Goal: Task Accomplishment & Management: Use online tool/utility

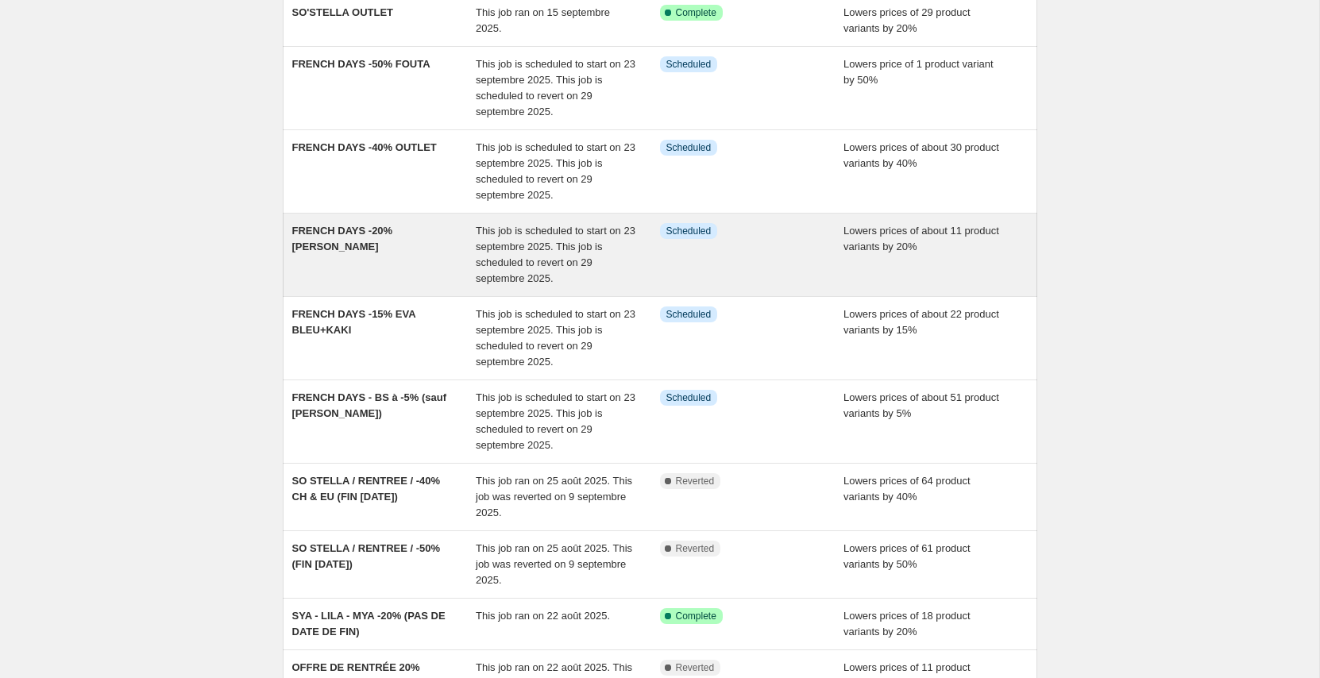
scroll to position [171, 0]
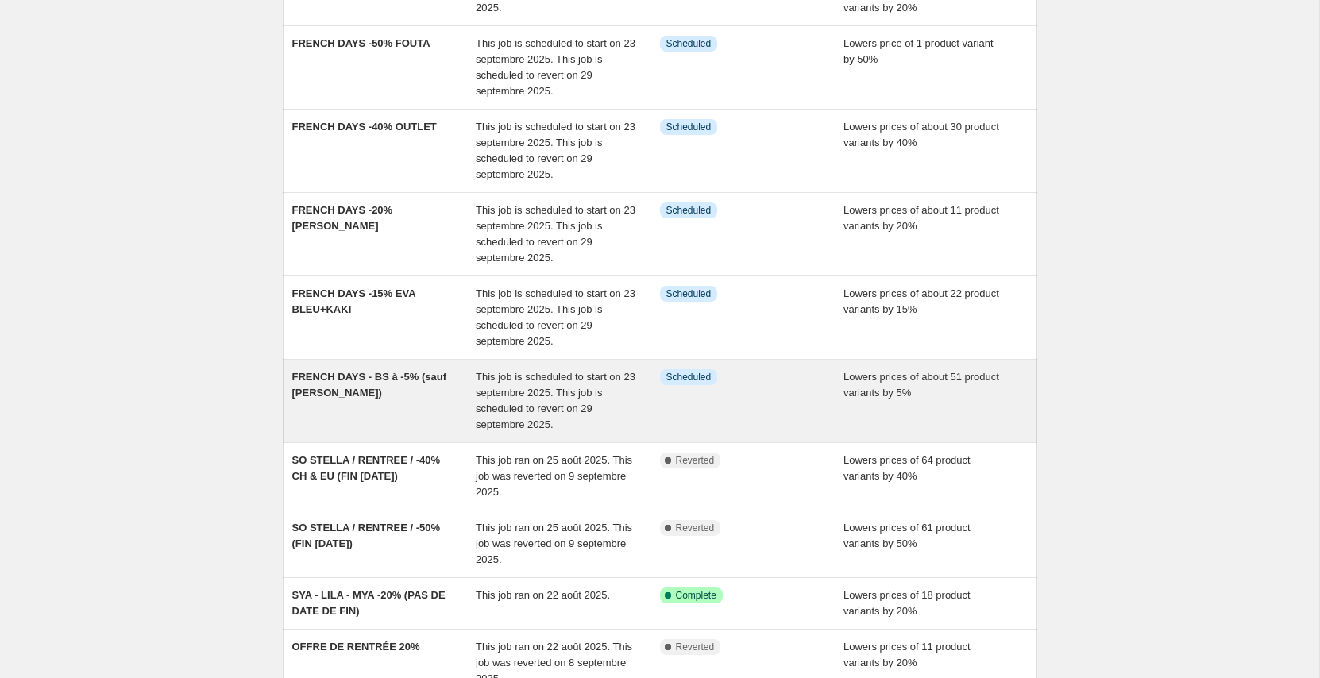
click at [418, 411] on div "FRENCH DAYS - BS à -5% (sauf [PERSON_NAME])" at bounding box center [384, 401] width 184 height 64
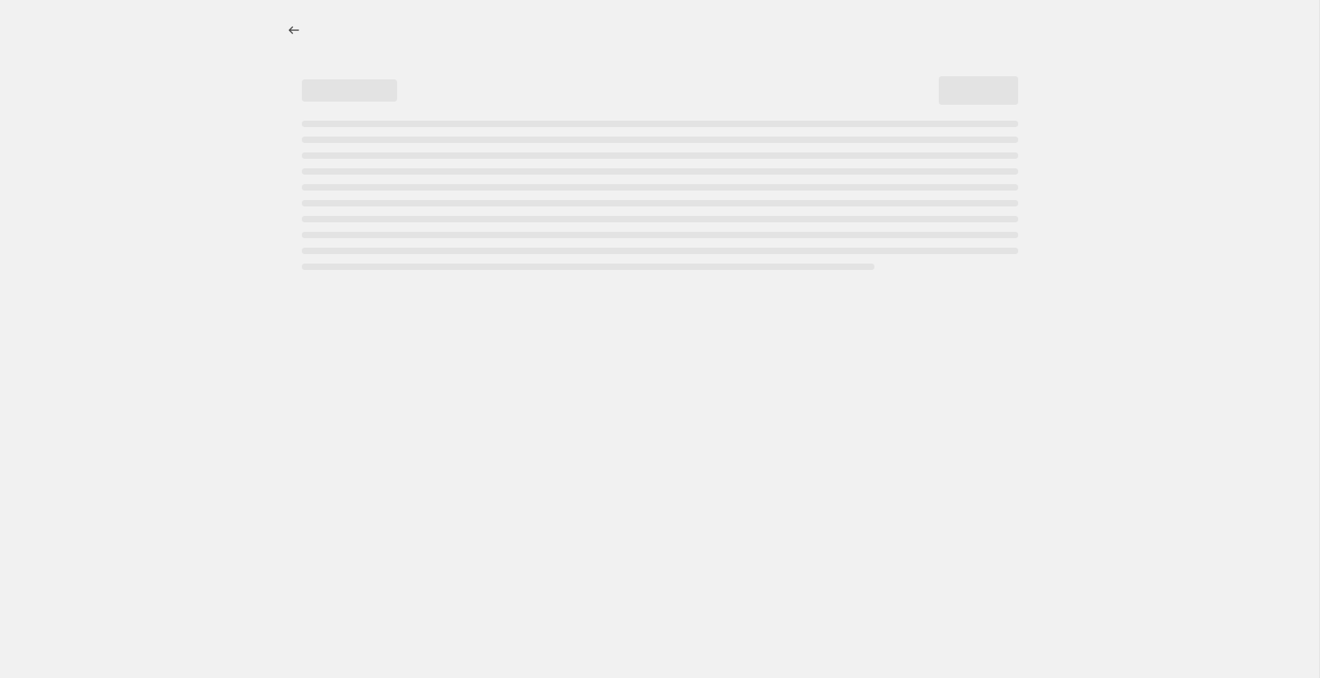
select select "percentage"
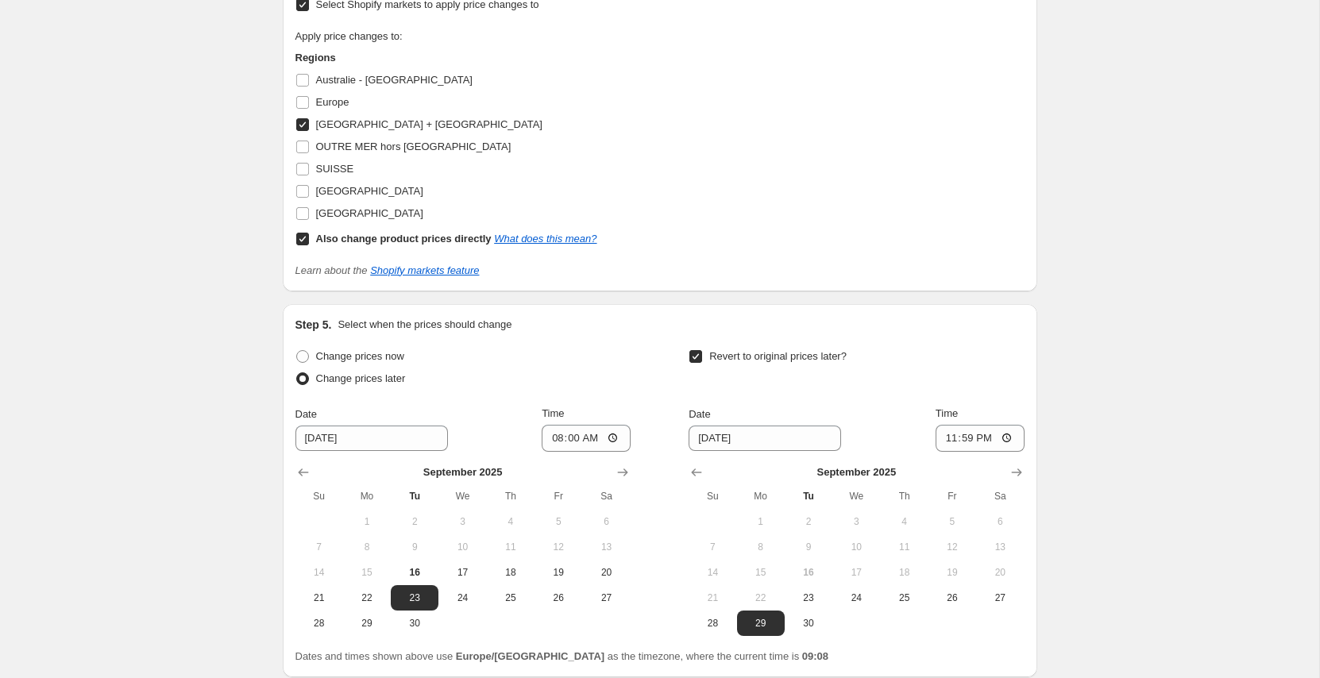
scroll to position [1591, 0]
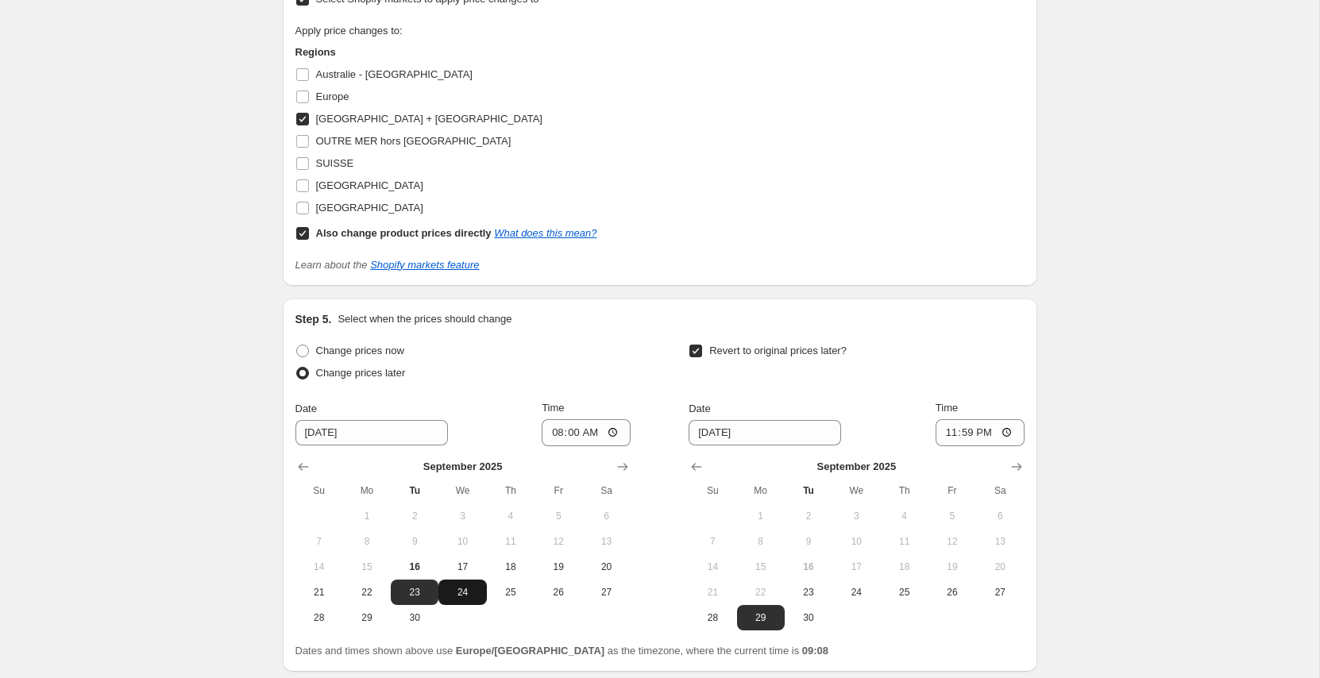
click at [455, 584] on button "24" at bounding box center [463, 592] width 48 height 25
type input "[DATE]"
click at [803, 612] on span "30" at bounding box center [808, 618] width 35 height 13
type input "[DATE]"
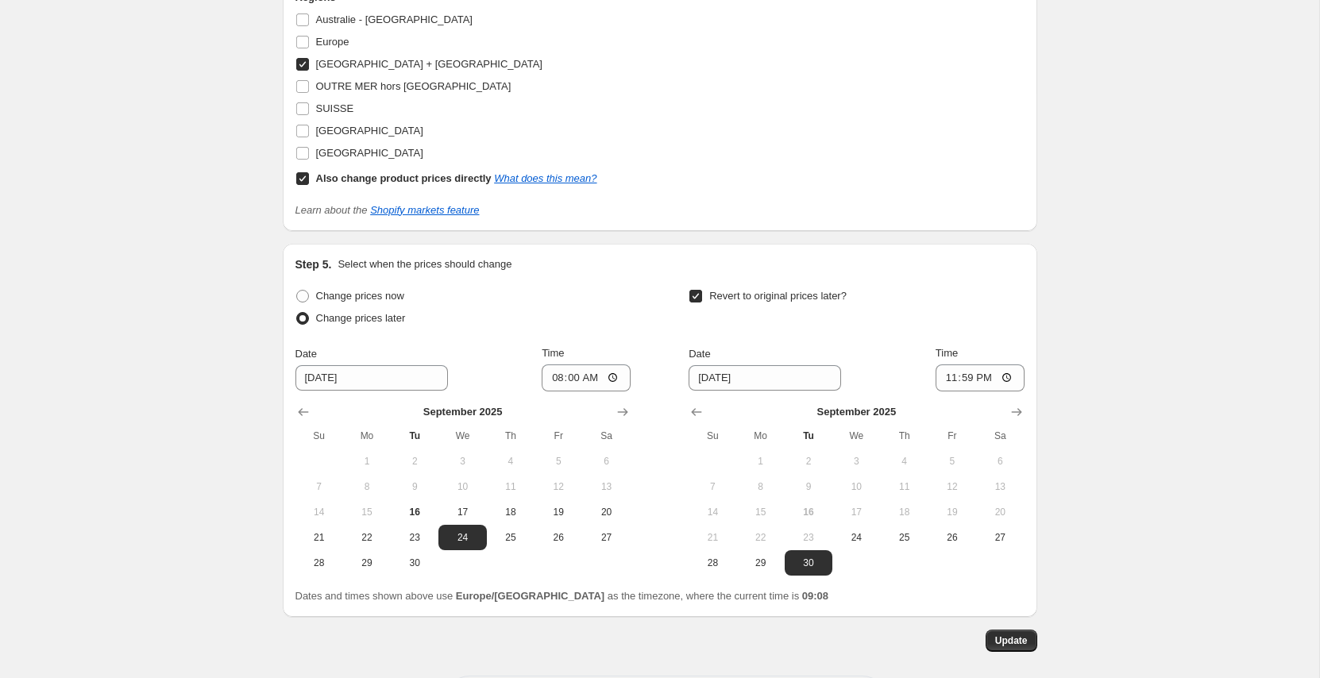
scroll to position [1660, 0]
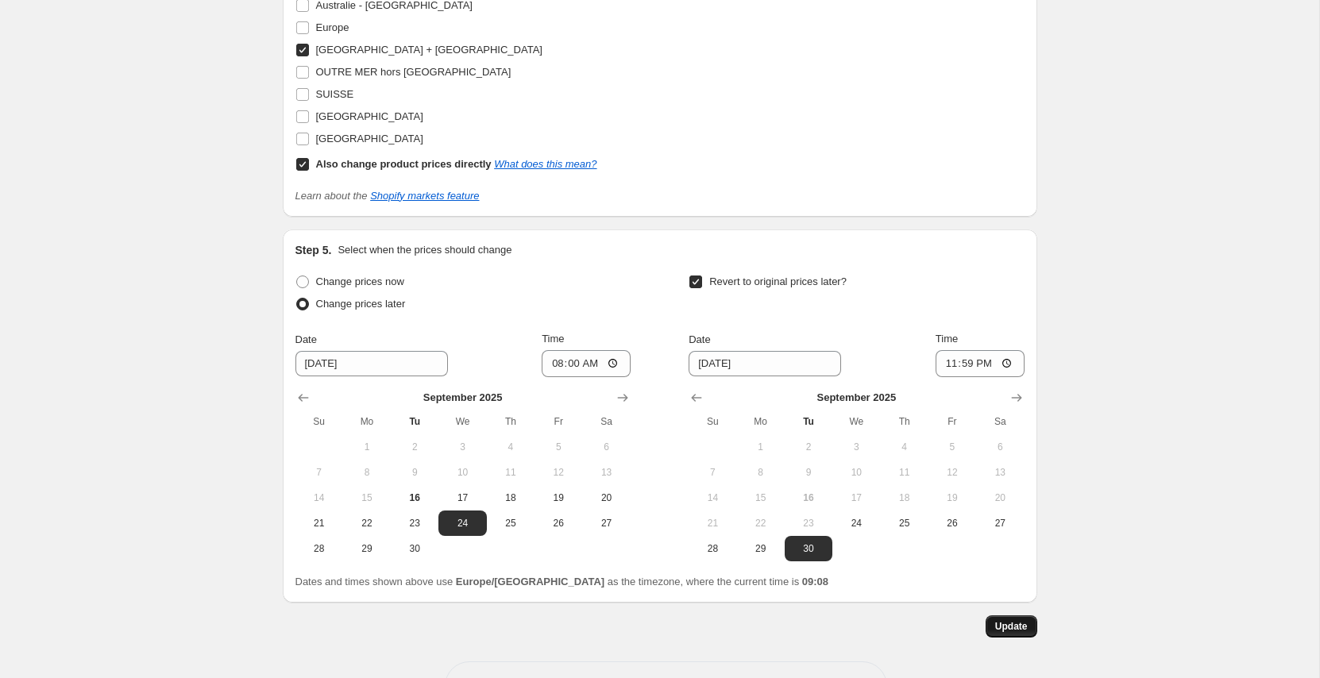
click at [1015, 620] on span "Update" at bounding box center [1011, 626] width 33 height 13
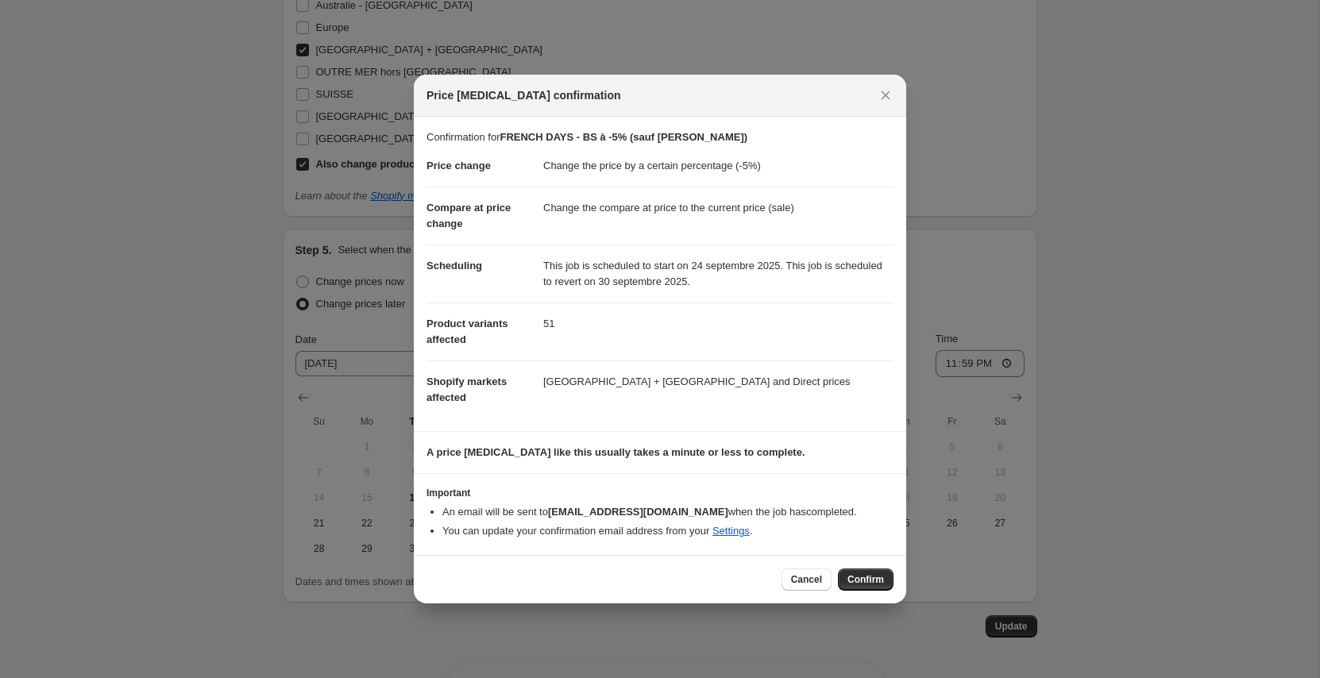
click at [859, 580] on span "Confirm" at bounding box center [866, 580] width 37 height 13
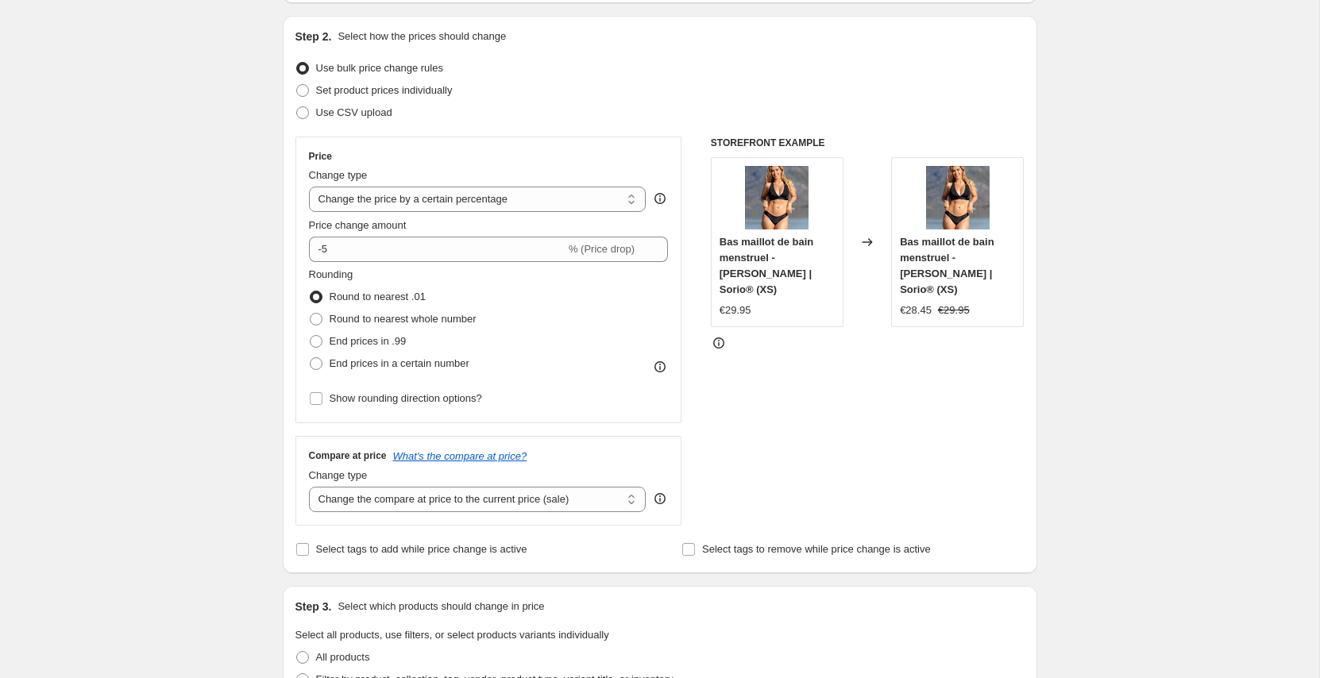
scroll to position [0, 0]
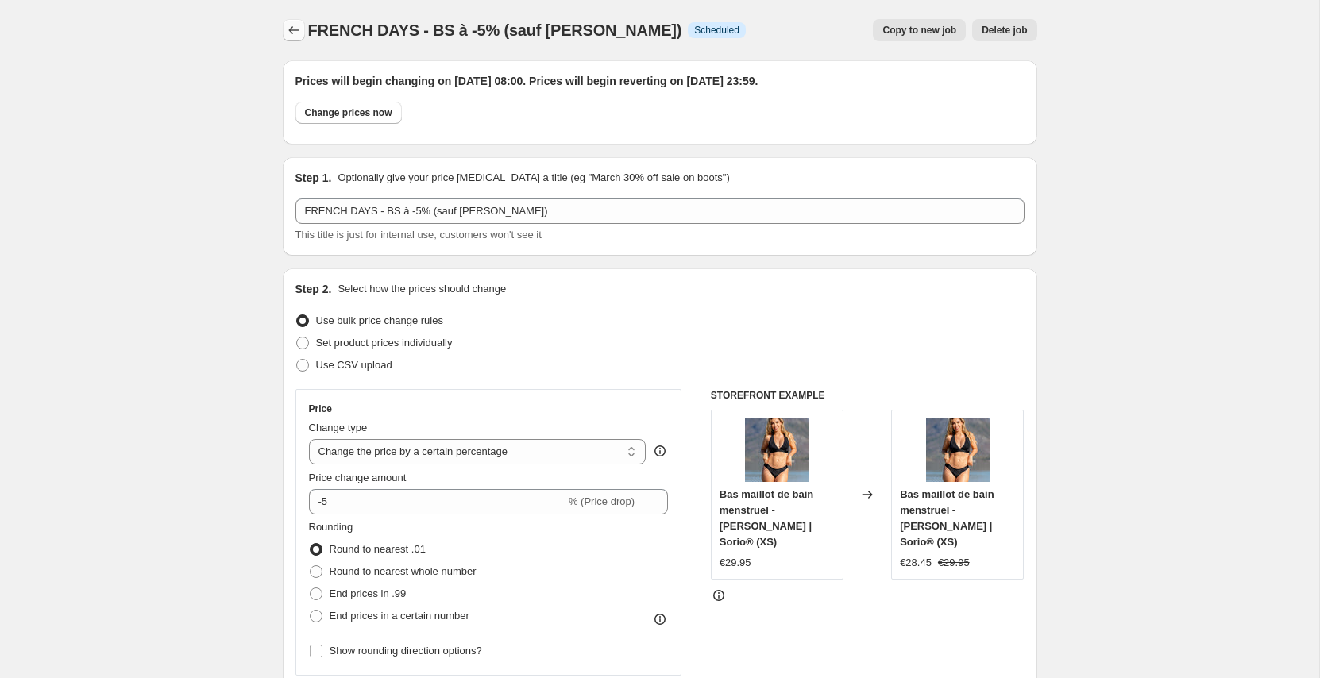
click at [286, 25] on icon "Price change jobs" at bounding box center [294, 30] width 16 height 16
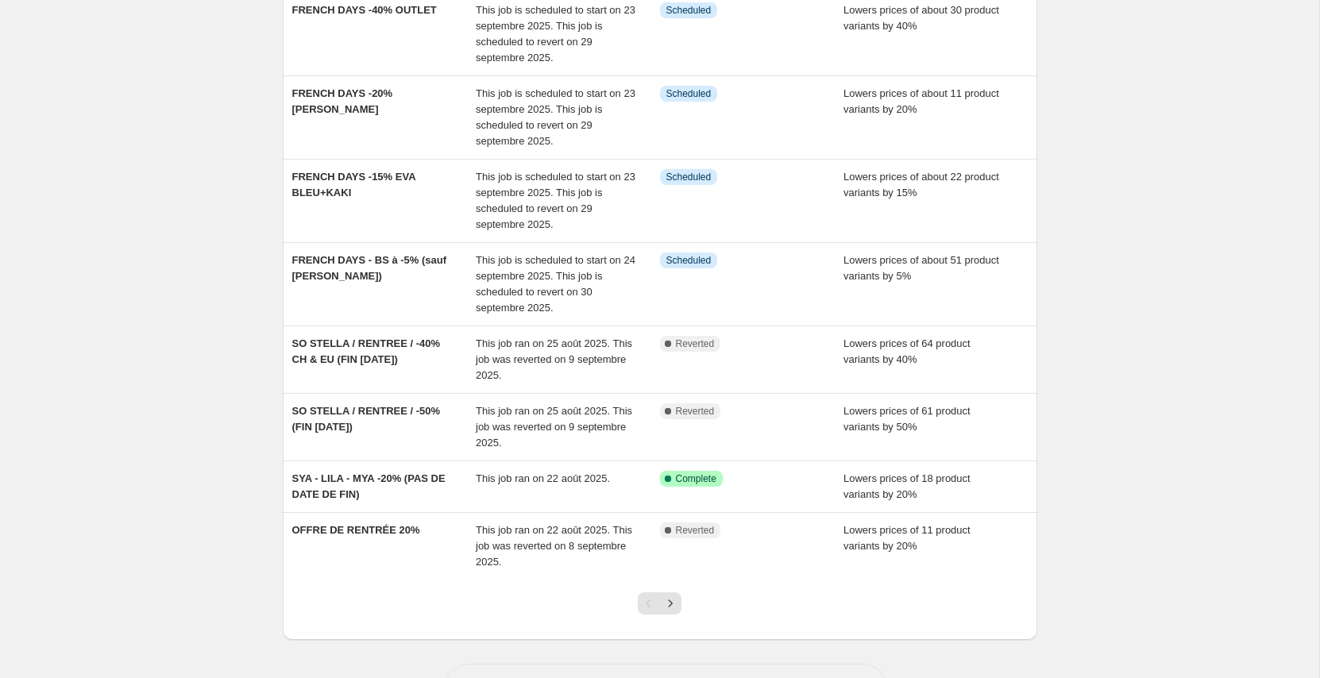
scroll to position [290, 0]
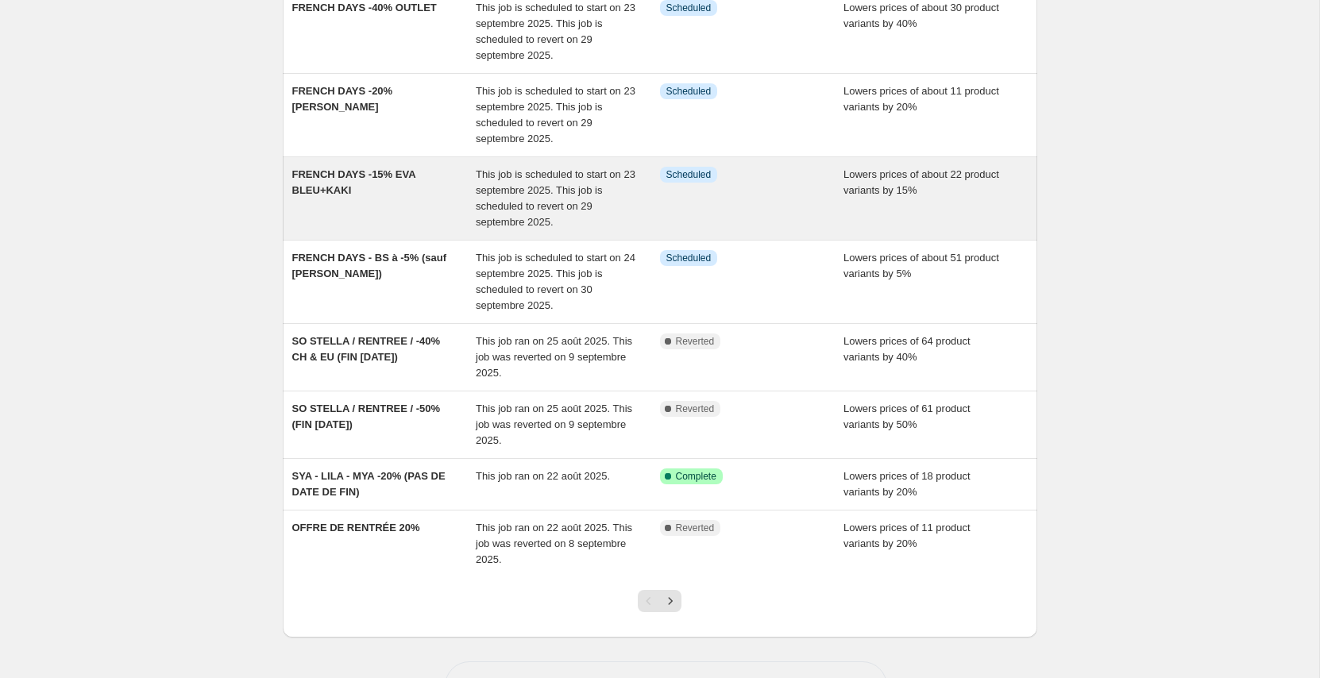
click at [519, 190] on span "This job is scheduled to start on 23 septembre 2025. This job is scheduled to r…" at bounding box center [556, 198] width 160 height 60
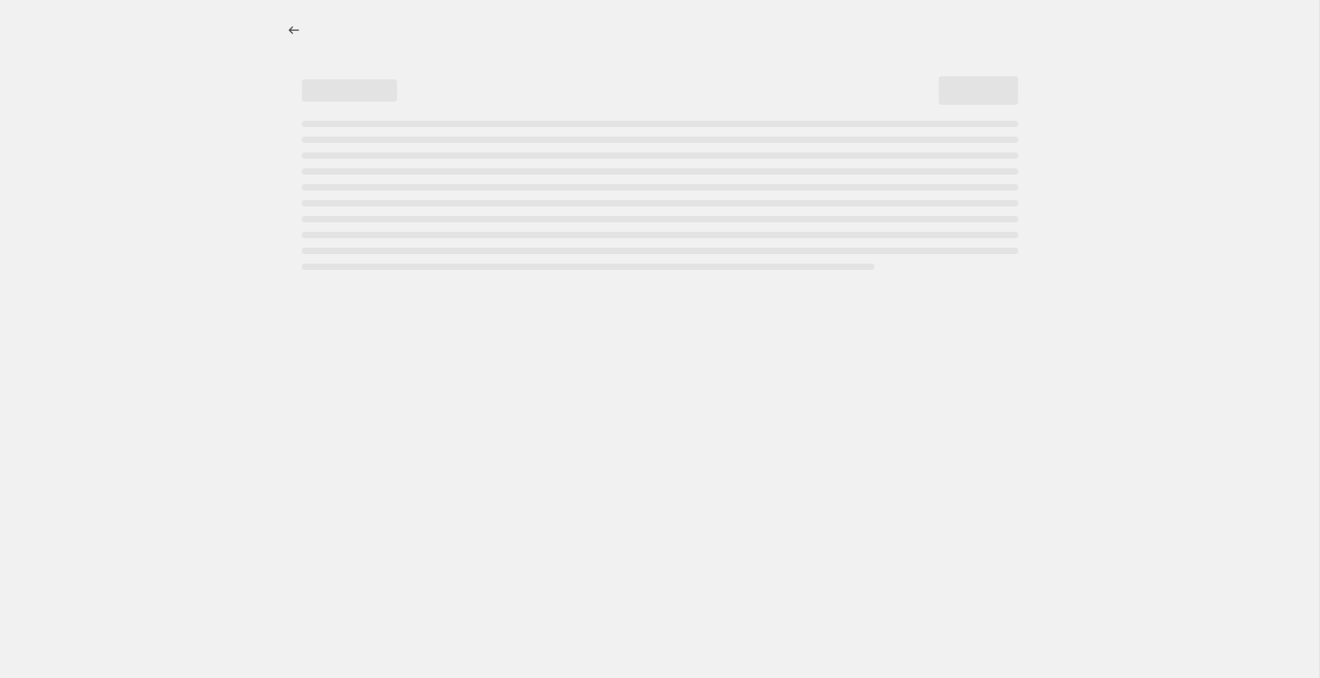
select select "percentage"
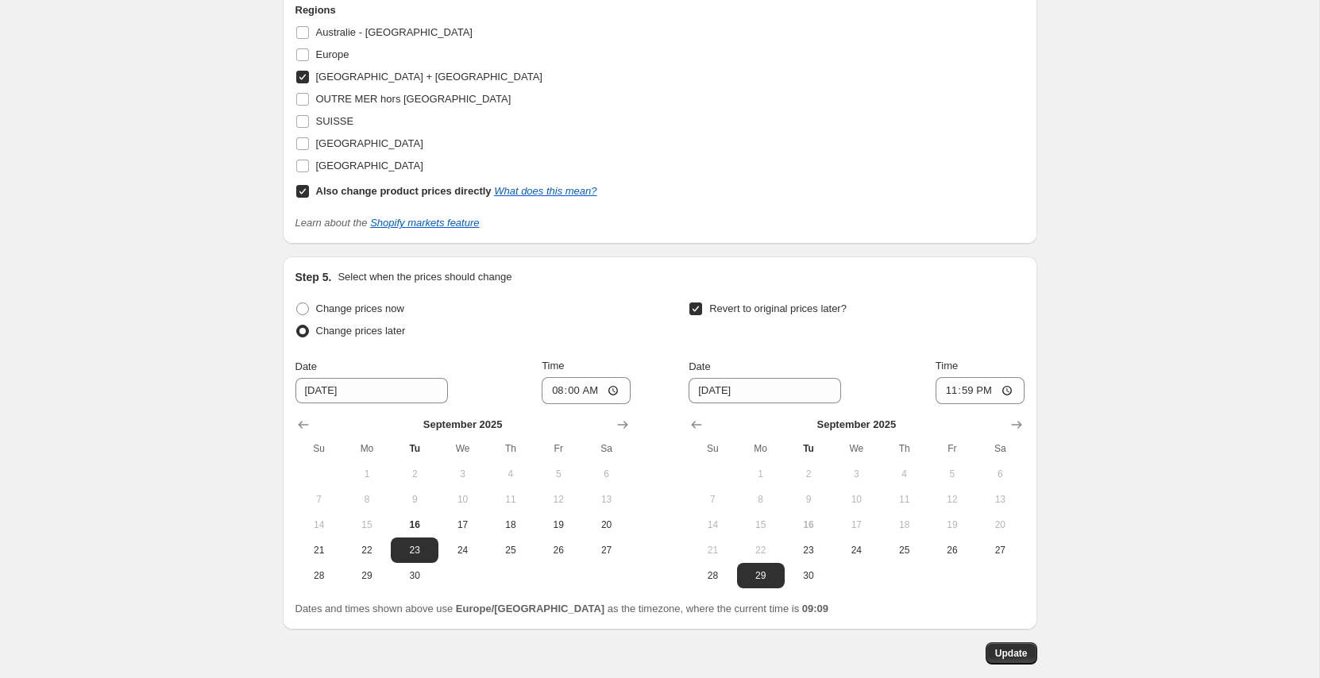
scroll to position [1643, 0]
click at [463, 553] on span "24" at bounding box center [462, 549] width 35 height 13
type input "[DATE]"
click at [798, 571] on span "30" at bounding box center [808, 575] width 35 height 13
type input "[DATE]"
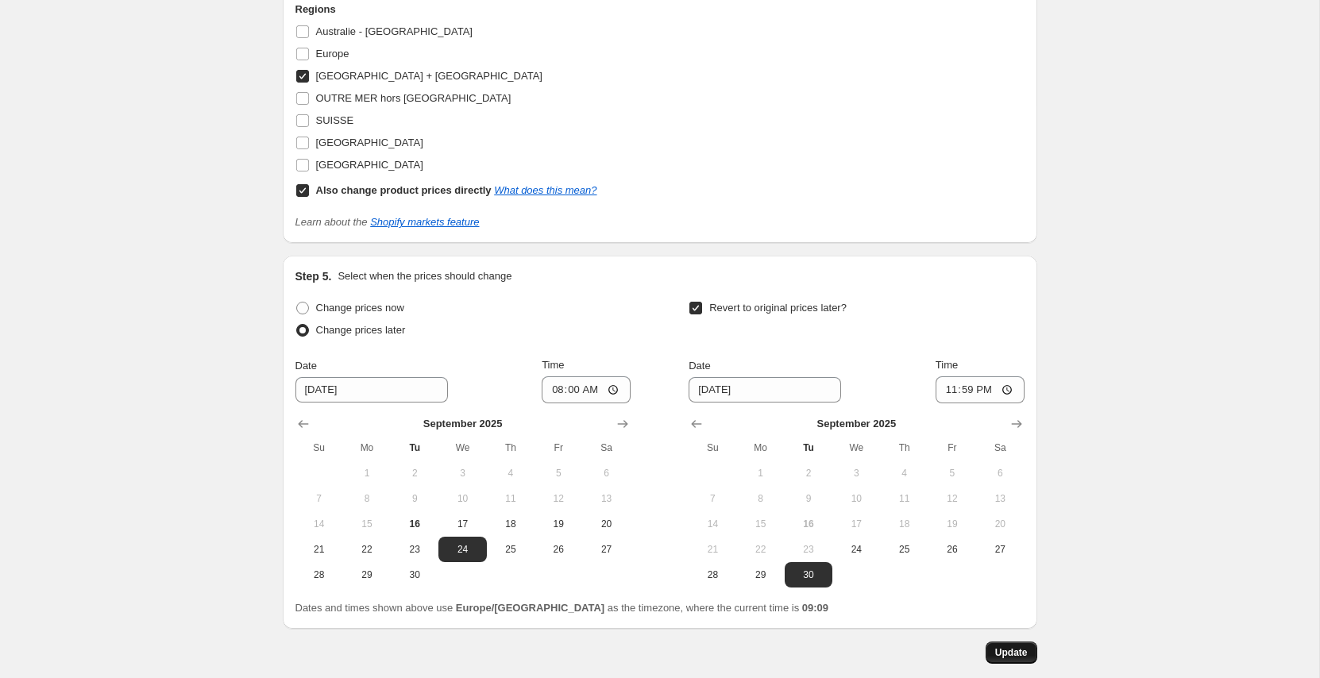
click at [1019, 657] on span "Update" at bounding box center [1011, 653] width 33 height 13
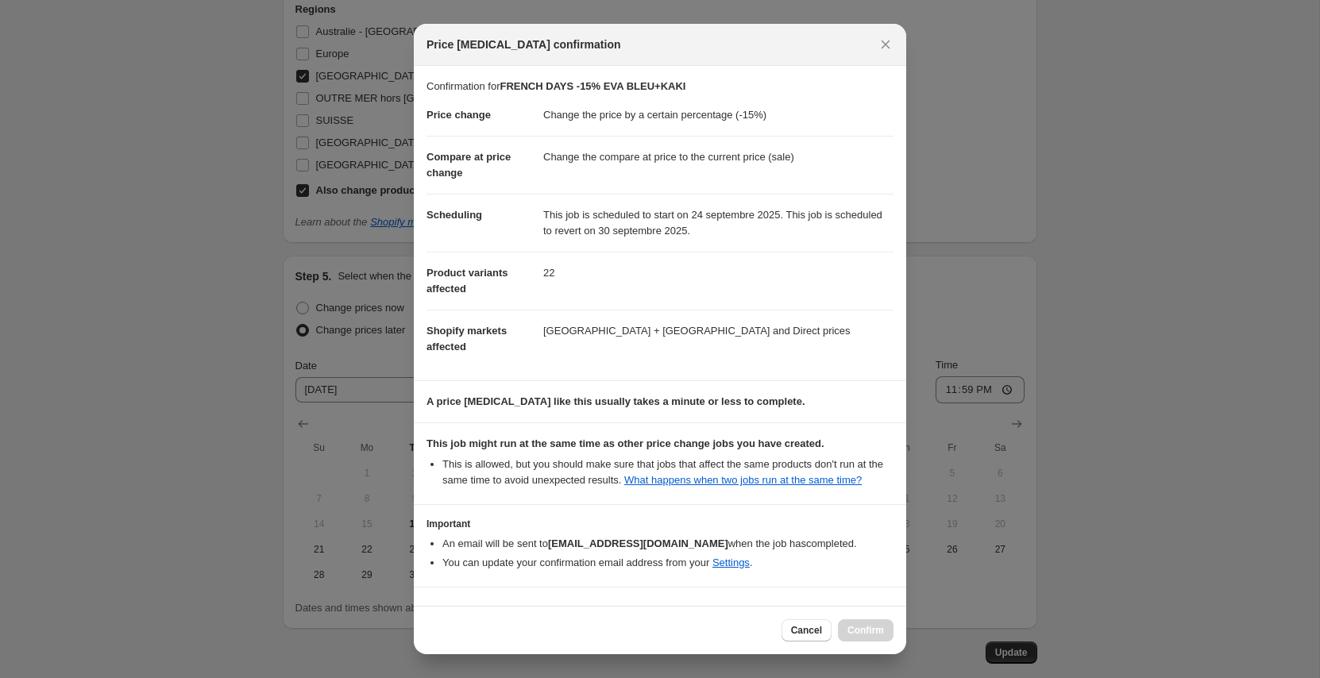
scroll to position [61, 0]
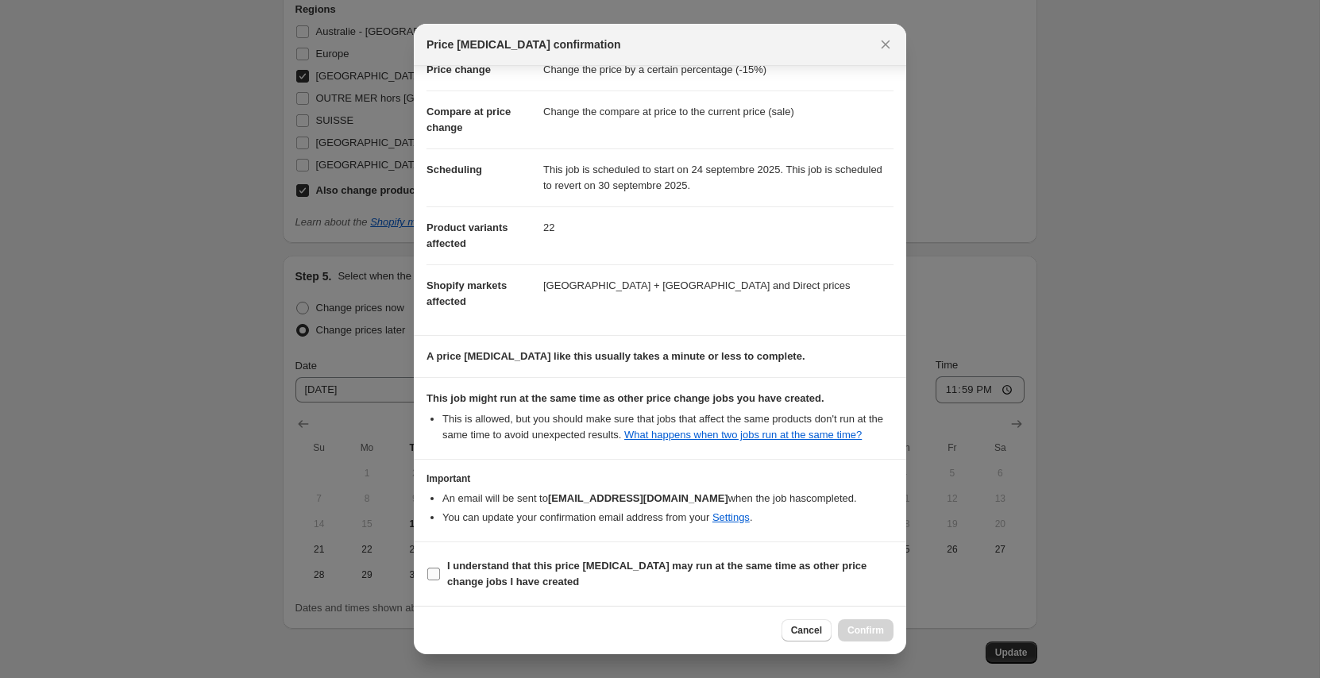
click at [582, 557] on label "I understand that this price [MEDICAL_DATA] may run at the same time as other p…" at bounding box center [660, 574] width 467 height 38
click at [440, 568] on input "I understand that this price [MEDICAL_DATA] may run at the same time as other p…" at bounding box center [433, 574] width 13 height 13
checkbox input "true"
click at [1084, 441] on div at bounding box center [660, 339] width 1320 height 678
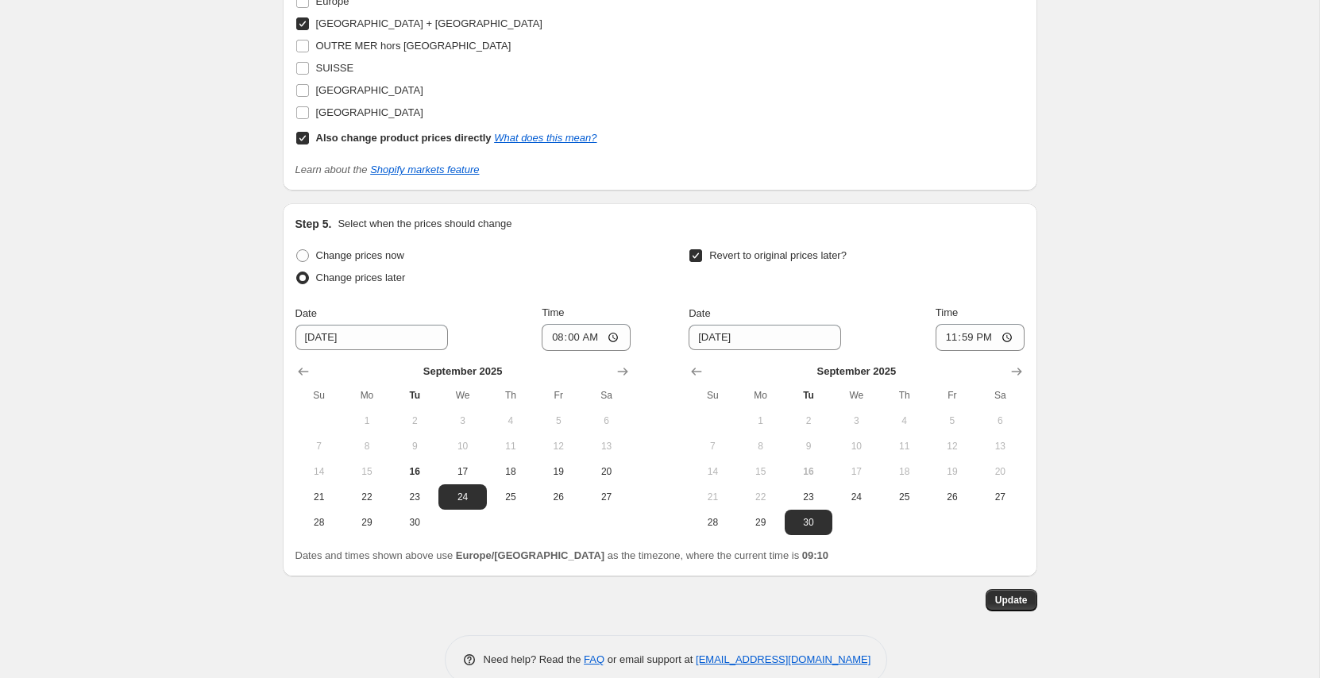
scroll to position [1726, 0]
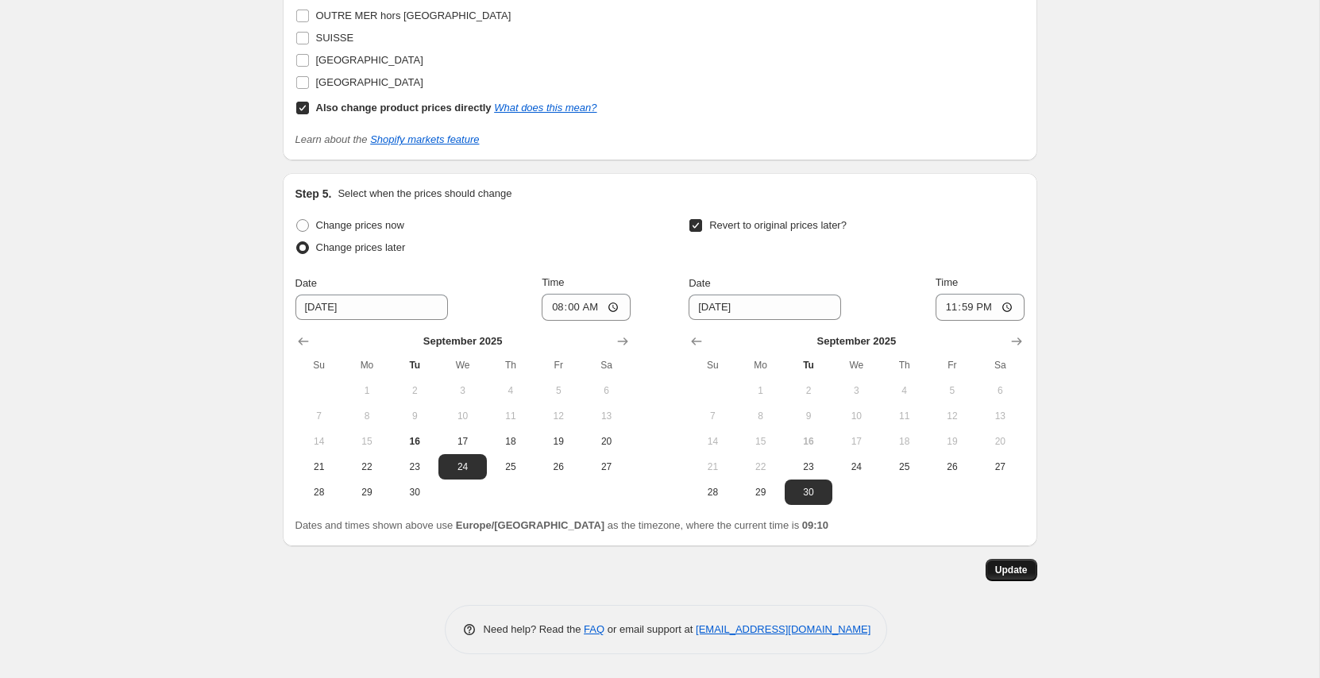
click at [1014, 570] on span "Update" at bounding box center [1011, 570] width 33 height 13
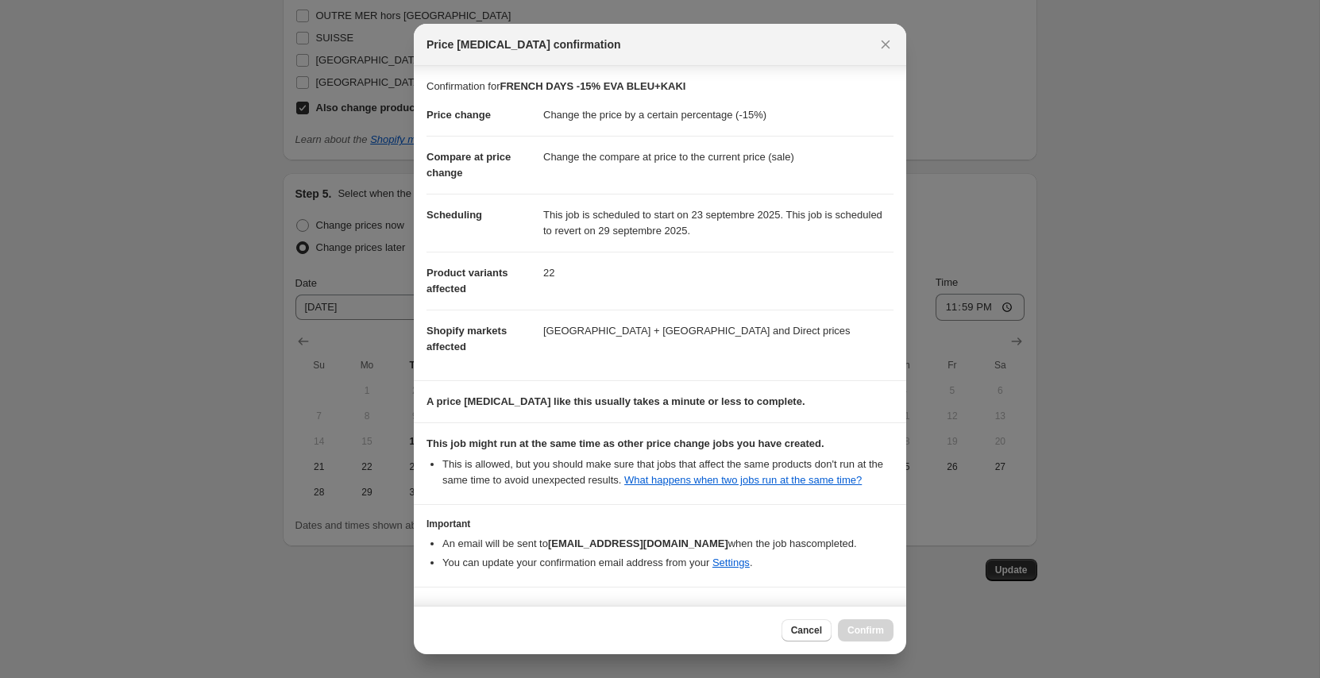
scroll to position [61, 0]
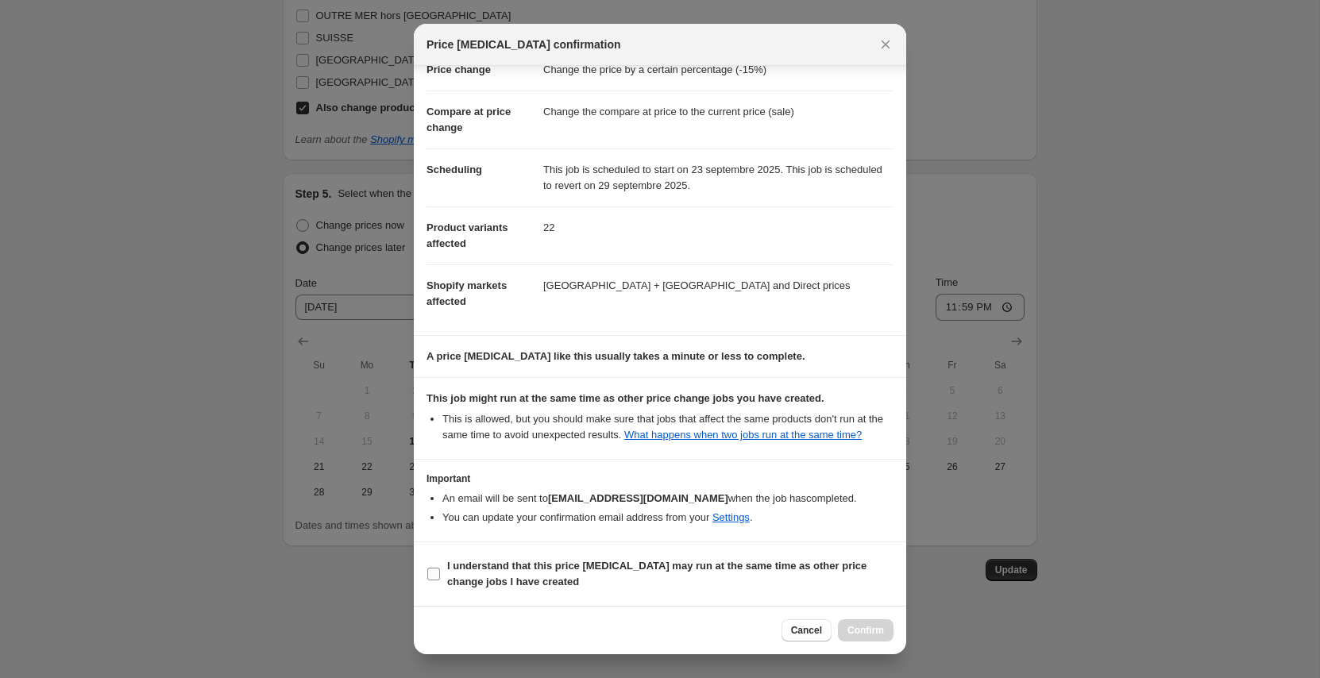
click at [620, 559] on span "I understand that this price [MEDICAL_DATA] may run at the same time as other p…" at bounding box center [670, 575] width 446 height 32
click at [440, 568] on input "I understand that this price [MEDICAL_DATA] may run at the same time as other p…" at bounding box center [433, 574] width 13 height 13
checkbox input "true"
click at [879, 639] on button "Confirm" at bounding box center [866, 631] width 56 height 22
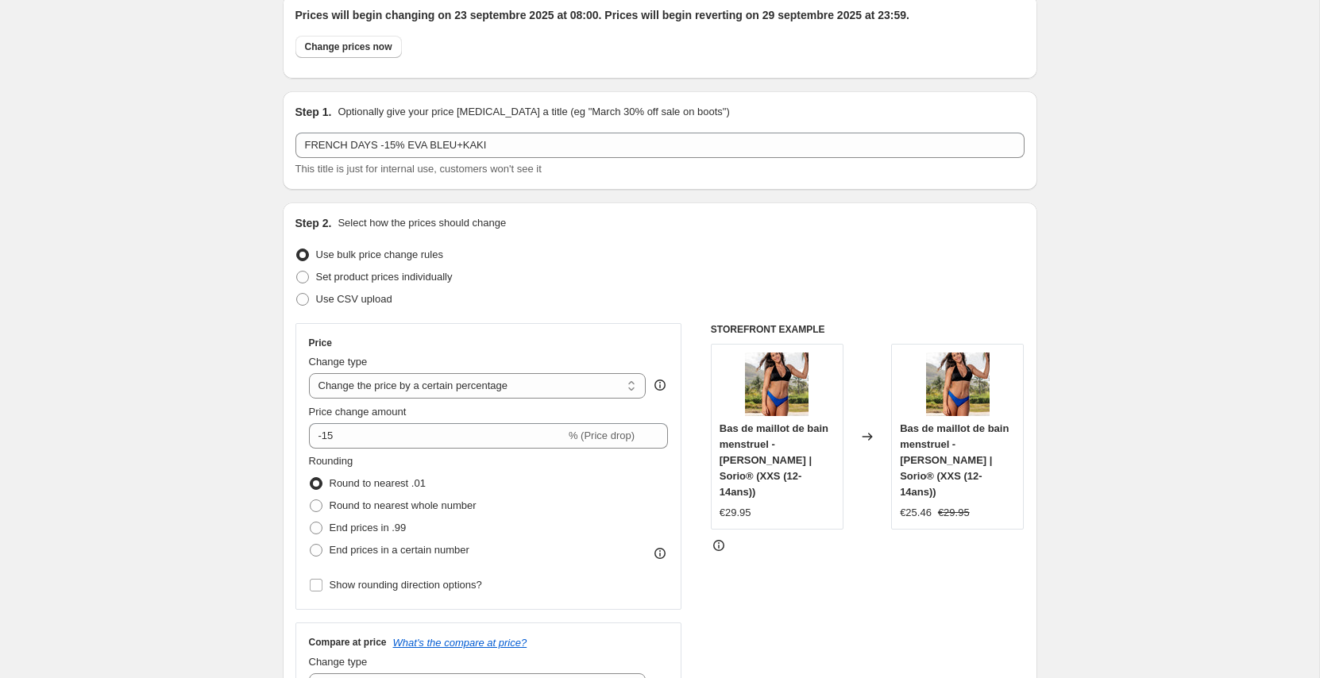
scroll to position [0, 0]
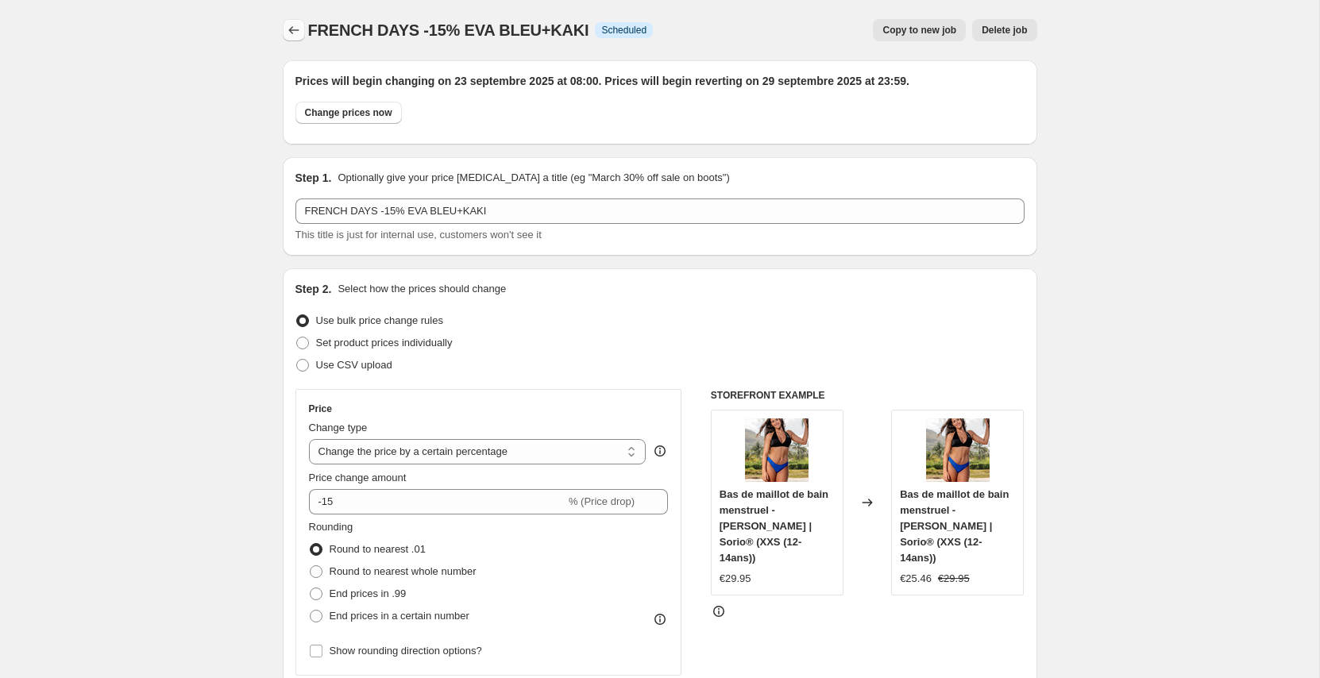
click at [292, 24] on icon "Price change jobs" at bounding box center [294, 30] width 16 height 16
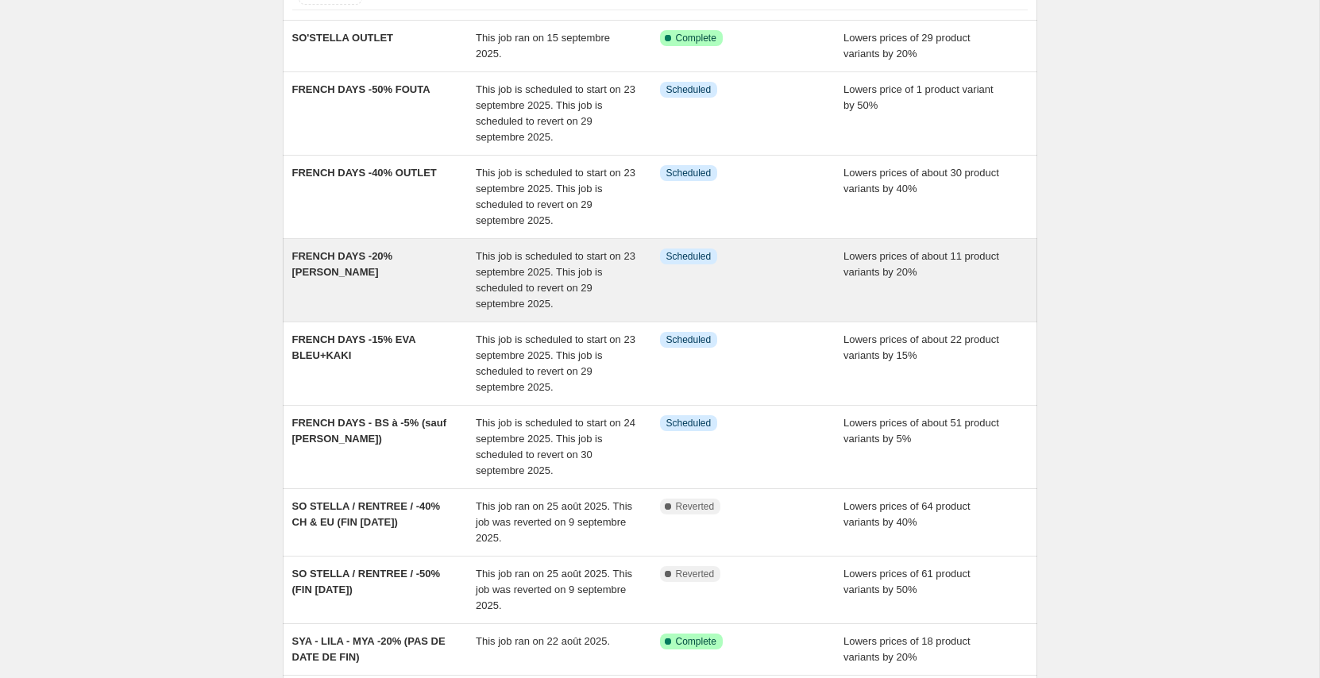
scroll to position [122, 0]
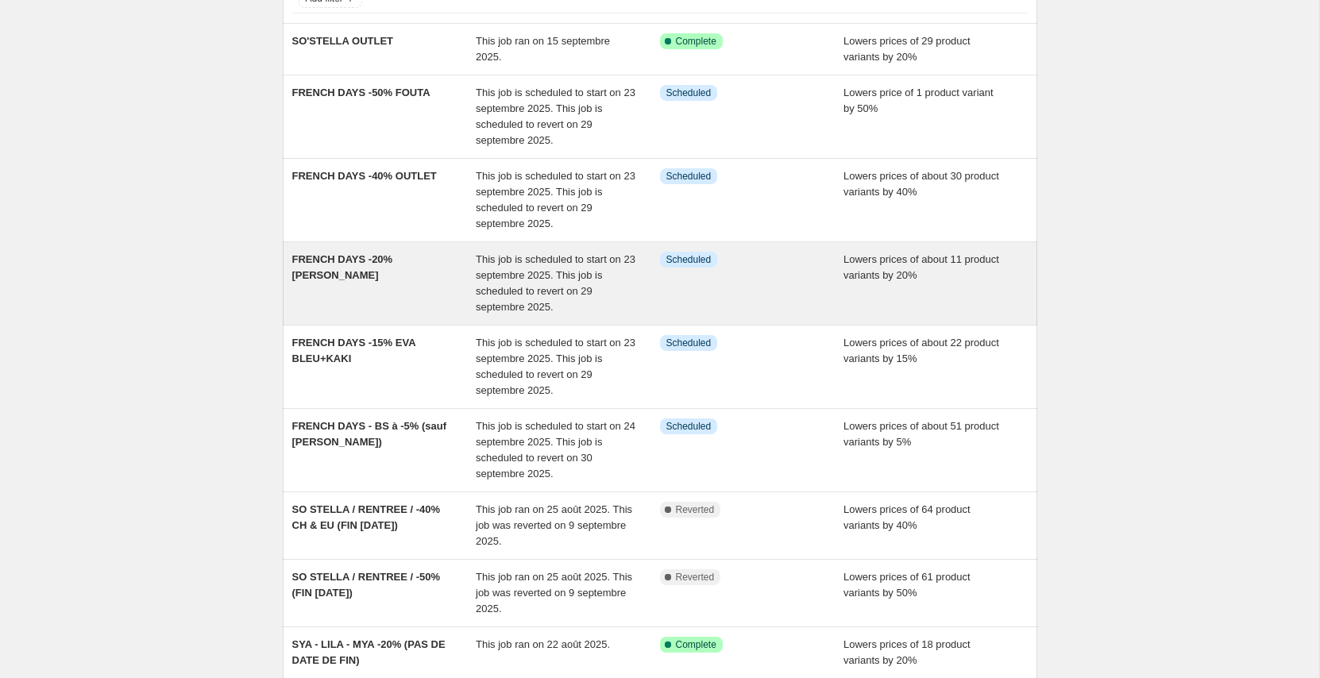
click at [393, 274] on div "FRENCH DAYS -20% [PERSON_NAME]" at bounding box center [384, 284] width 184 height 64
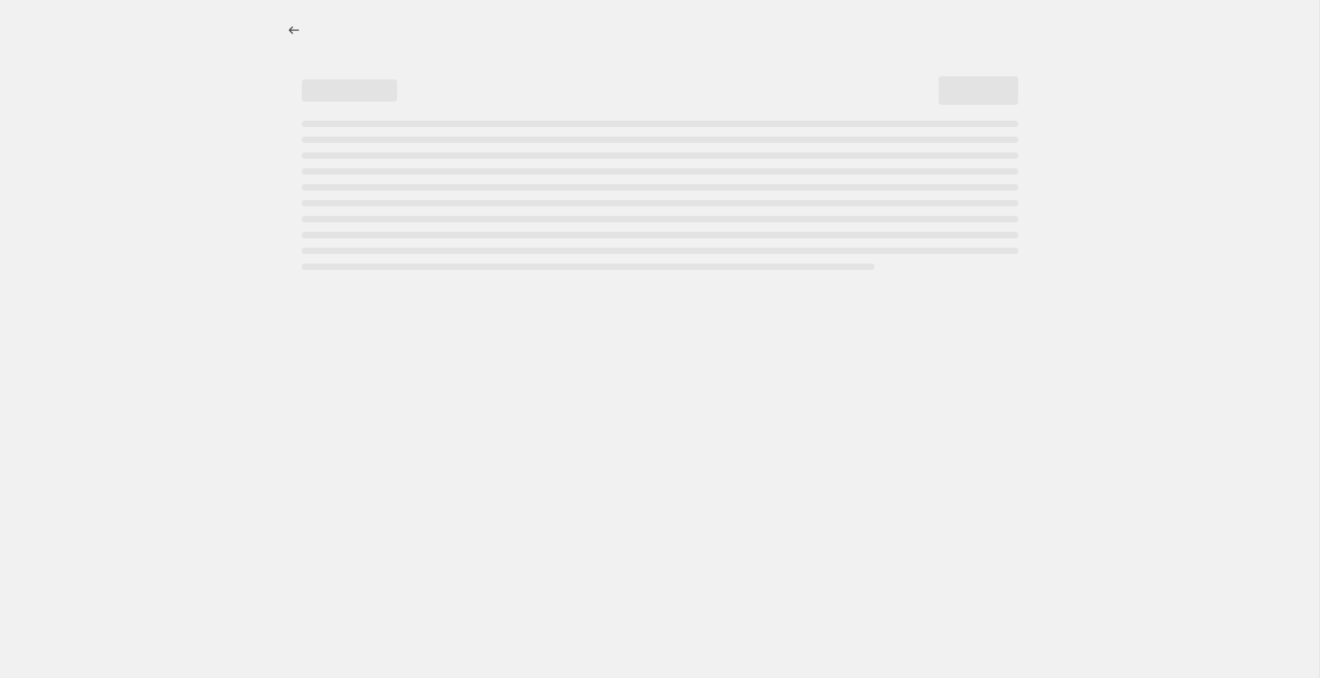
select select "percentage"
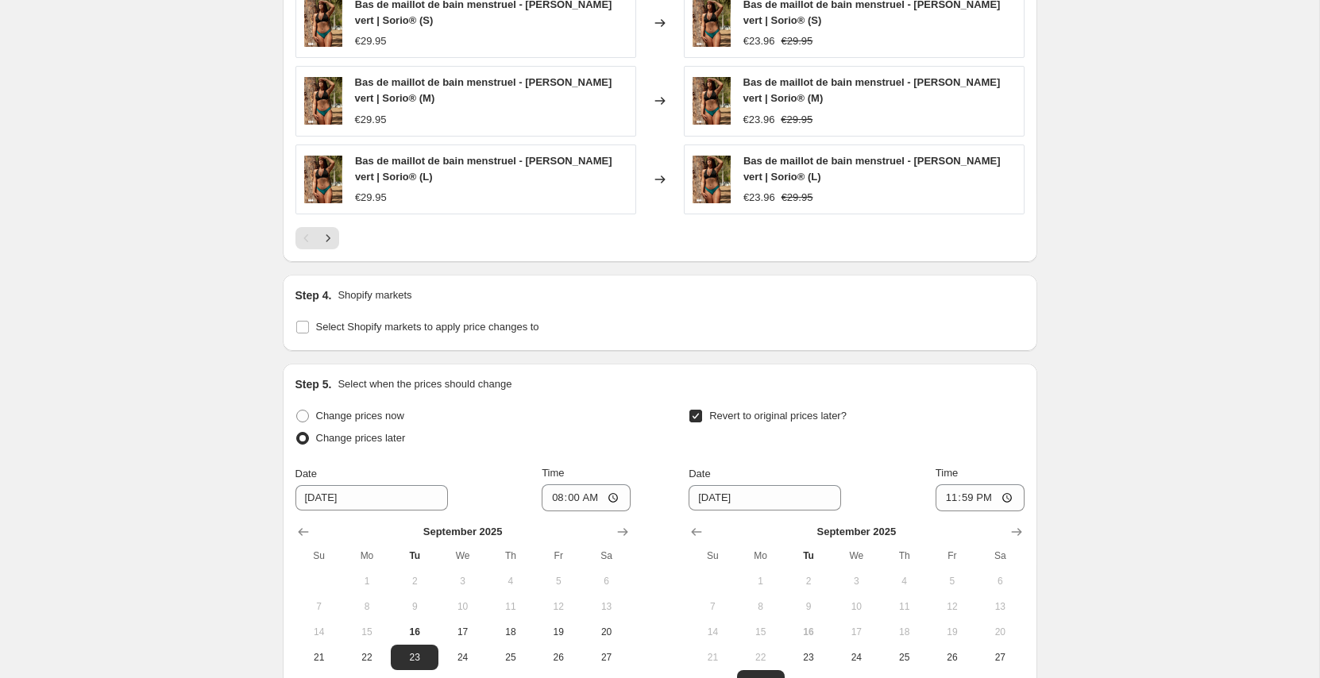
scroll to position [1441, 0]
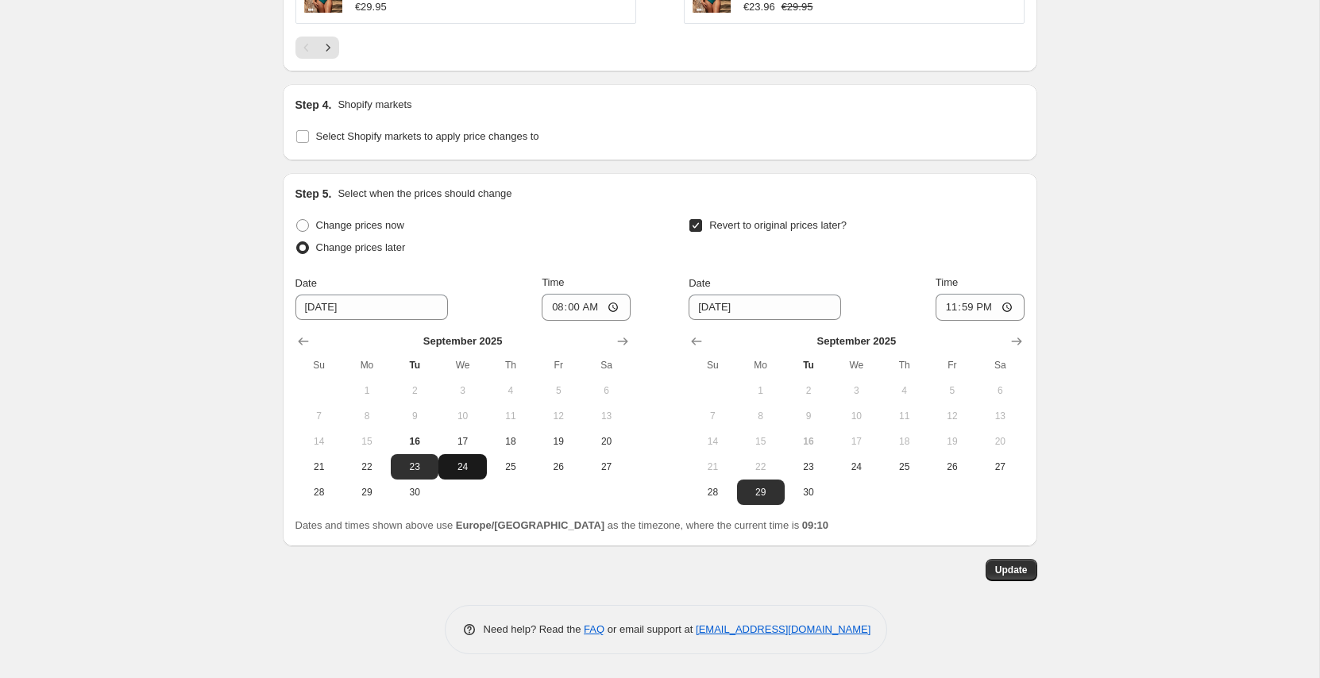
click at [472, 466] on span "24" at bounding box center [462, 467] width 35 height 13
type input "[DATE]"
drag, startPoint x: 799, startPoint y: 493, endPoint x: 904, endPoint y: 501, distance: 105.2
click at [799, 493] on span "30" at bounding box center [808, 492] width 35 height 13
type input "[DATE]"
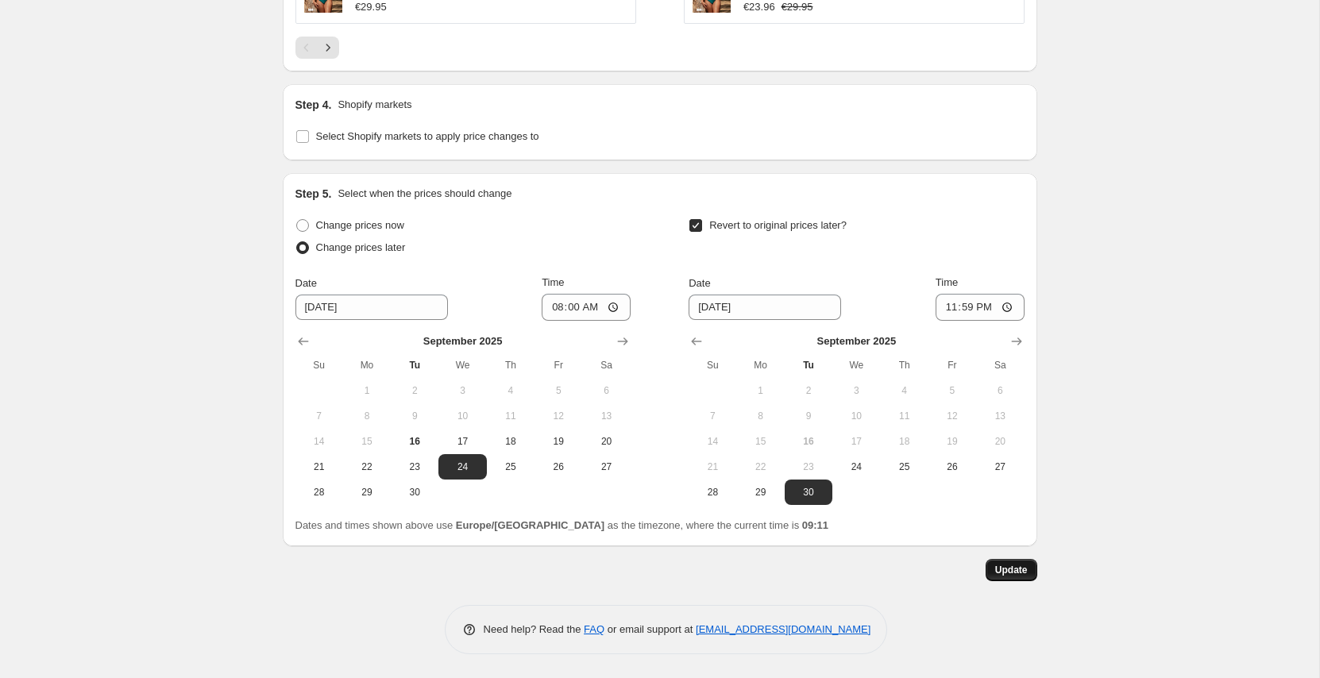
click at [1010, 570] on span "Update" at bounding box center [1011, 570] width 33 height 13
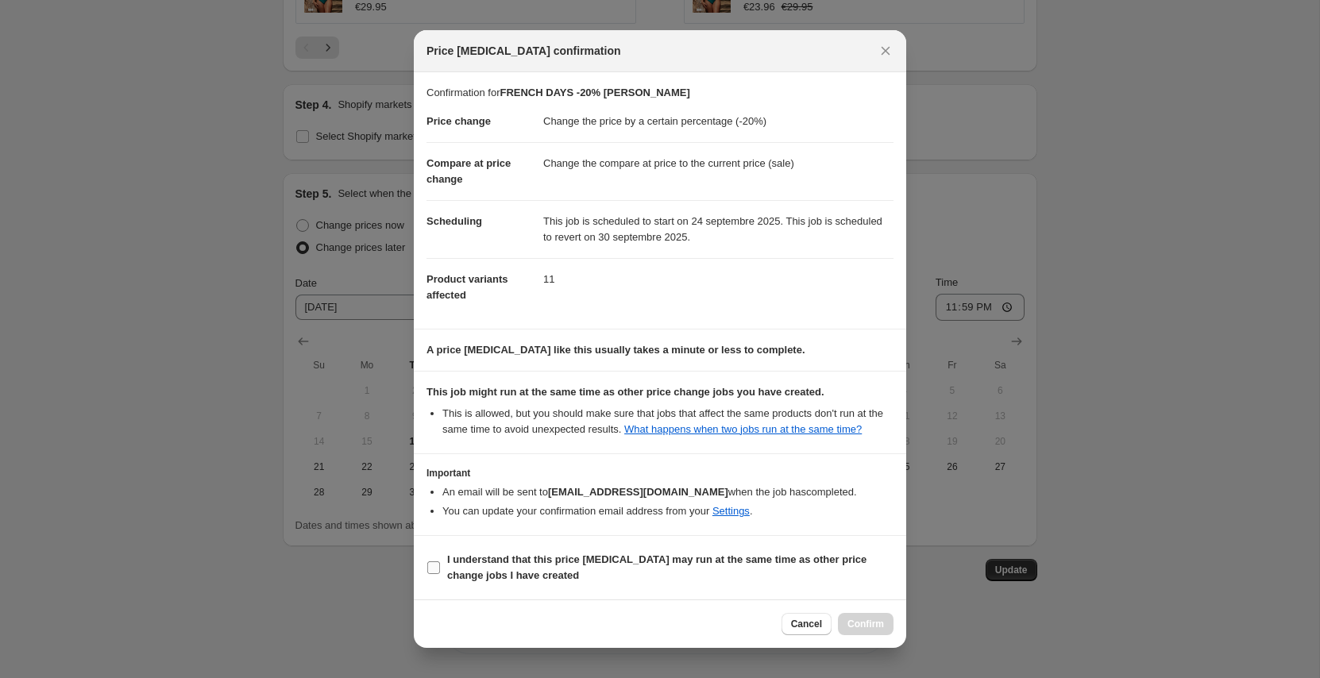
click at [597, 571] on b "I understand that this price [MEDICAL_DATA] may run at the same time as other p…" at bounding box center [656, 568] width 419 height 28
click at [440, 571] on input "I understand that this price [MEDICAL_DATA] may run at the same time as other p…" at bounding box center [433, 568] width 13 height 13
checkbox input "true"
click at [855, 623] on button "Confirm" at bounding box center [866, 624] width 56 height 22
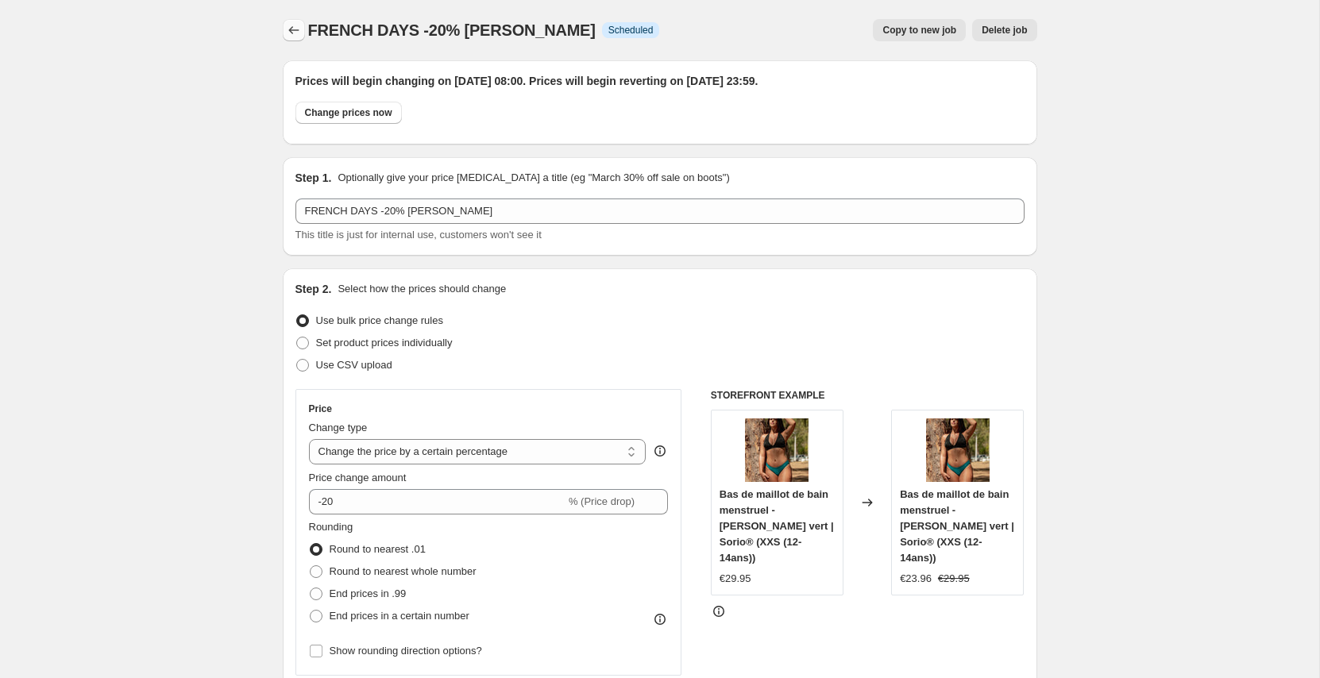
click at [286, 30] on icon "Price change jobs" at bounding box center [294, 30] width 16 height 16
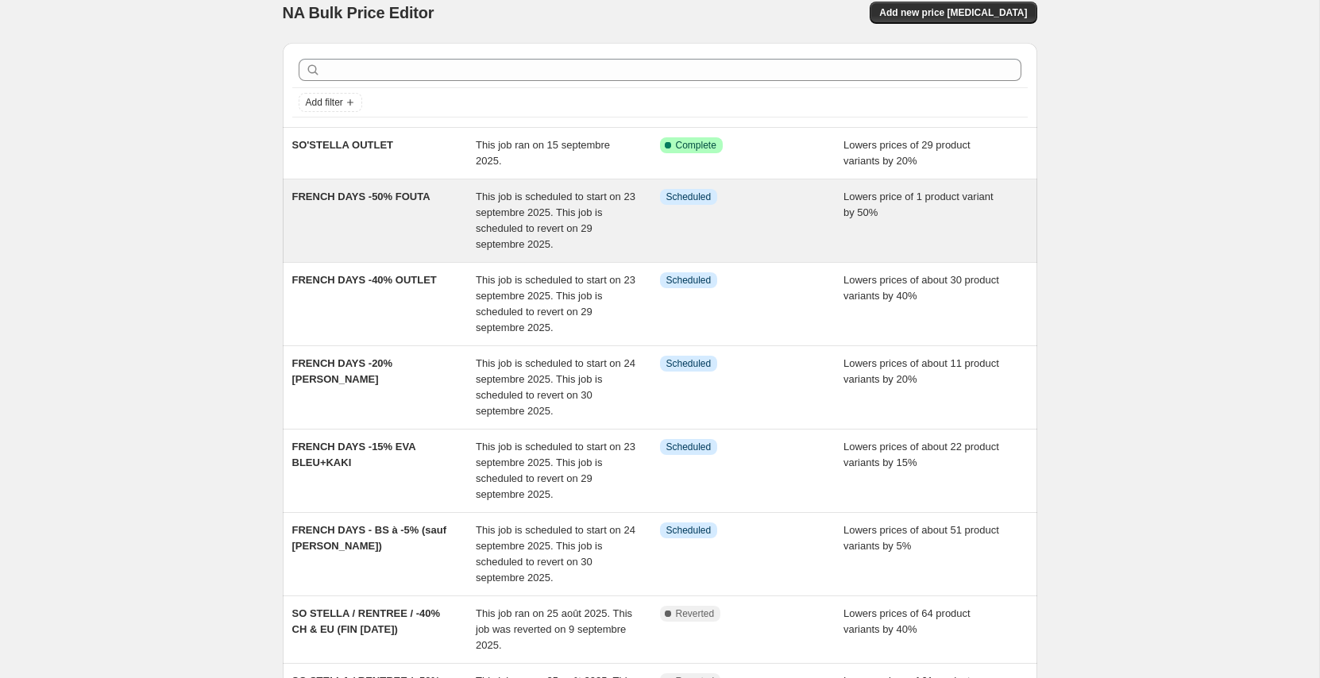
scroll to position [36, 0]
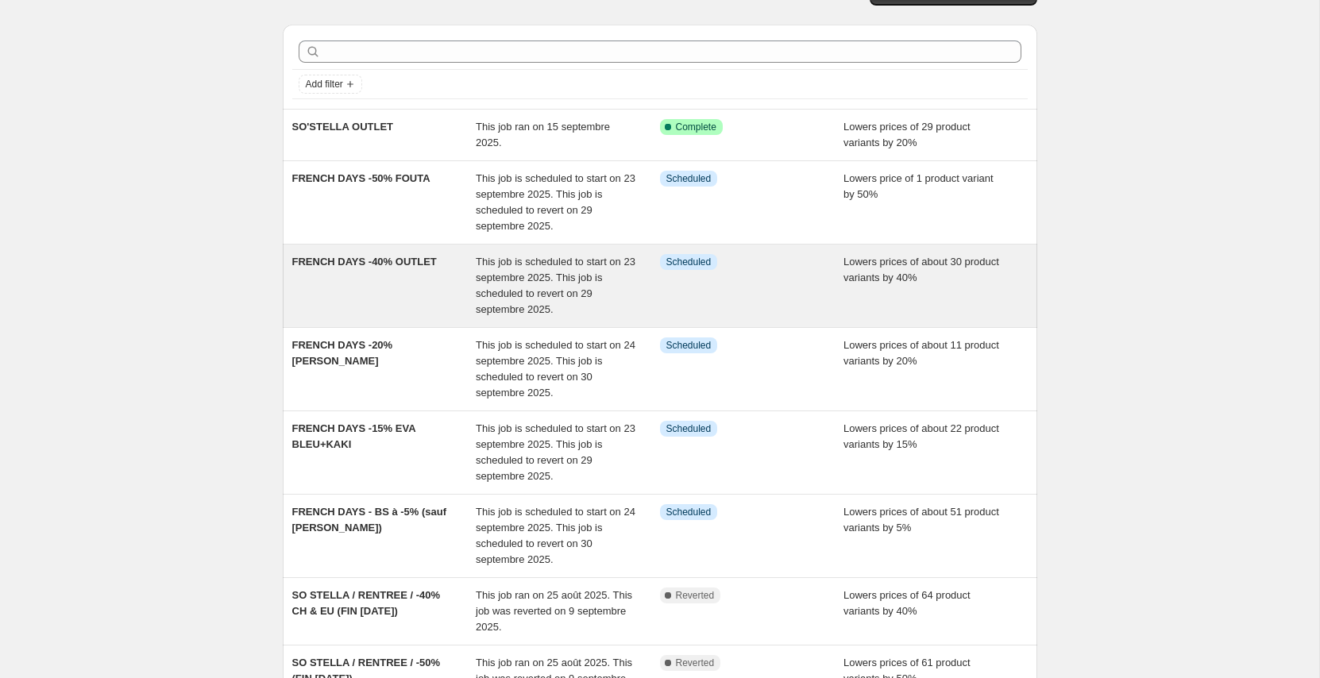
click at [358, 288] on div "FRENCH DAYS -40% OUTLET" at bounding box center [384, 286] width 184 height 64
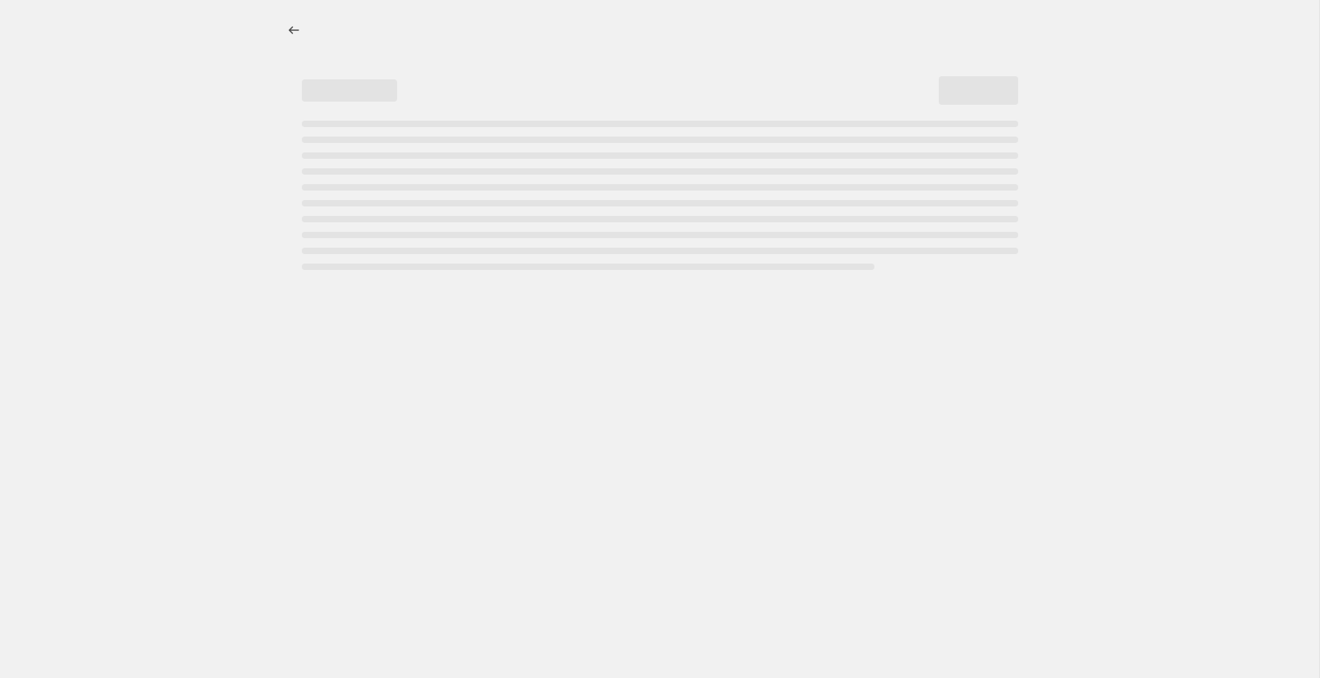
select select "percentage"
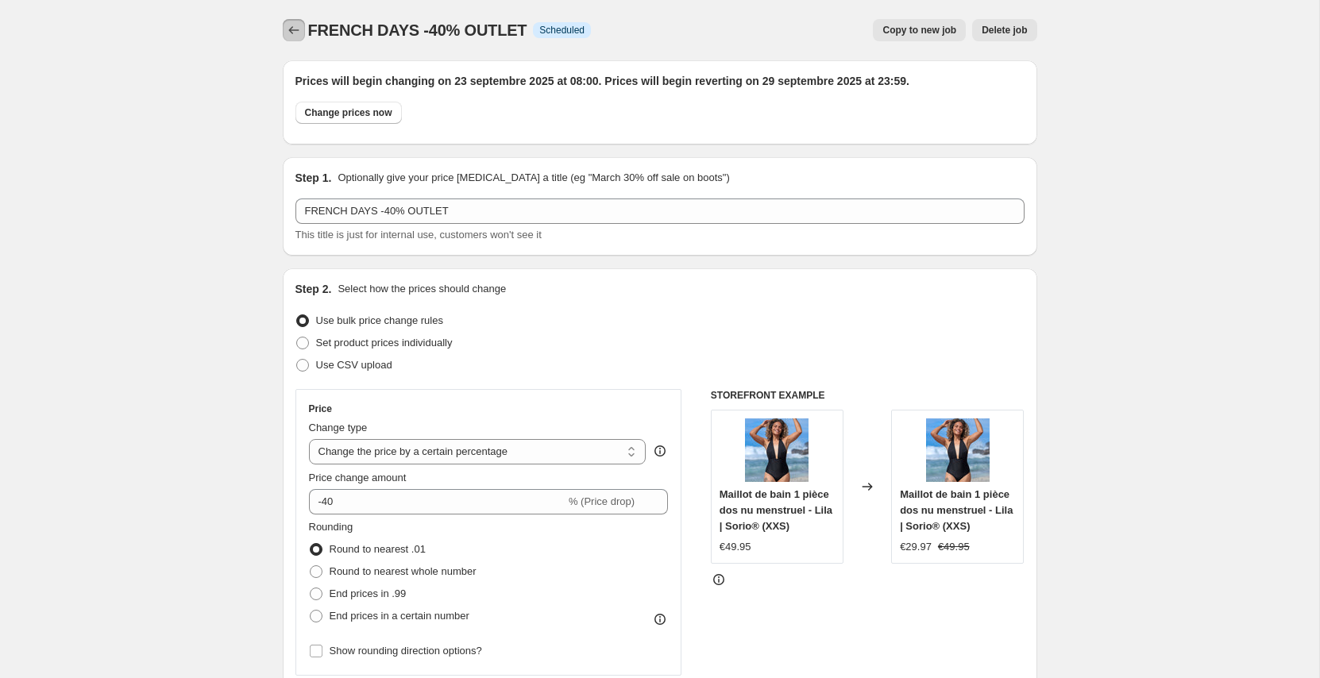
click at [300, 34] on icon "Price change jobs" at bounding box center [294, 30] width 16 height 16
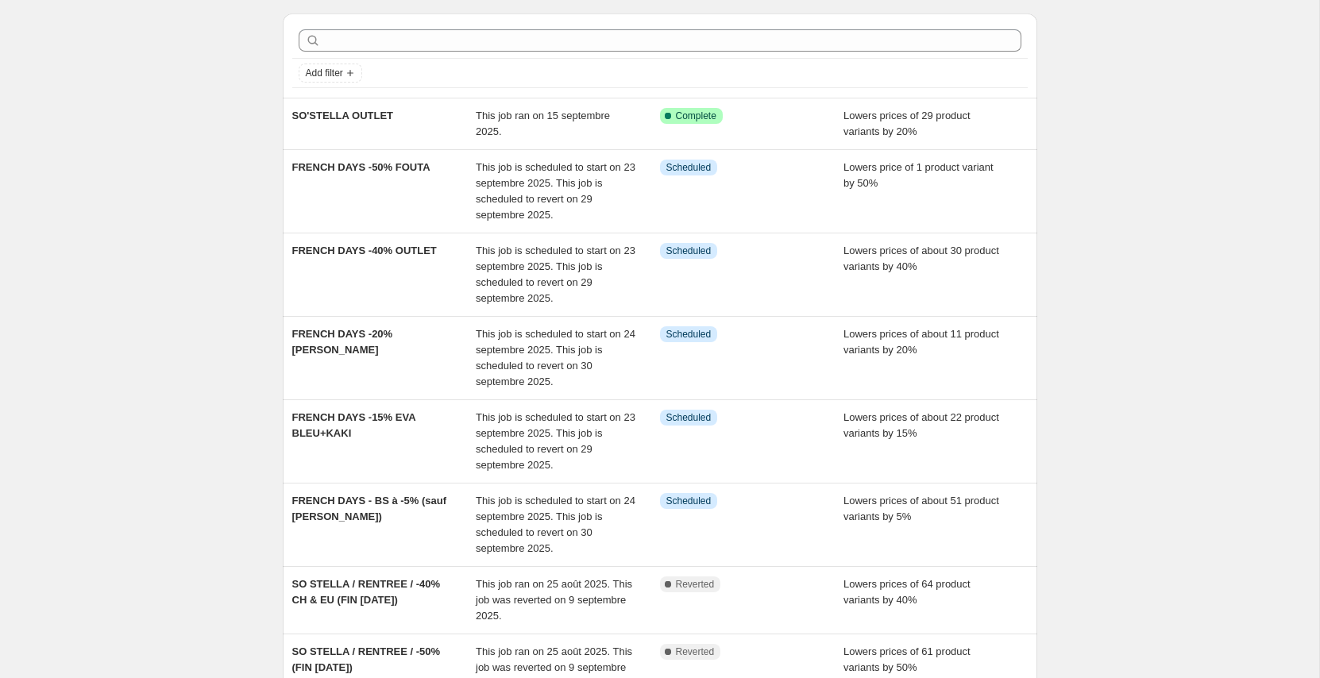
scroll to position [51, 0]
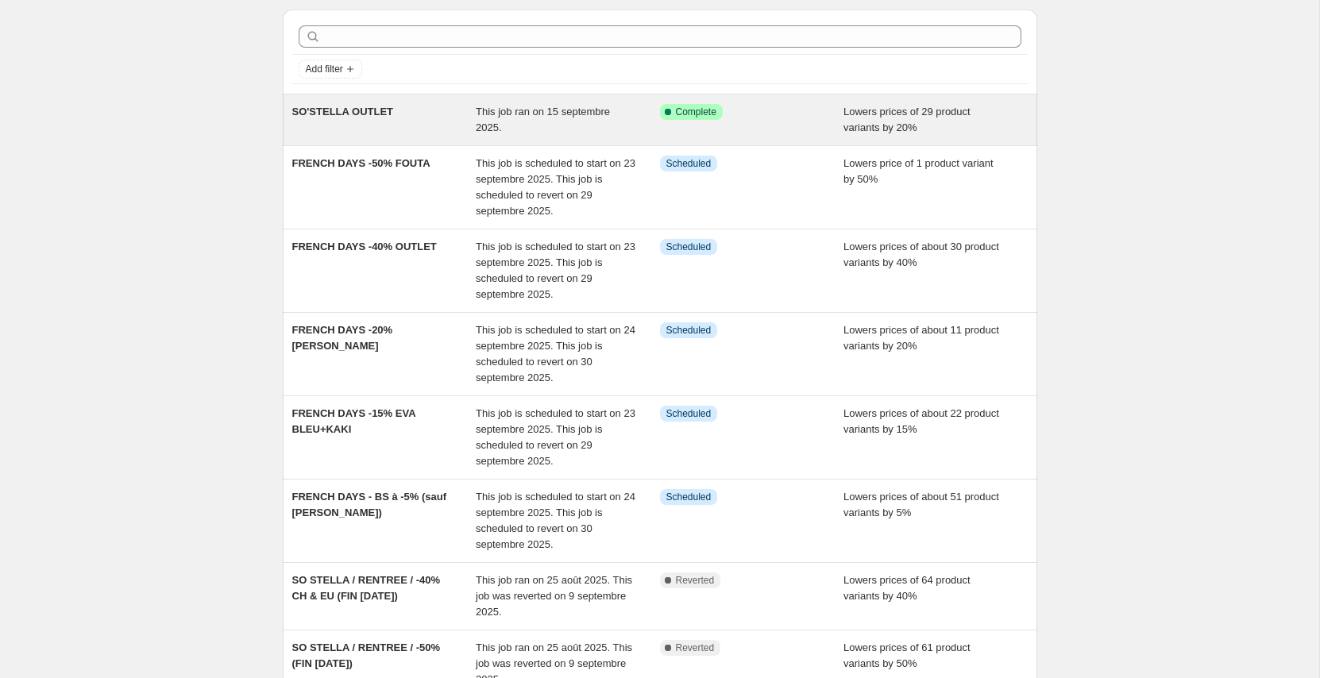
click at [407, 116] on div "SO'STELLA OUTLET" at bounding box center [384, 120] width 184 height 32
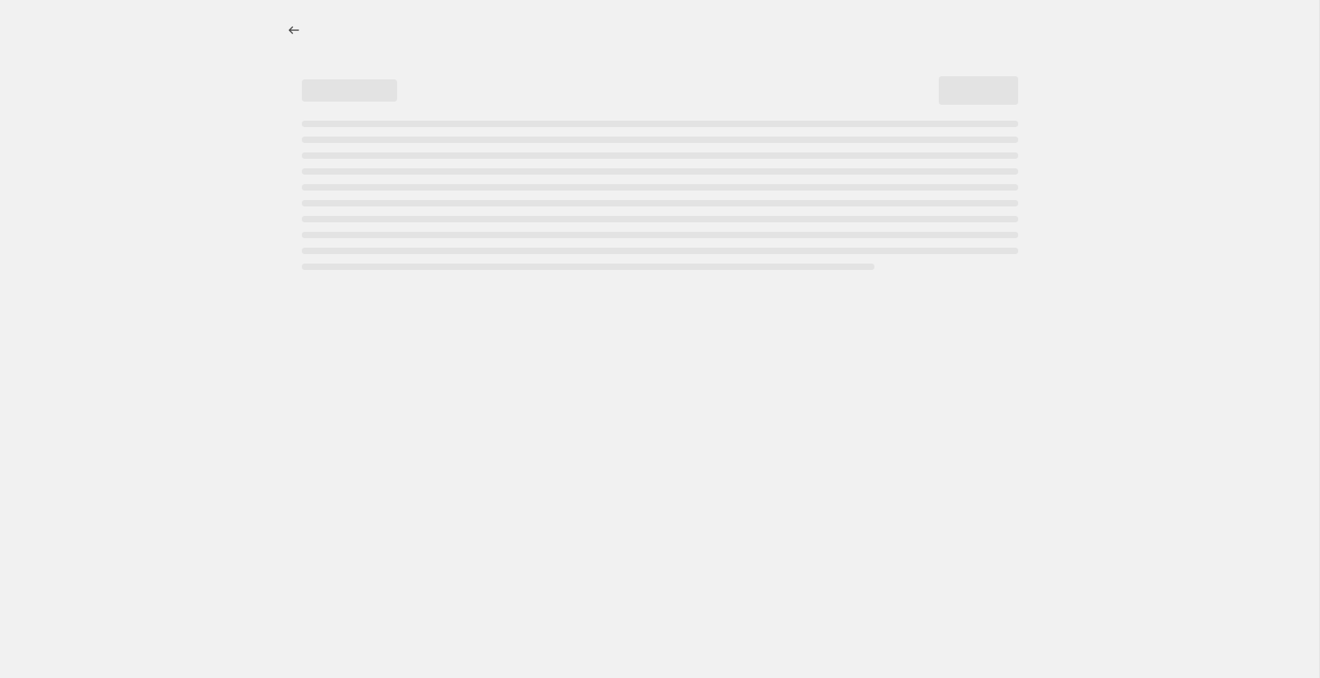
select select "percentage"
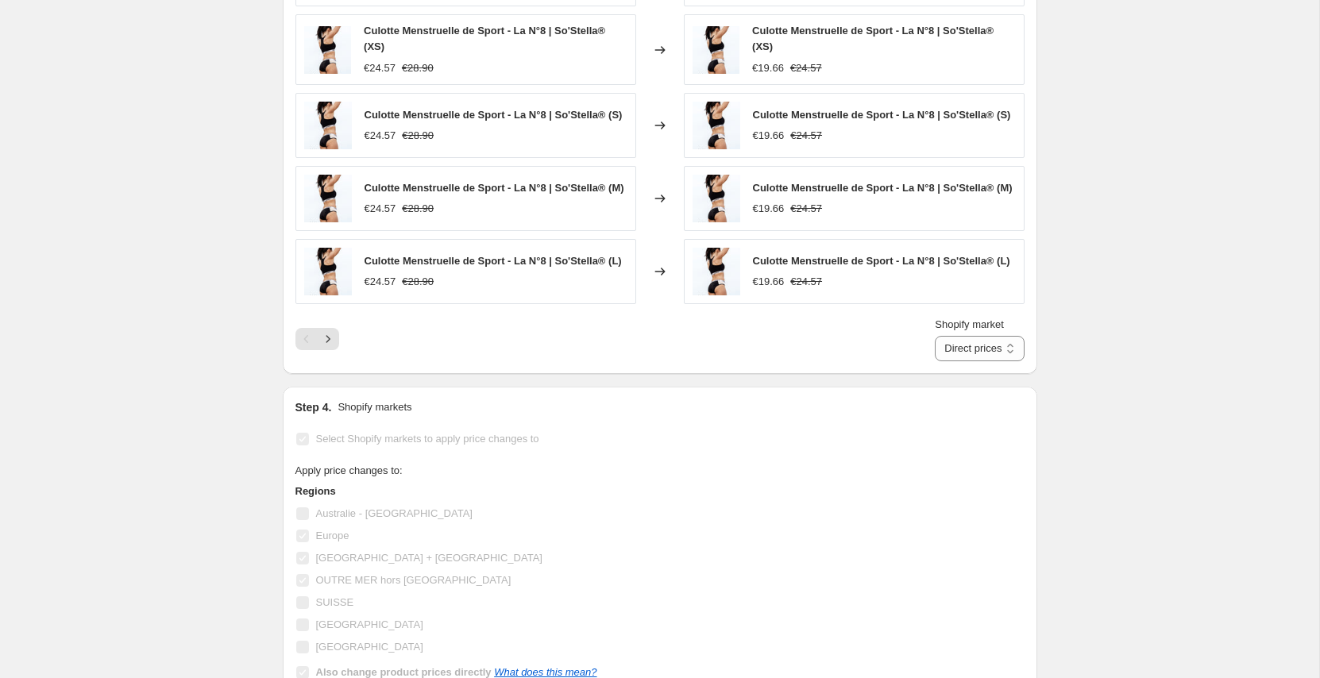
scroll to position [1209, 0]
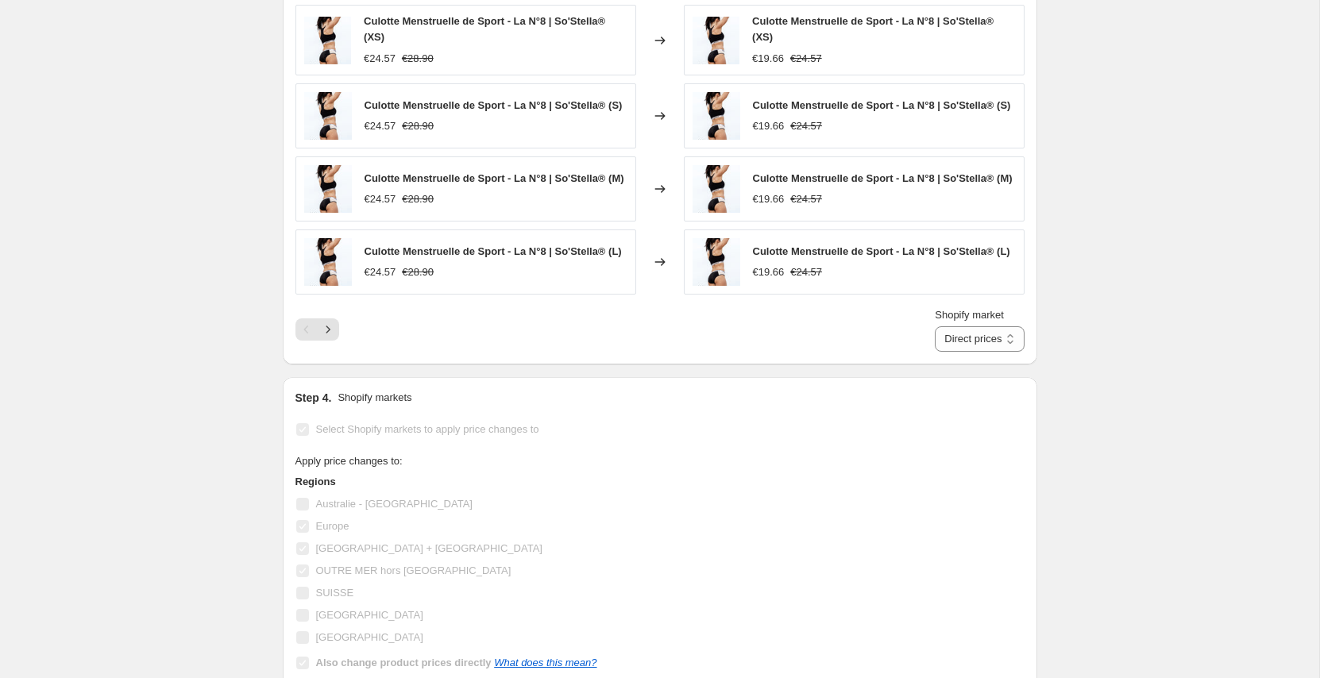
click at [331, 338] on icon "Next" at bounding box center [328, 330] width 16 height 16
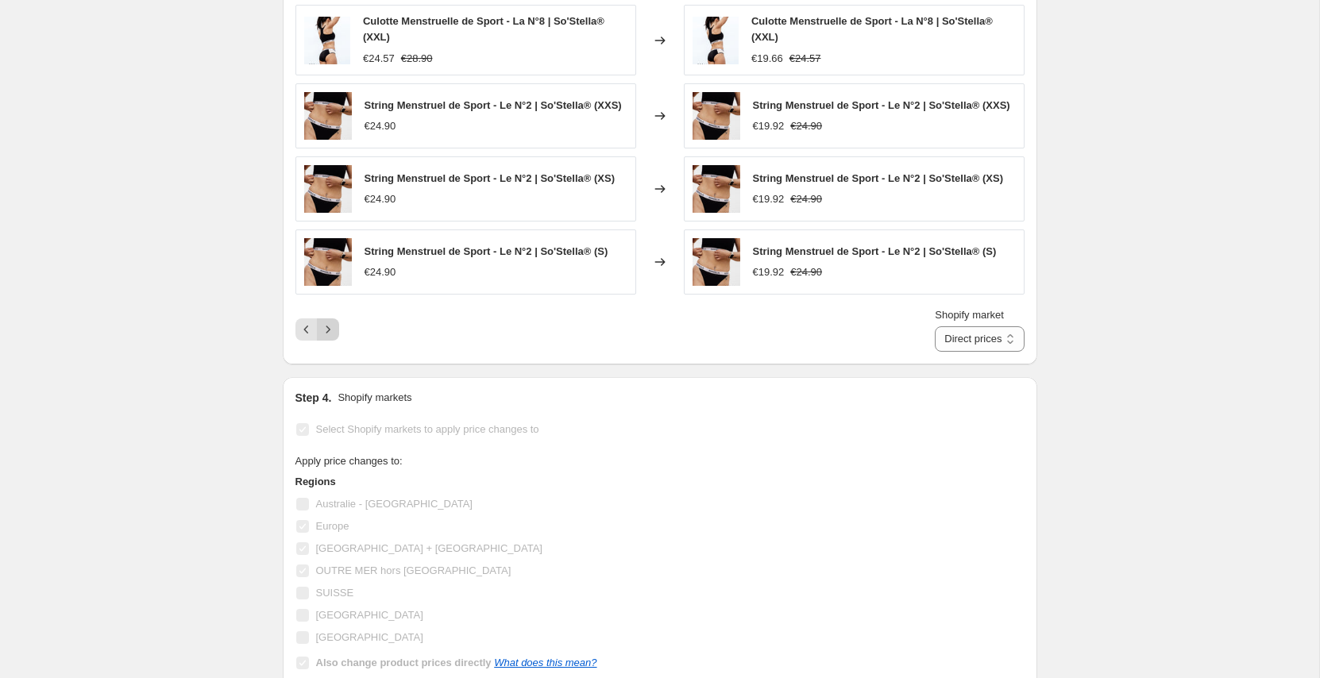
click at [332, 348] on div "Shopify market Direct prices [GEOGRAPHIC_DATA] [GEOGRAPHIC_DATA] + [GEOGRAPHIC_…" at bounding box center [660, 329] width 729 height 44
click at [335, 340] on button "Next" at bounding box center [328, 330] width 22 height 22
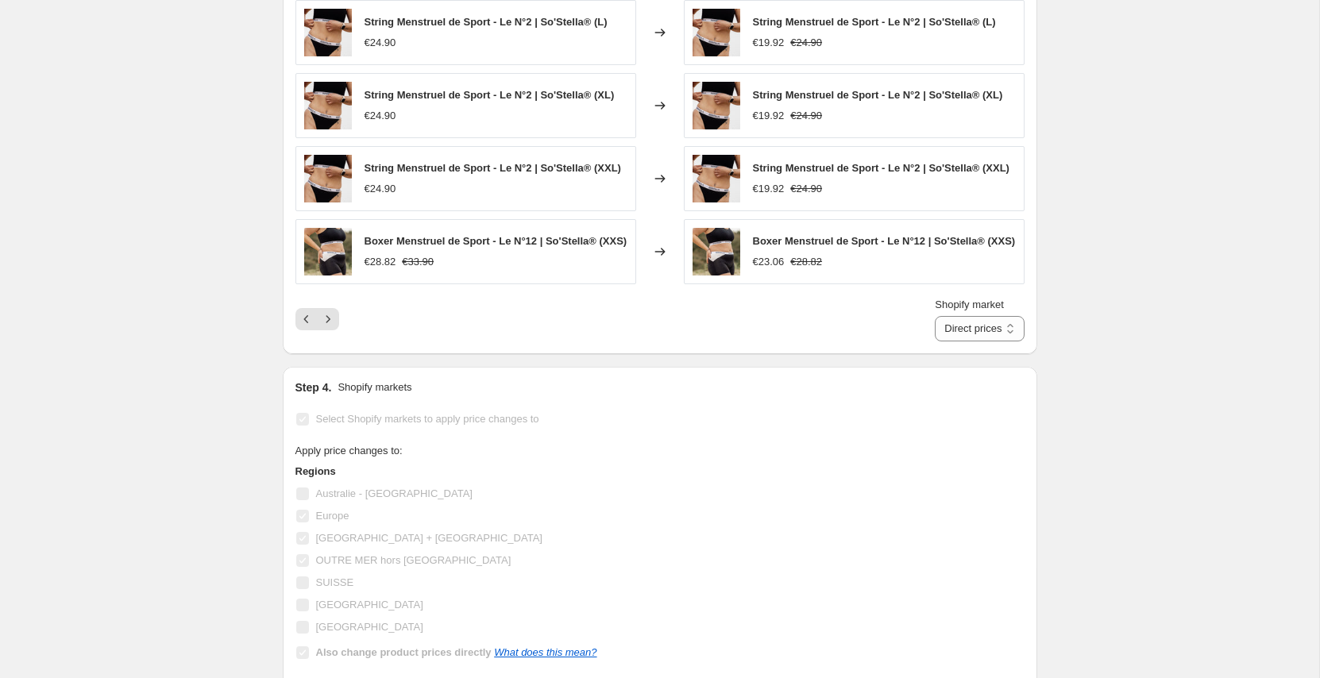
click at [336, 330] on button "Next" at bounding box center [328, 319] width 22 height 22
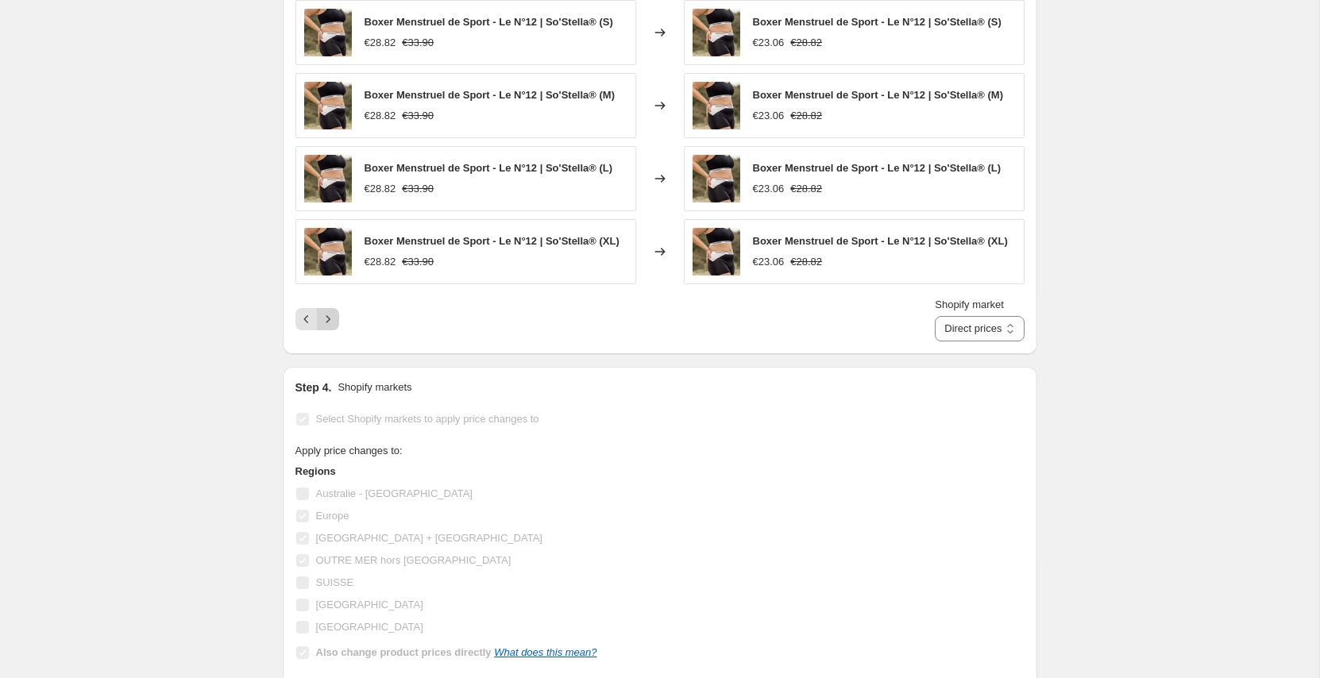
click at [335, 330] on button "Next" at bounding box center [328, 319] width 22 height 22
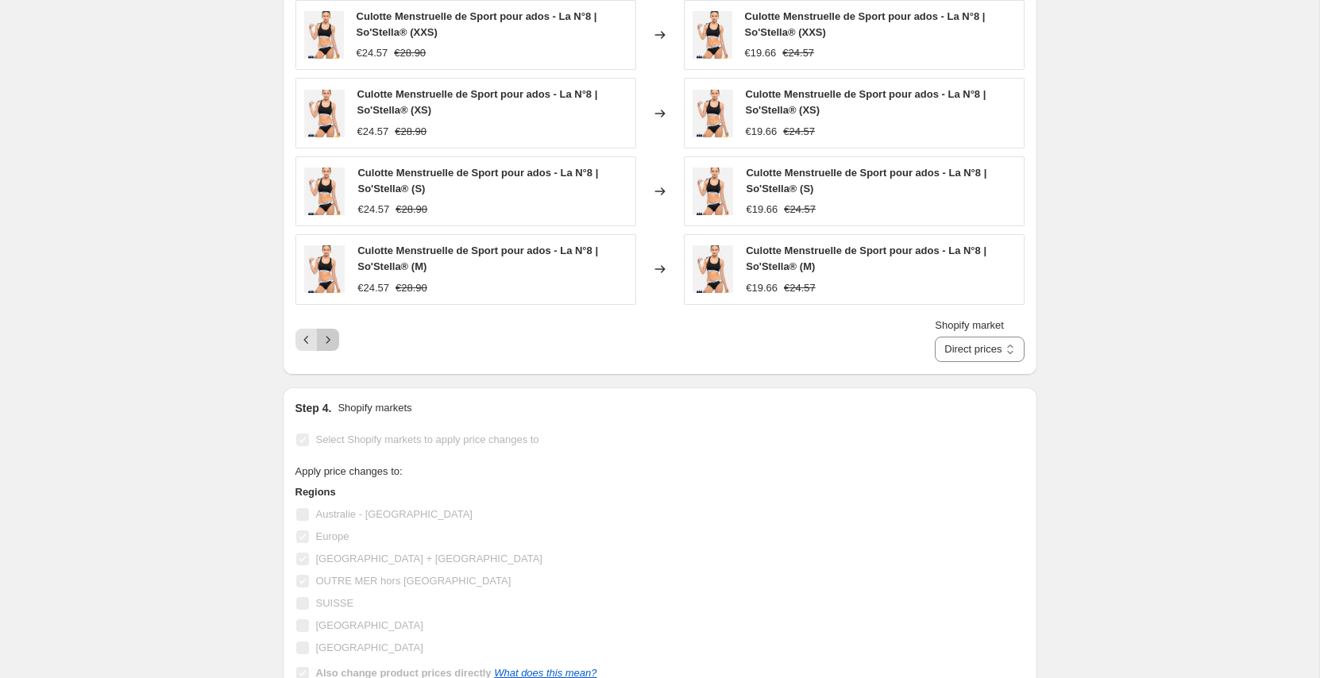
click at [336, 338] on button "Next" at bounding box center [328, 340] width 22 height 22
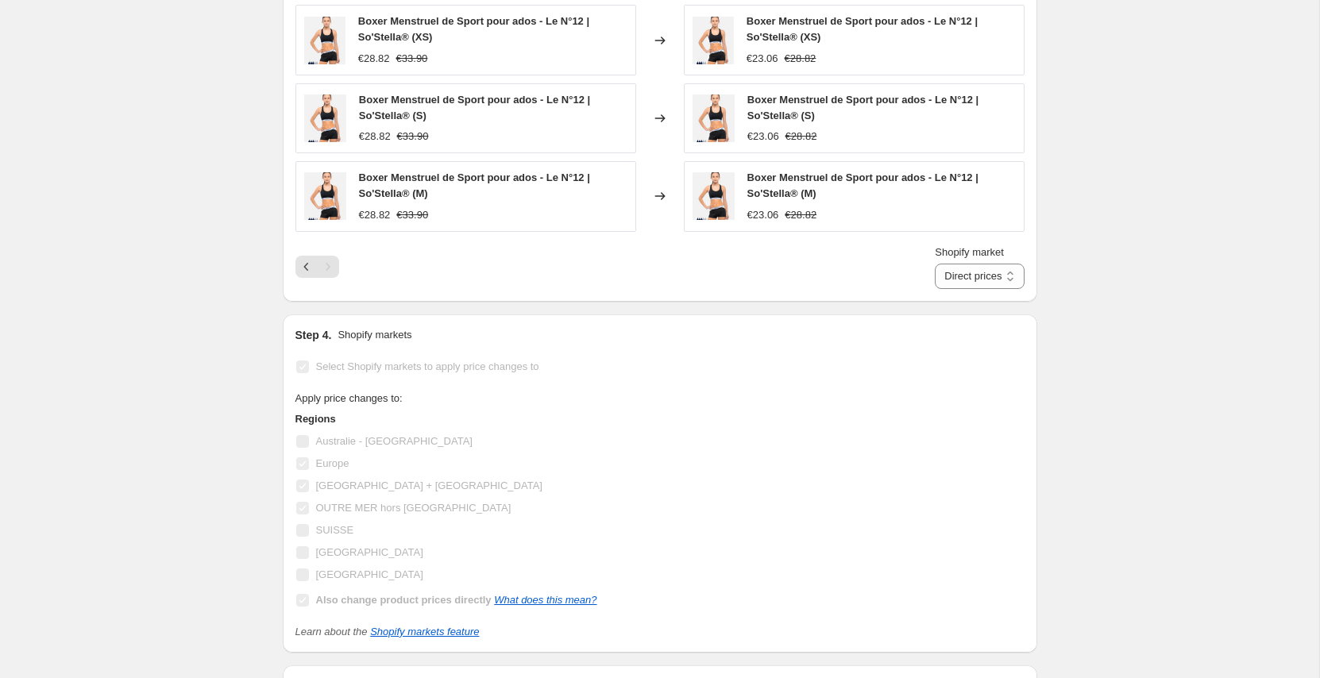
click at [328, 288] on div "Shopify market Direct prices [GEOGRAPHIC_DATA] [GEOGRAPHIC_DATA] + [GEOGRAPHIC_…" at bounding box center [660, 267] width 729 height 44
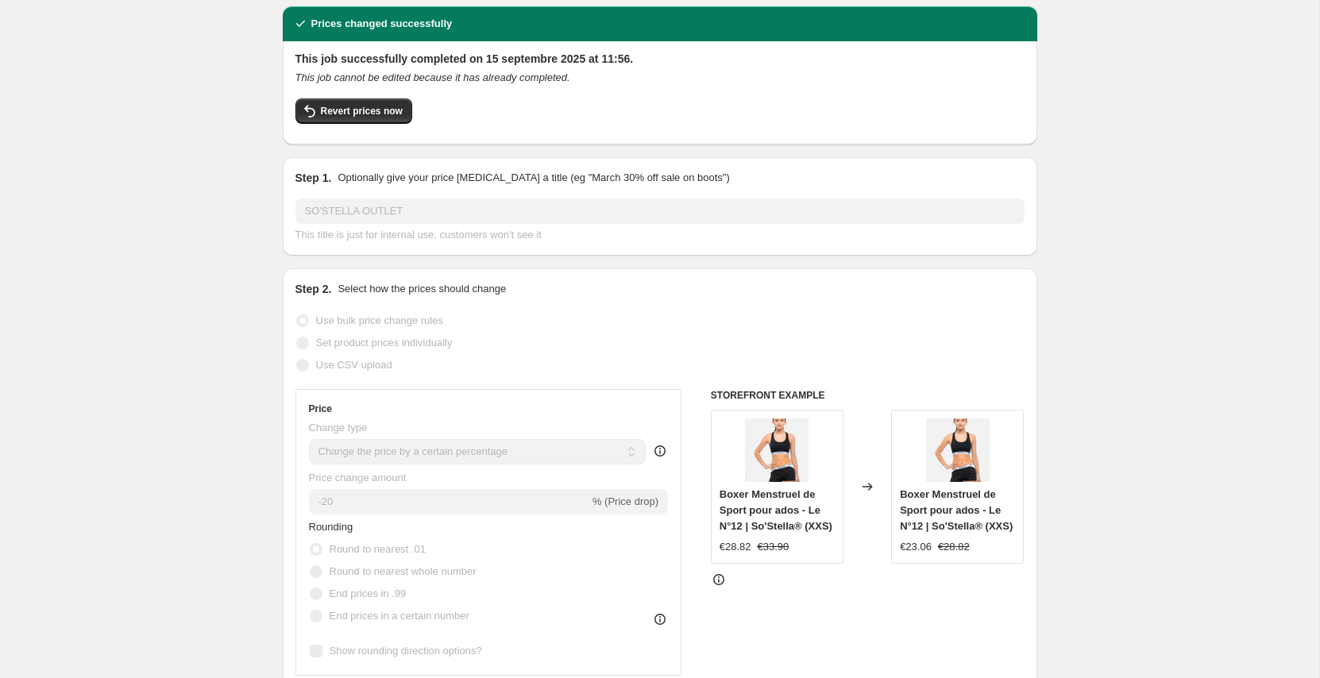
scroll to position [0, 0]
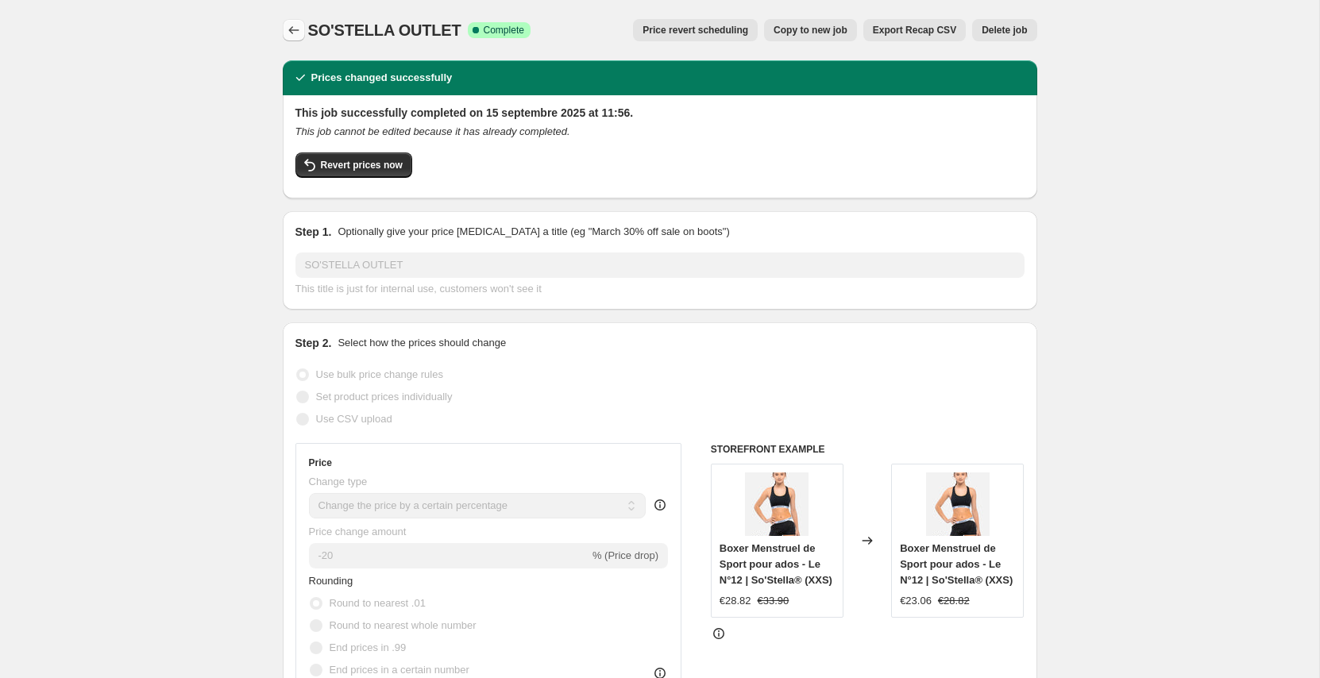
click at [284, 25] on button "Price change jobs" at bounding box center [294, 30] width 22 height 22
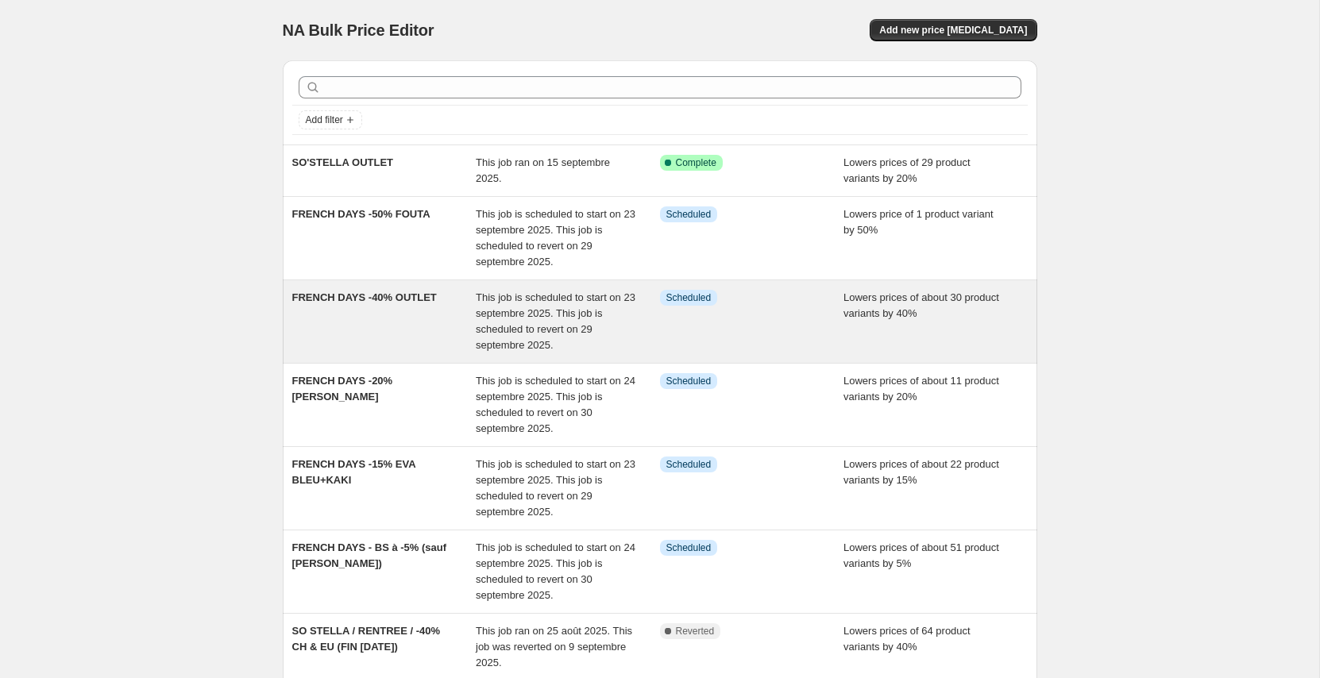
click at [383, 330] on div "FRENCH DAYS -40% OUTLET" at bounding box center [384, 322] width 184 height 64
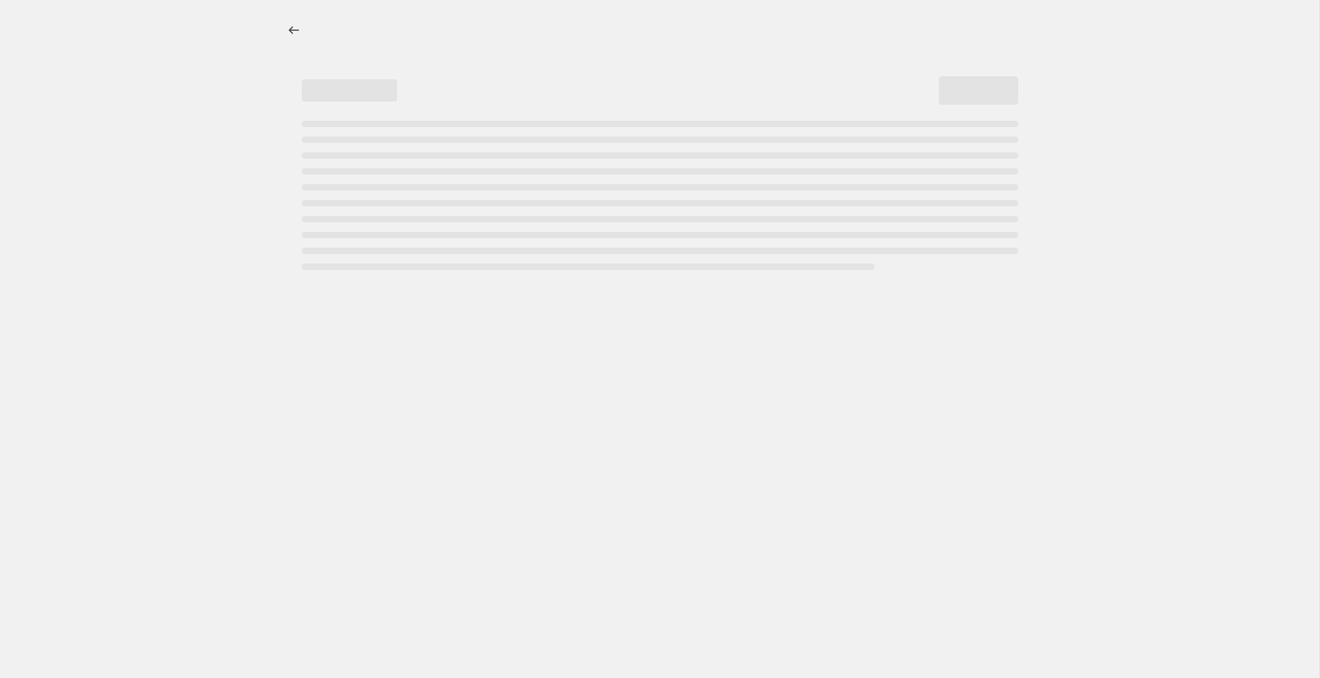
select select "percentage"
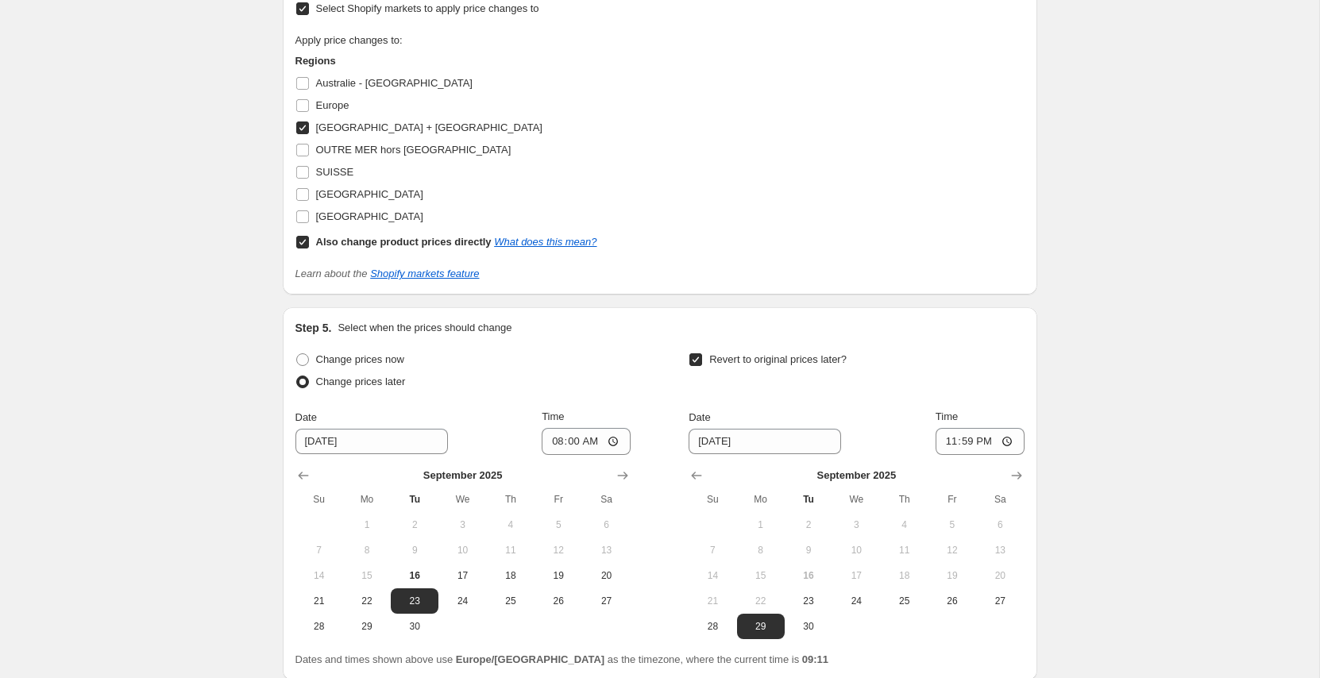
scroll to position [1726, 0]
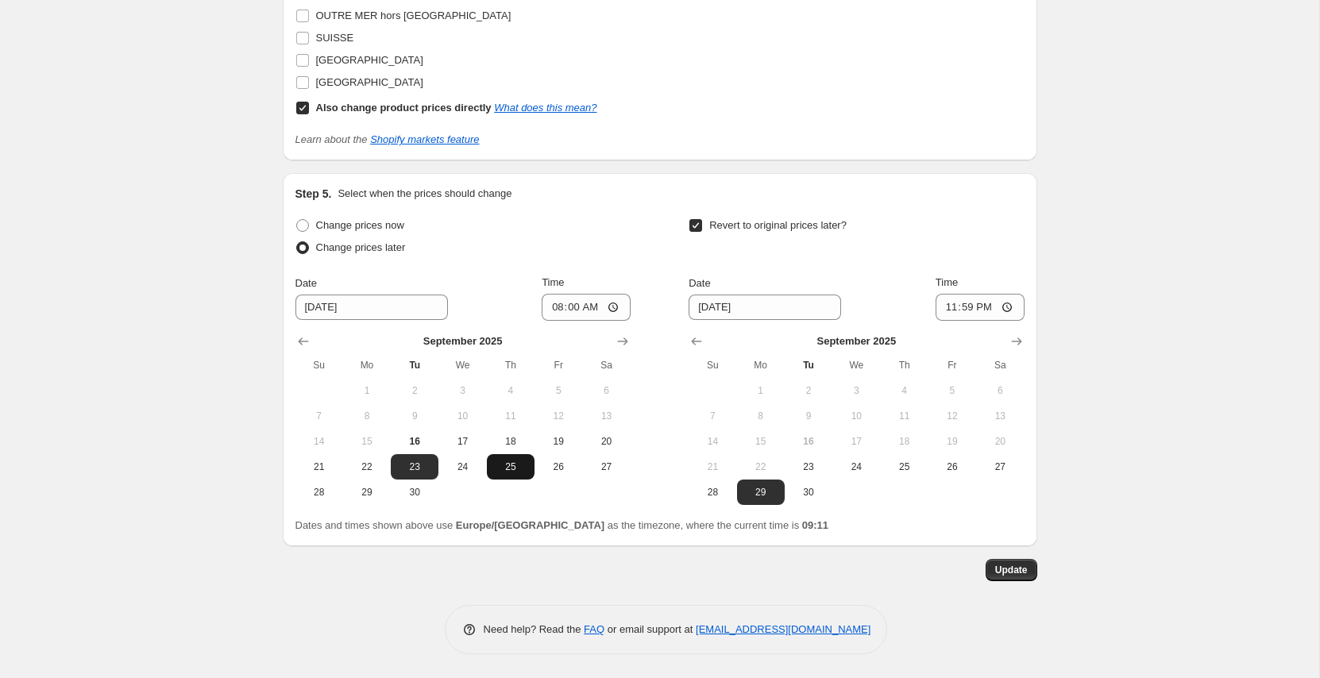
click at [454, 475] on button "24" at bounding box center [463, 466] width 48 height 25
type input "[DATE]"
click at [808, 494] on span "30" at bounding box center [808, 492] width 35 height 13
type input "[DATE]"
click at [1020, 571] on span "Update" at bounding box center [1011, 570] width 33 height 13
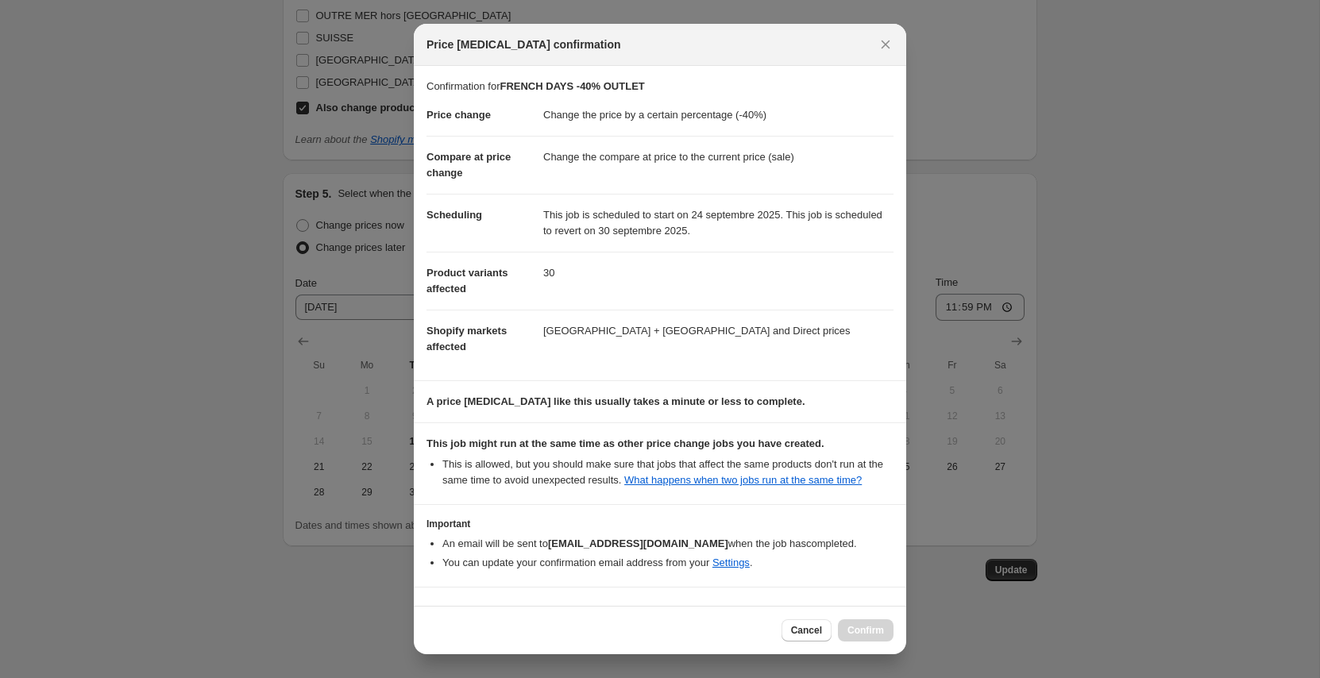
scroll to position [61, 0]
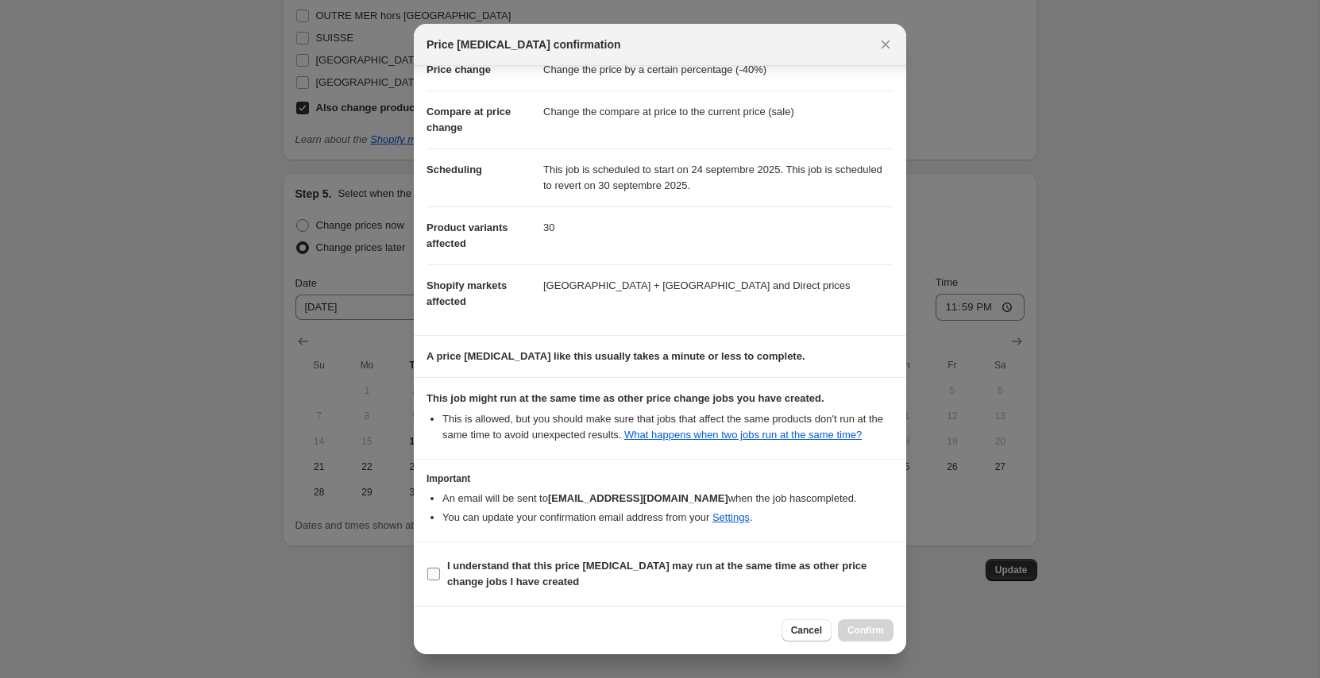
click at [499, 582] on b "I understand that this price [MEDICAL_DATA] may run at the same time as other p…" at bounding box center [656, 574] width 419 height 28
click at [440, 581] on input "I understand that this price [MEDICAL_DATA] may run at the same time as other p…" at bounding box center [433, 574] width 13 height 13
checkbox input "true"
click at [860, 629] on span "Confirm" at bounding box center [866, 630] width 37 height 13
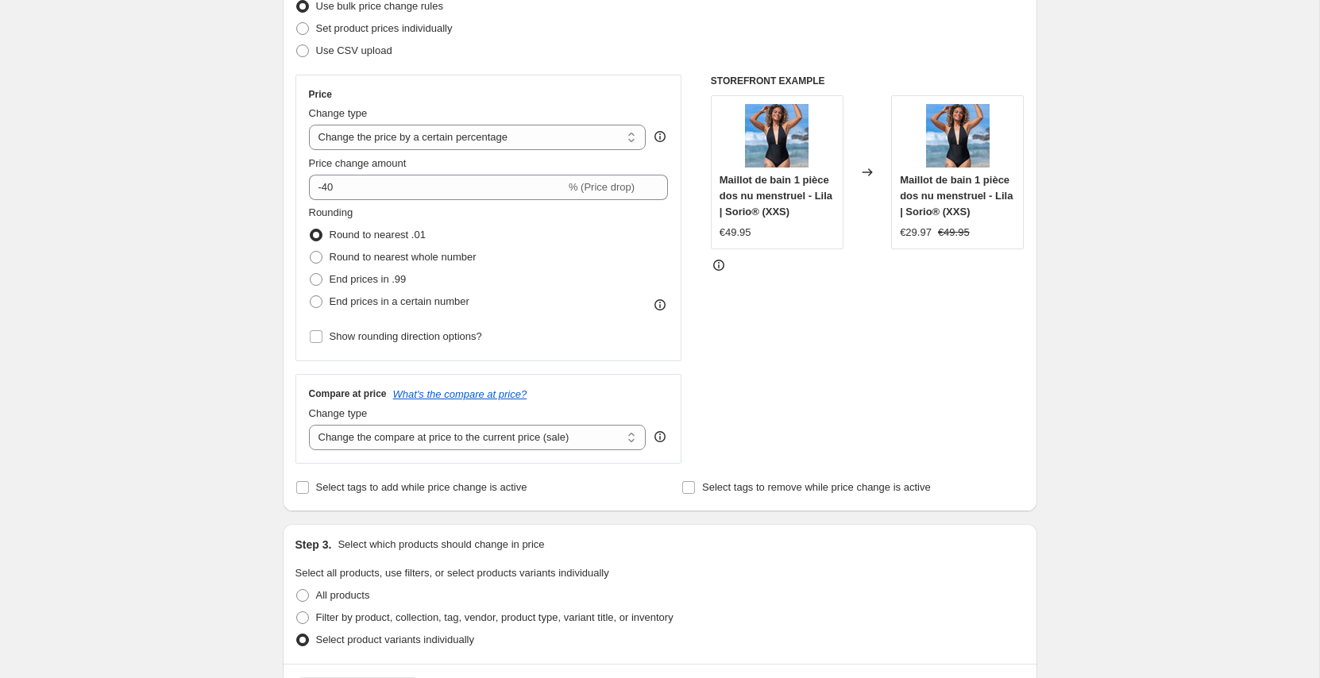
scroll to position [0, 0]
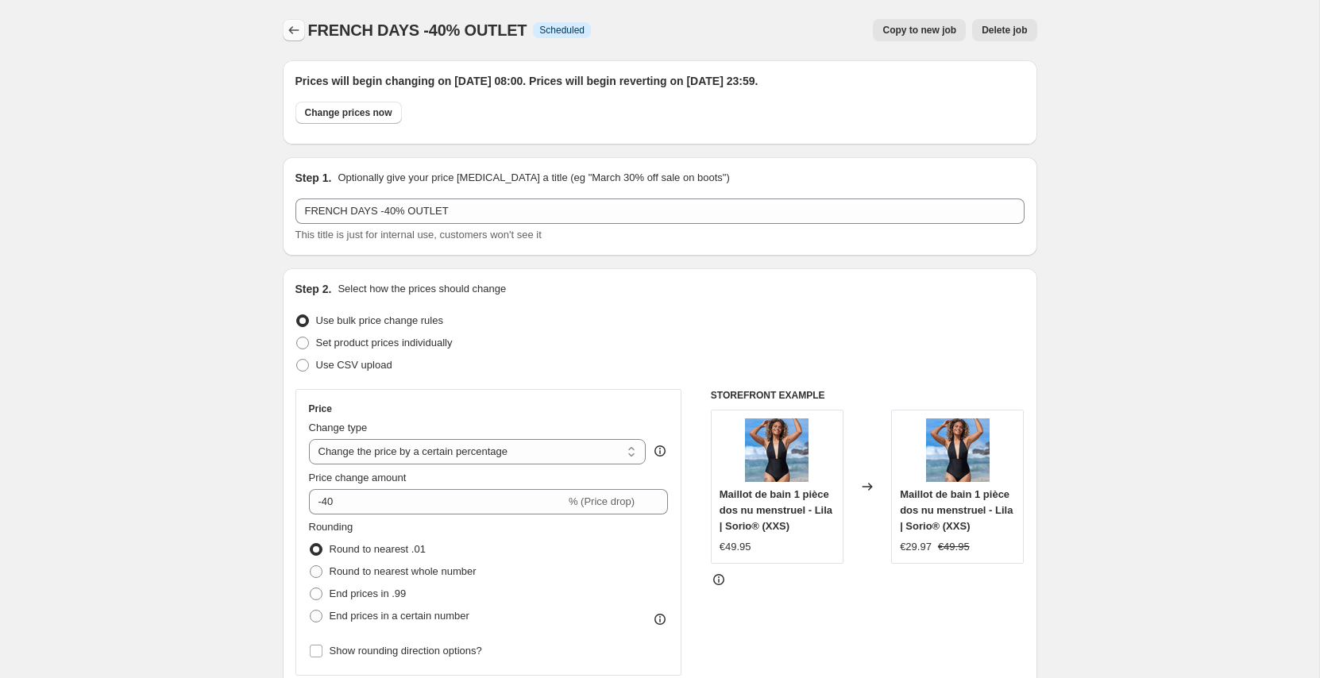
click at [303, 24] on button "Price change jobs" at bounding box center [294, 30] width 22 height 22
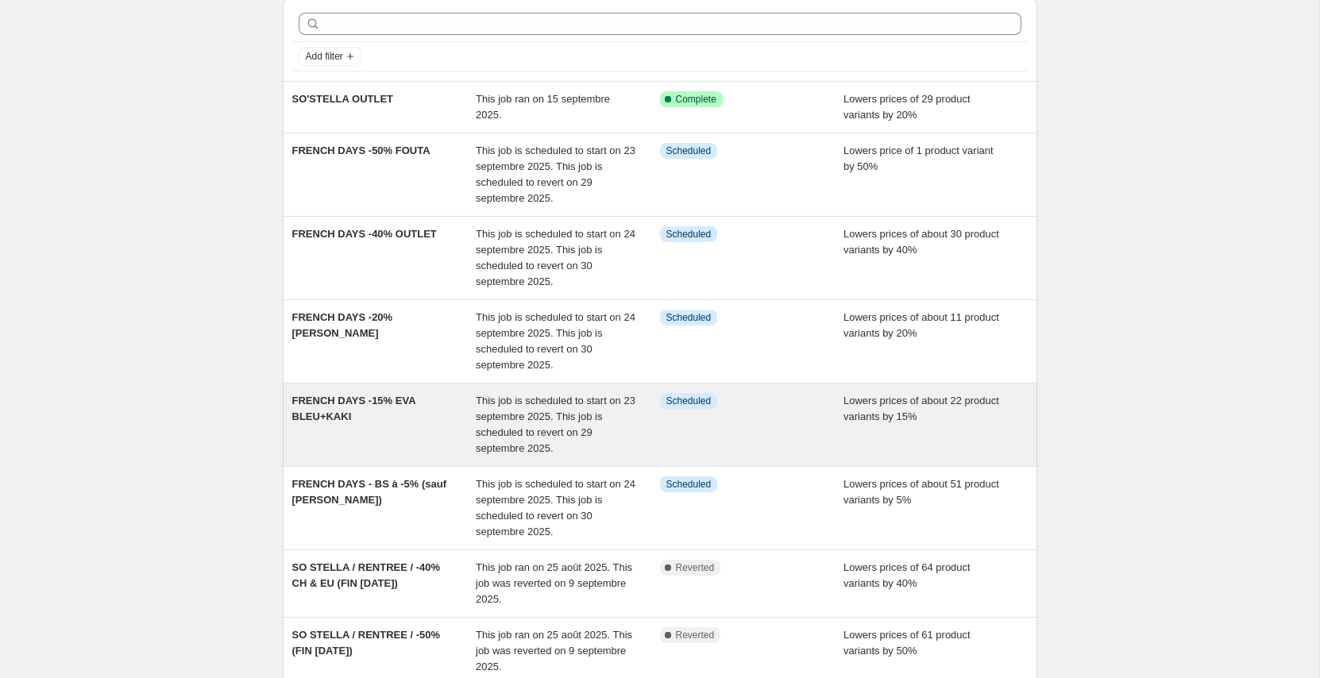
scroll to position [64, 0]
click at [626, 431] on div "This job is scheduled to start on 23 septembre 2025. This job is scheduled to r…" at bounding box center [568, 424] width 184 height 64
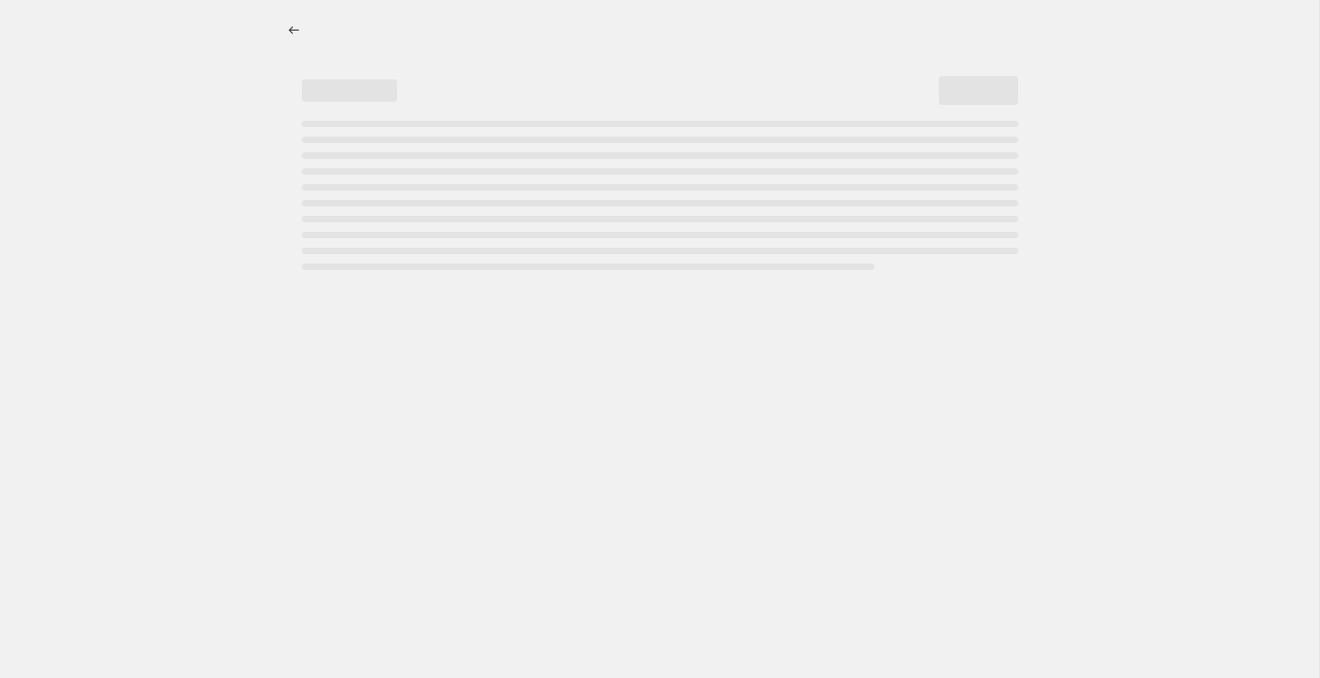
select select "percentage"
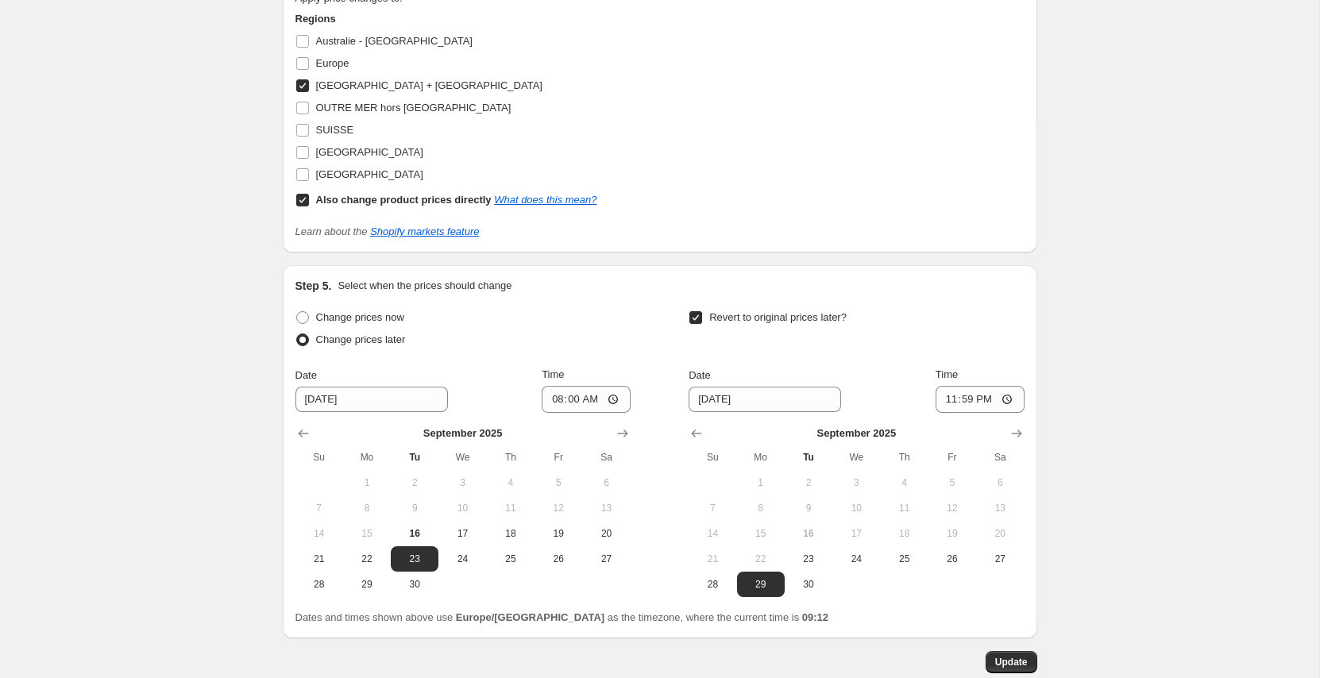
scroll to position [1726, 0]
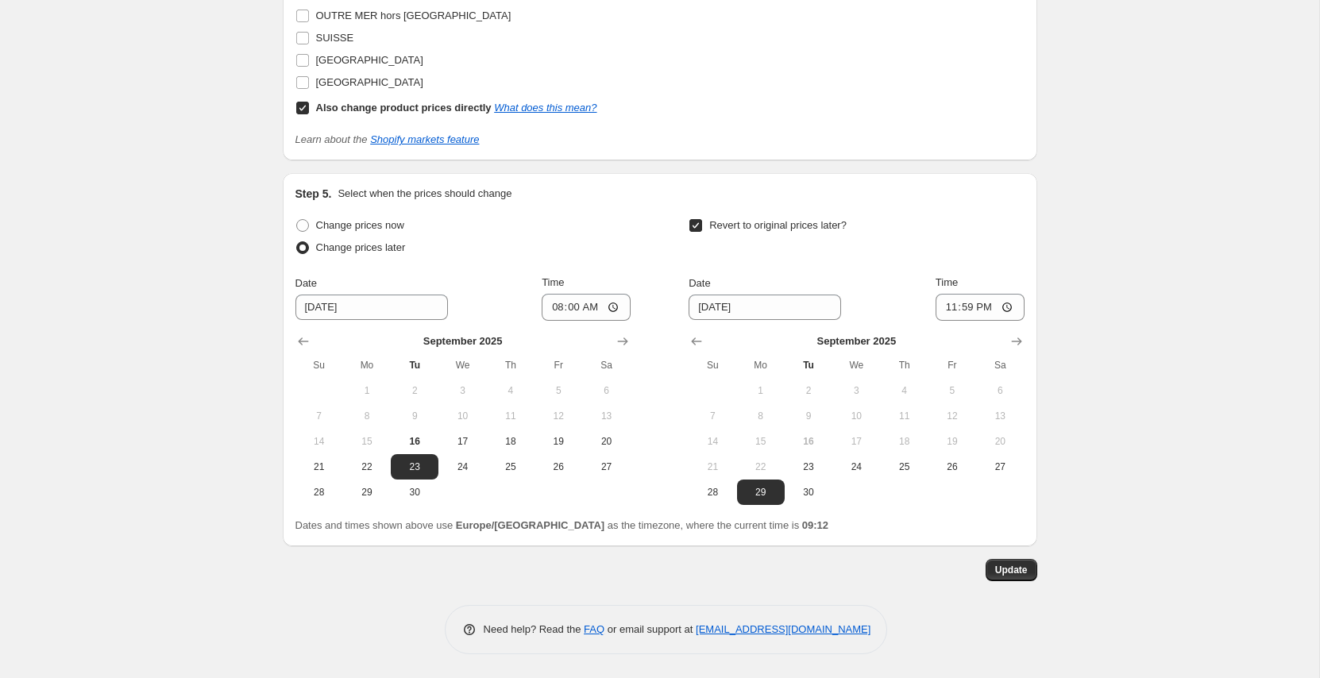
drag, startPoint x: 467, startPoint y: 464, endPoint x: 651, endPoint y: 472, distance: 183.7
click at [467, 464] on span "24" at bounding box center [462, 467] width 35 height 13
type input "[DATE]"
drag, startPoint x: 802, startPoint y: 485, endPoint x: 841, endPoint y: 504, distance: 43.0
click at [802, 486] on span "30" at bounding box center [808, 492] width 35 height 13
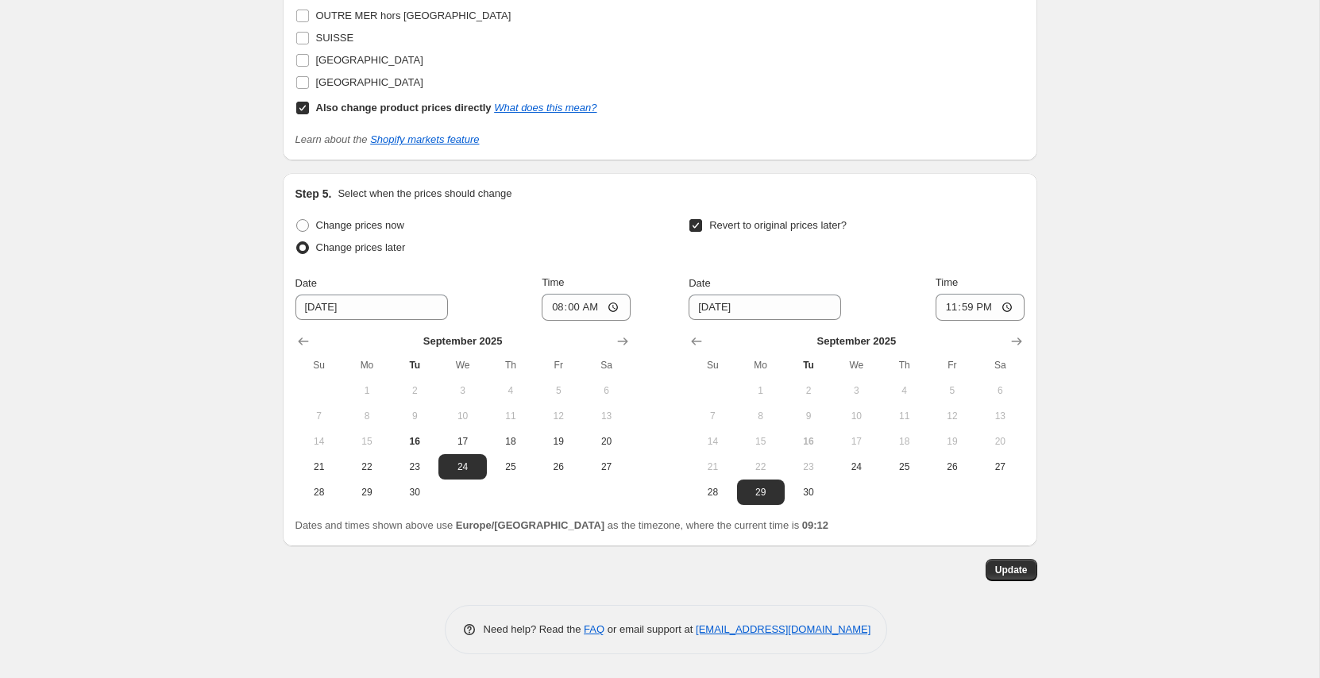
type input "[DATE]"
click at [1001, 568] on span "Update" at bounding box center [1011, 570] width 33 height 13
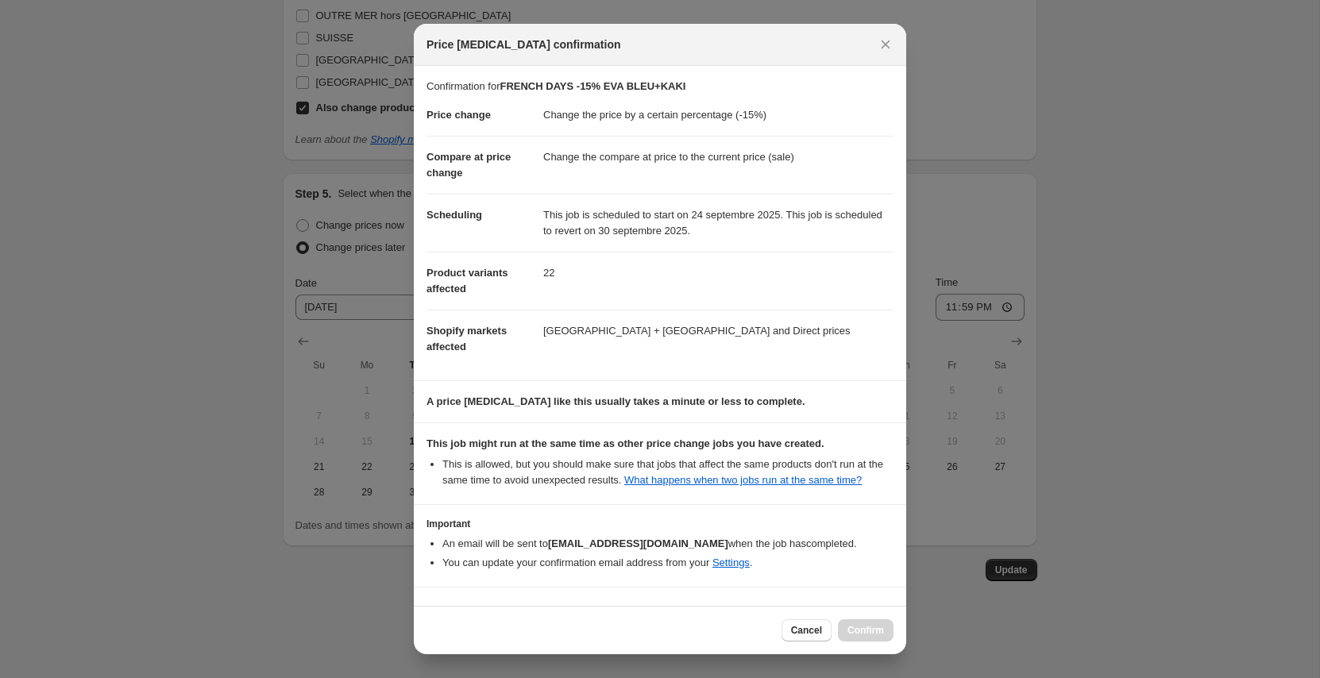
scroll to position [61, 0]
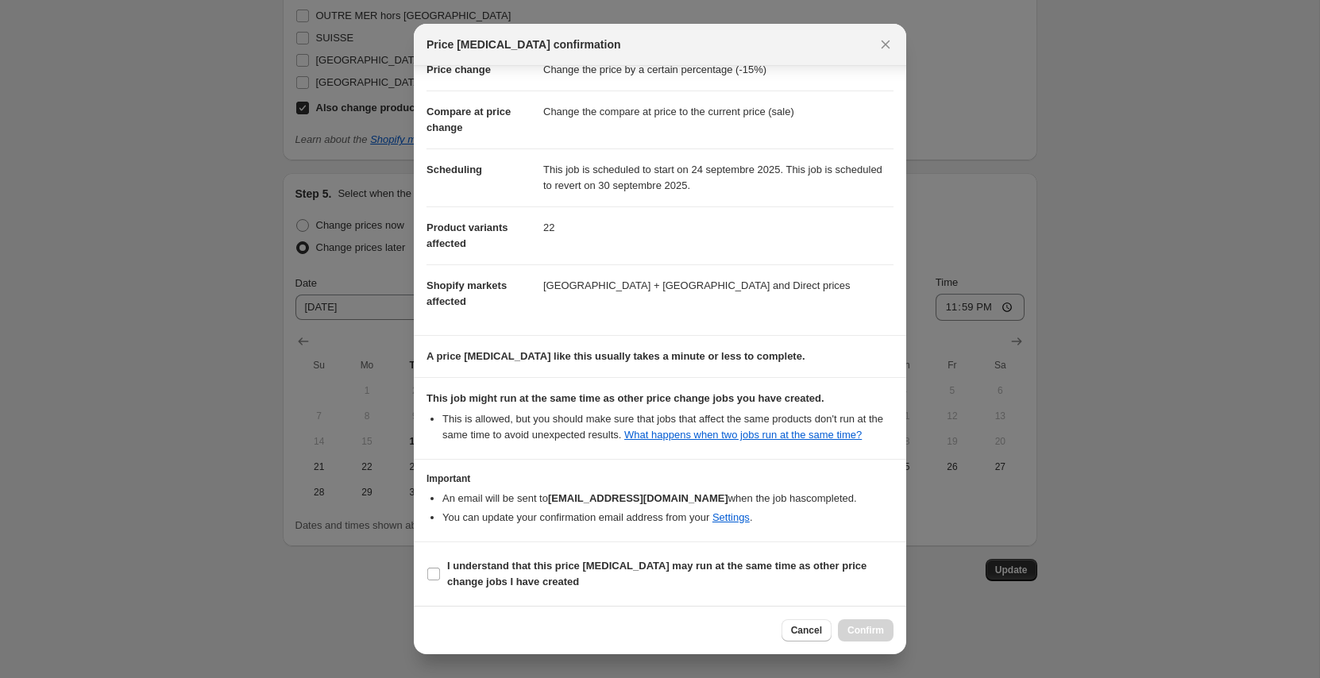
drag, startPoint x: 515, startPoint y: 565, endPoint x: 806, endPoint y: 605, distance: 294.3
click at [516, 564] on b "I understand that this price [MEDICAL_DATA] may run at the same time as other p…" at bounding box center [656, 574] width 419 height 28
click at [486, 590] on label "I understand that this price [MEDICAL_DATA] may run at the same time as other p…" at bounding box center [660, 574] width 467 height 38
click at [440, 581] on input "I understand that this price [MEDICAL_DATA] may run at the same time as other p…" at bounding box center [433, 574] width 13 height 13
checkbox input "true"
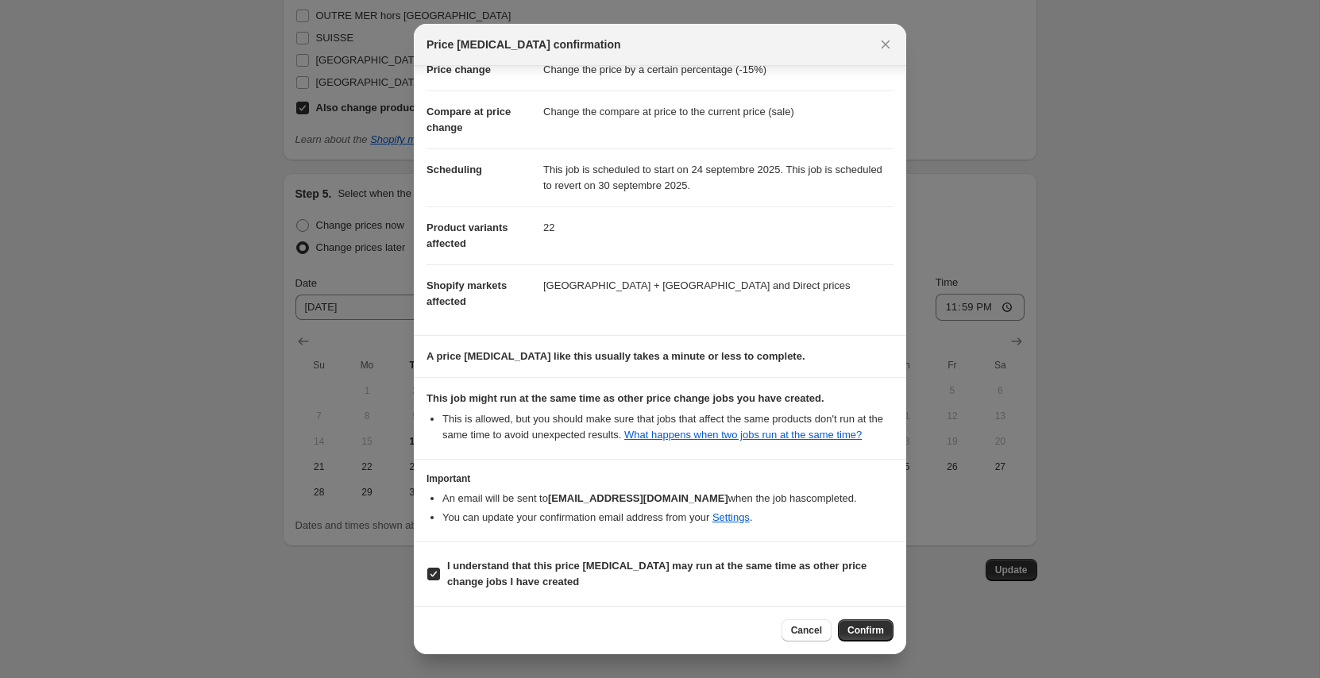
click at [848, 634] on span "Confirm" at bounding box center [866, 630] width 37 height 13
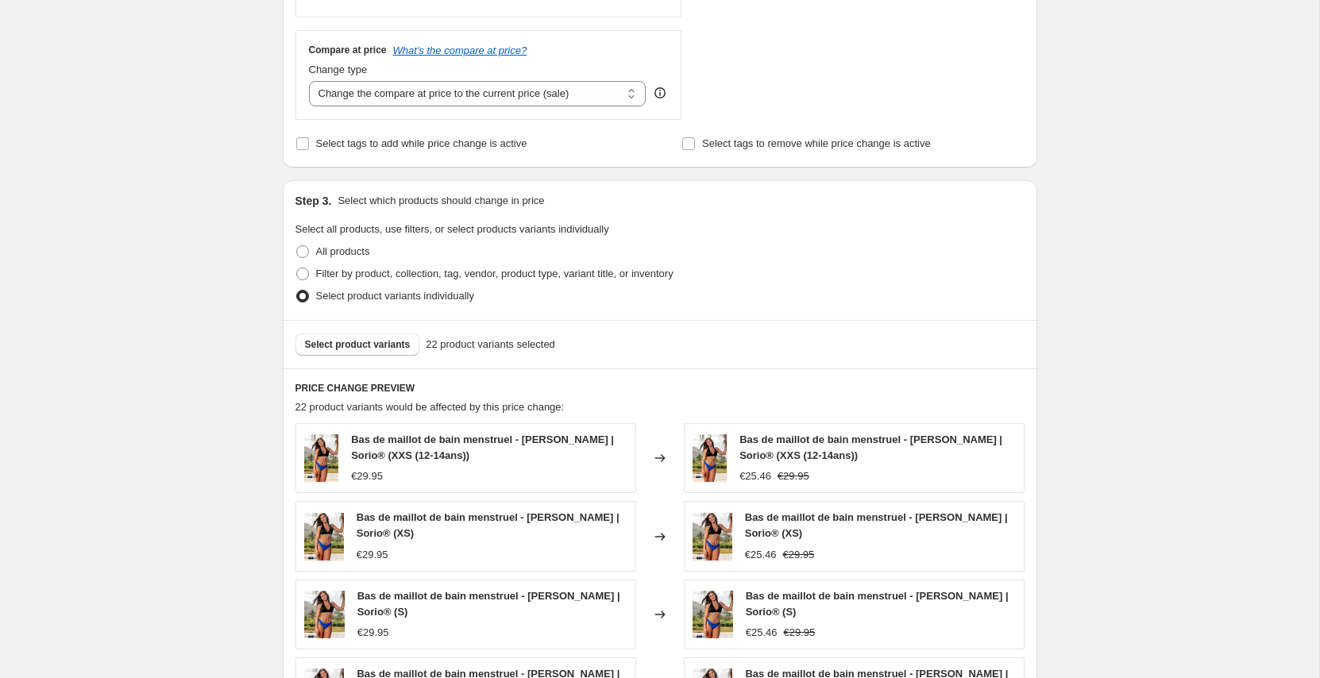
scroll to position [0, 0]
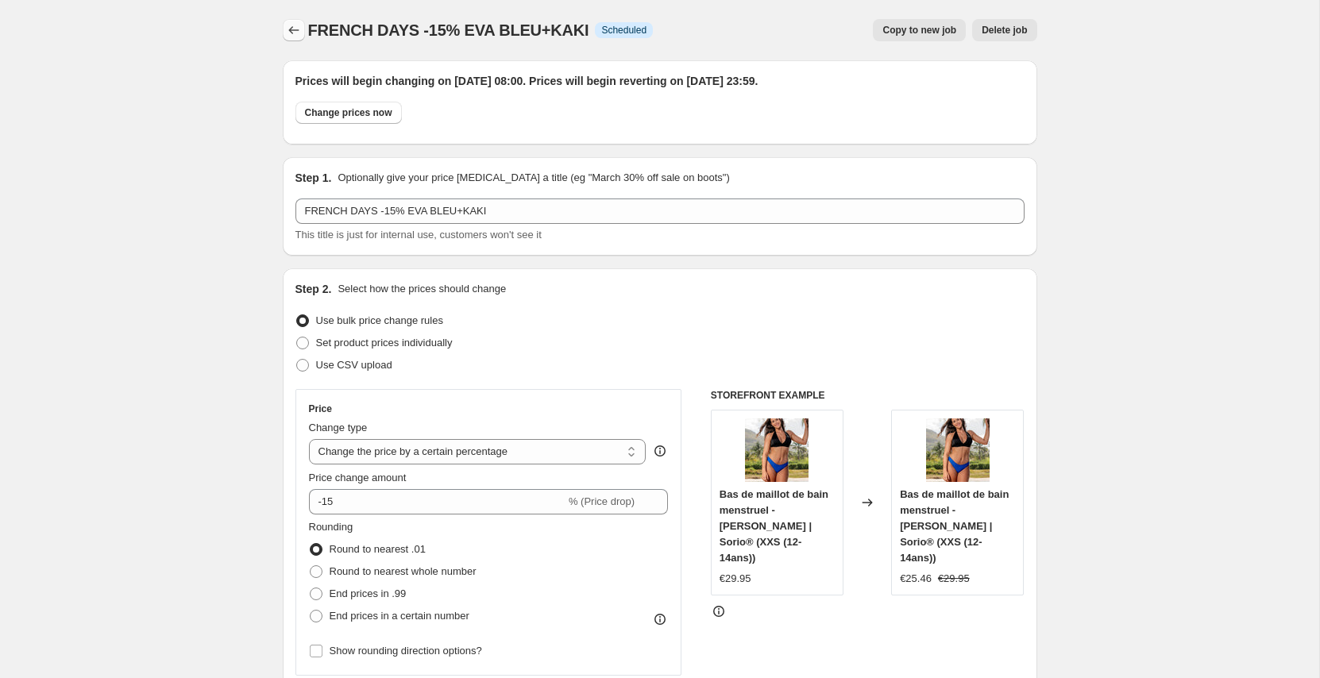
click at [283, 25] on button "Price change jobs" at bounding box center [294, 30] width 22 height 22
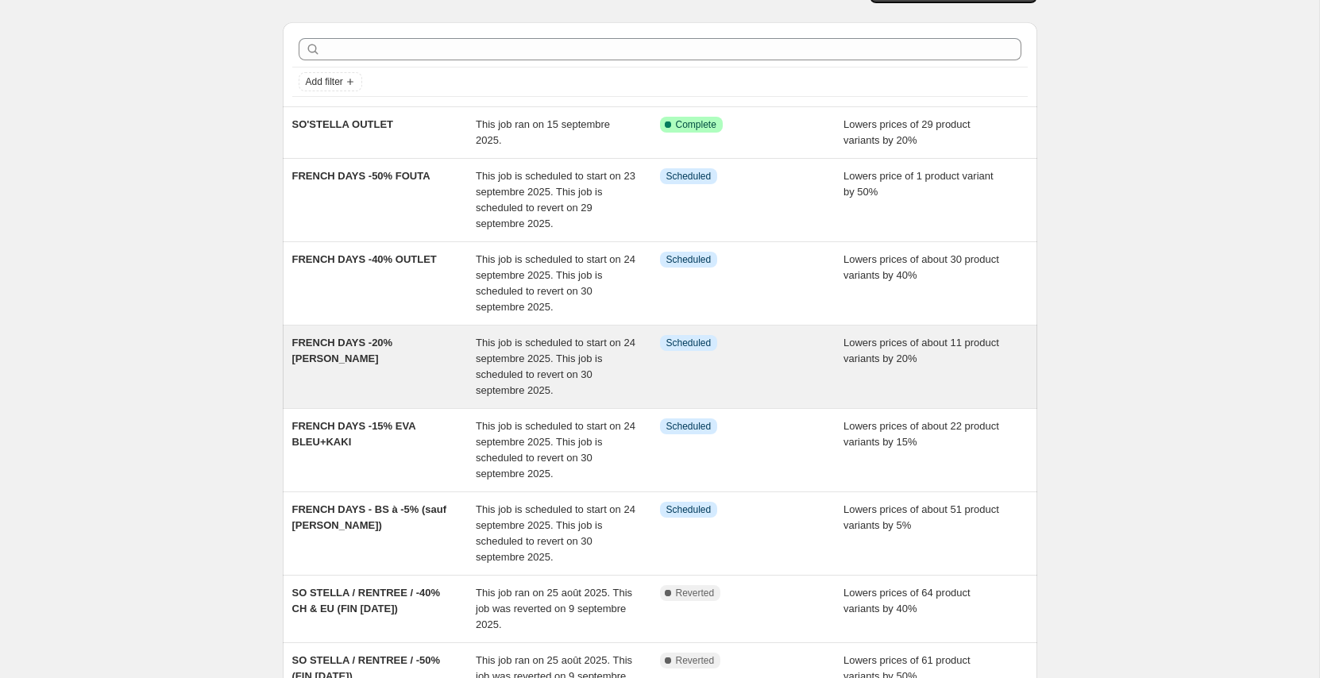
scroll to position [33, 0]
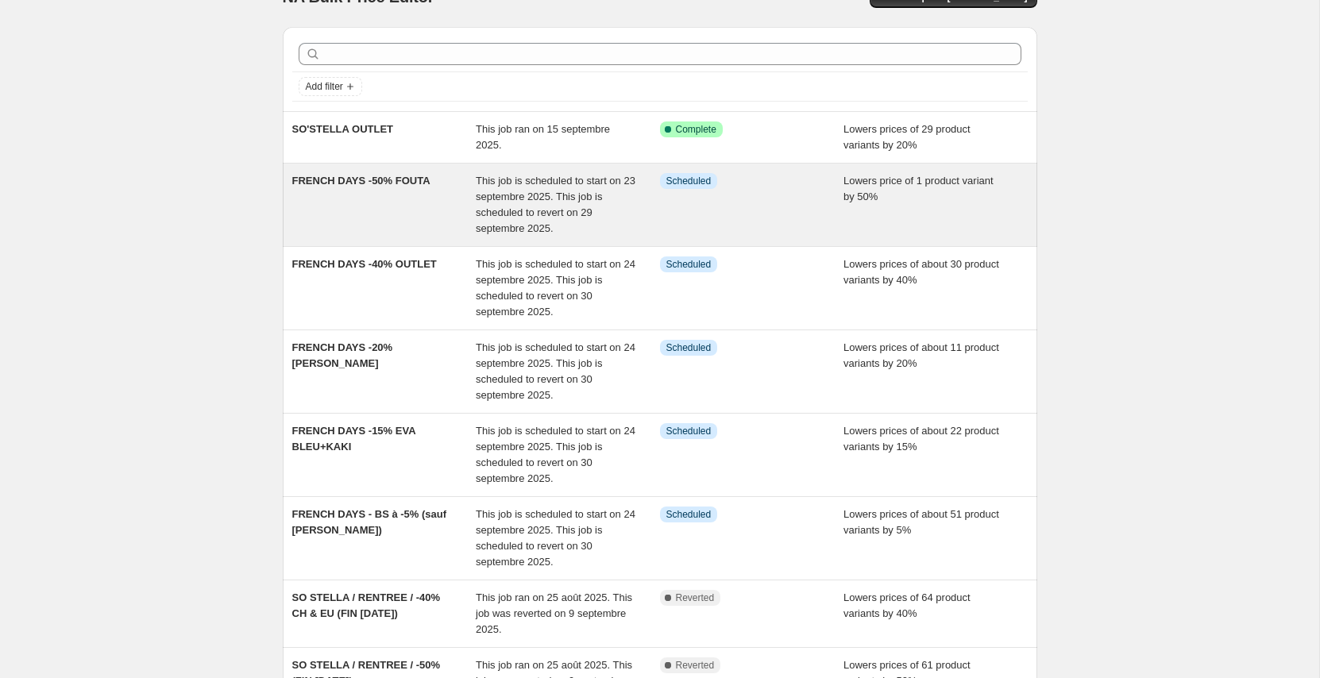
click at [501, 214] on span "This job is scheduled to start on 23 septembre 2025. This job is scheduled to r…" at bounding box center [556, 205] width 160 height 60
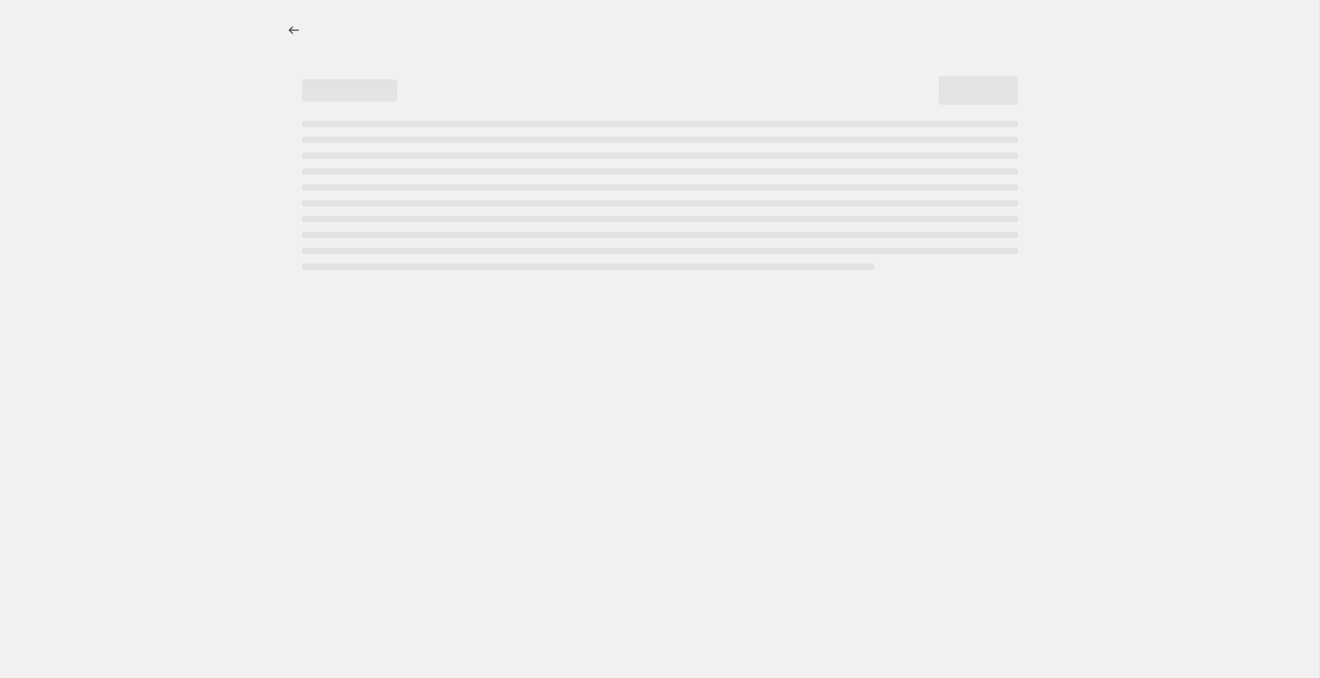
select select "percentage"
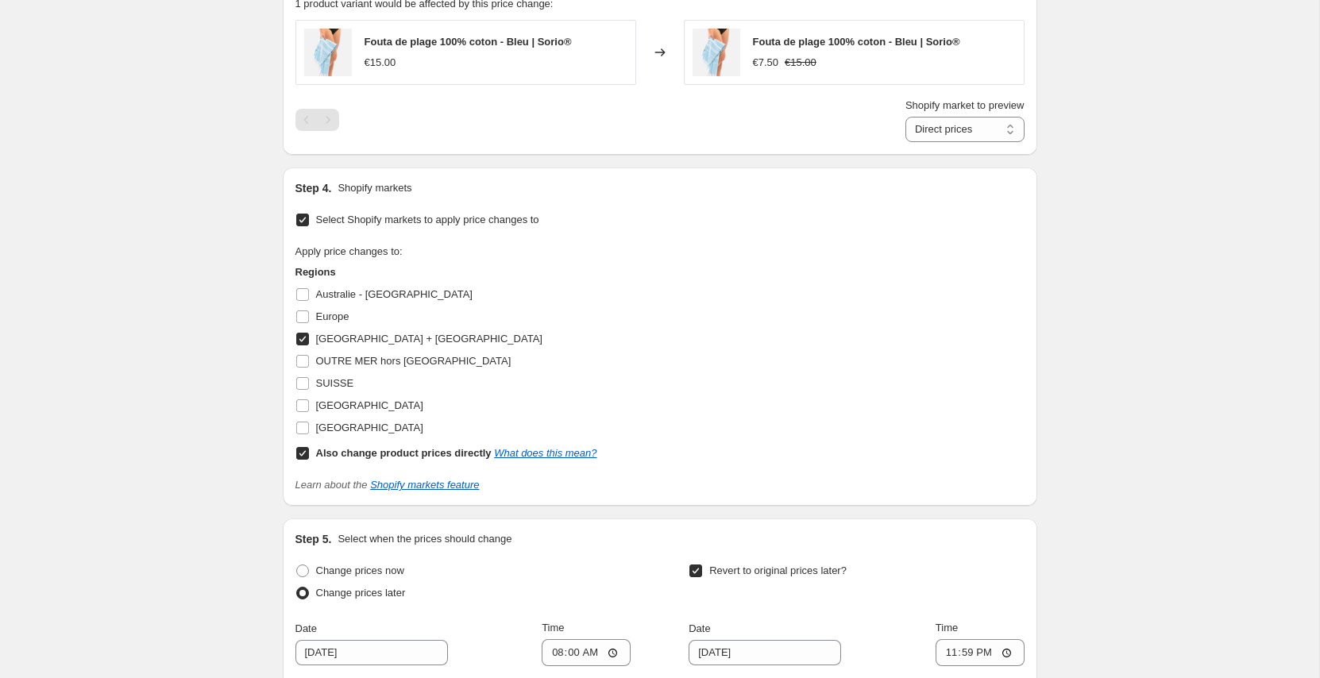
scroll to position [1408, 0]
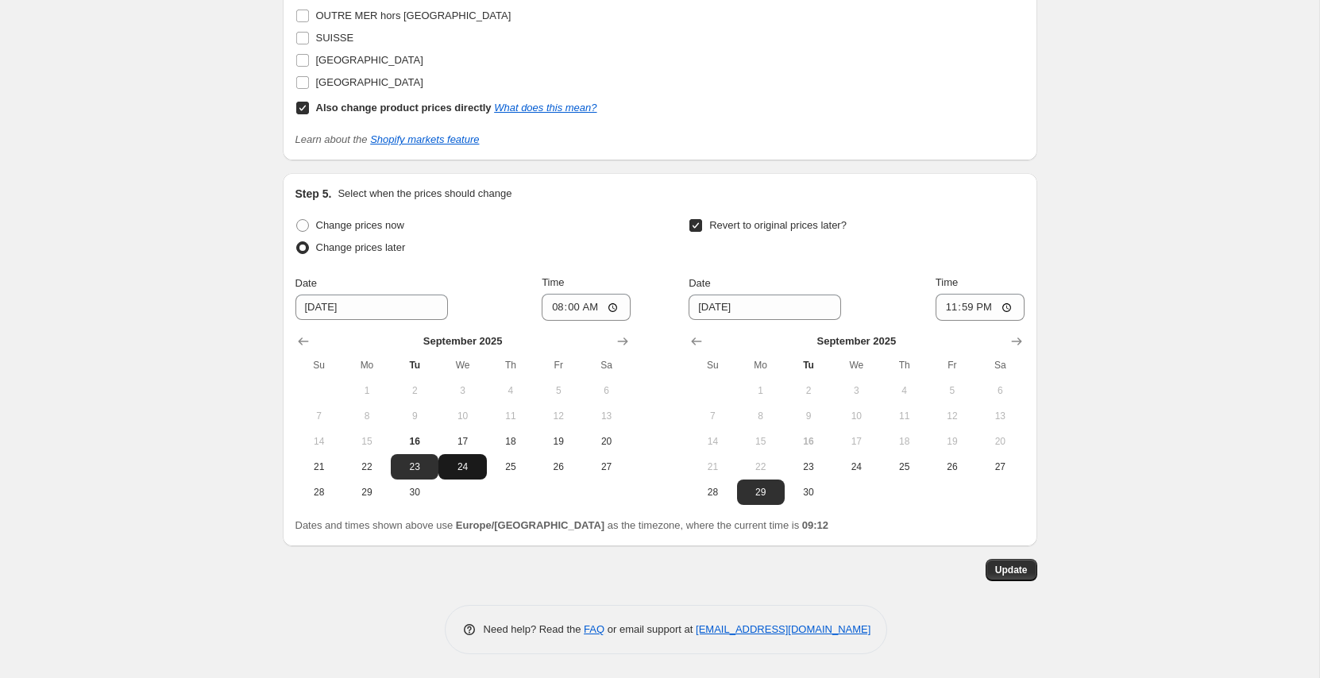
click at [459, 474] on button "24" at bounding box center [463, 466] width 48 height 25
type input "[DATE]"
click at [812, 496] on span "30" at bounding box center [808, 492] width 35 height 13
type input "[DATE]"
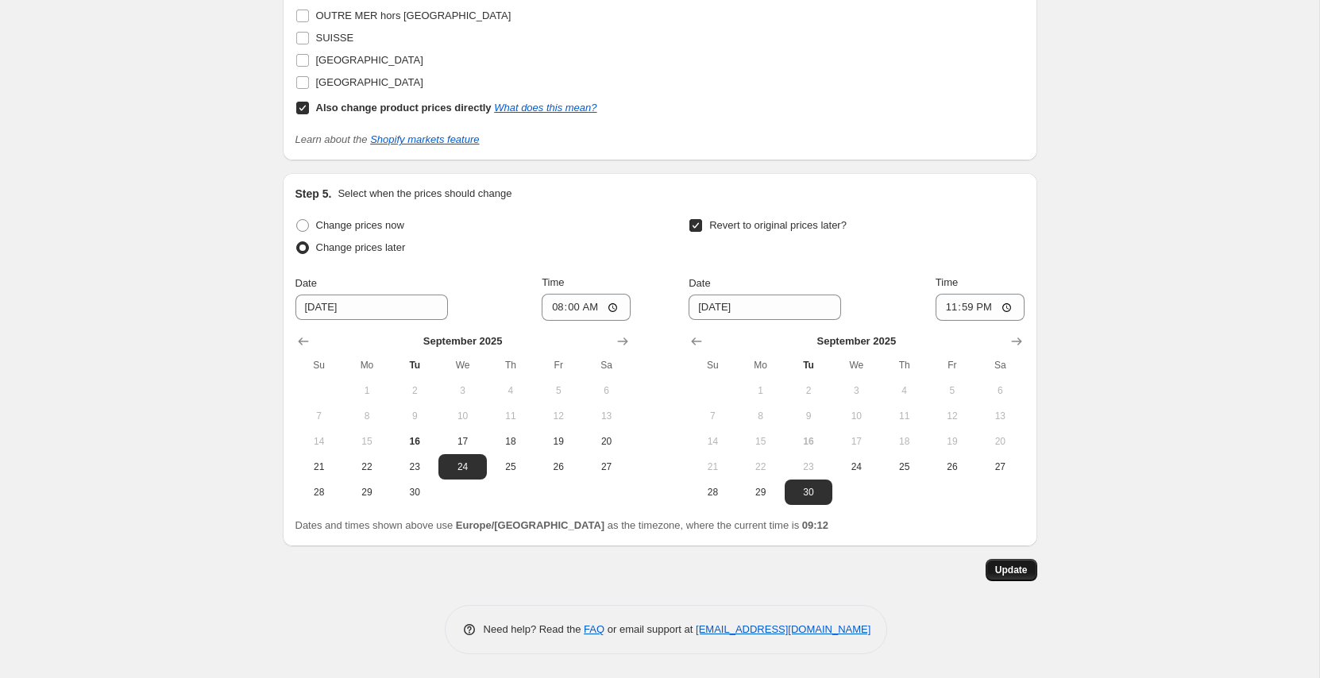
click at [1019, 574] on span "Update" at bounding box center [1011, 570] width 33 height 13
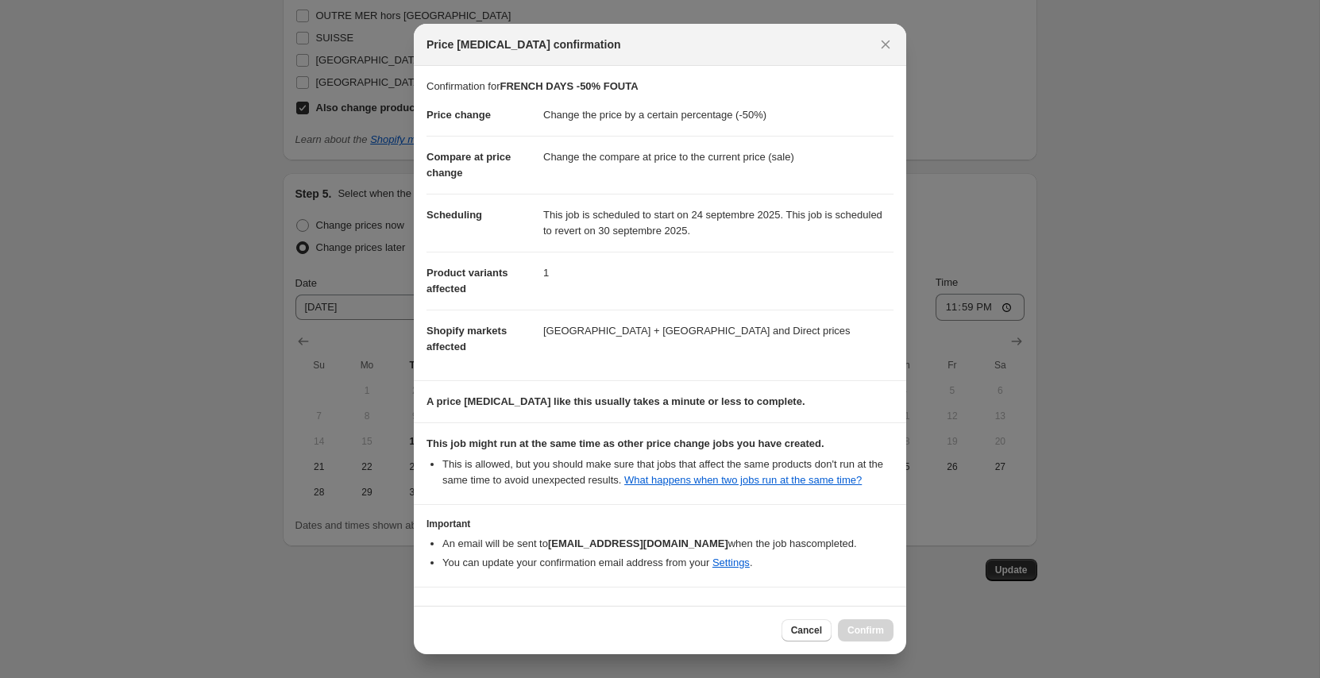
scroll to position [61, 0]
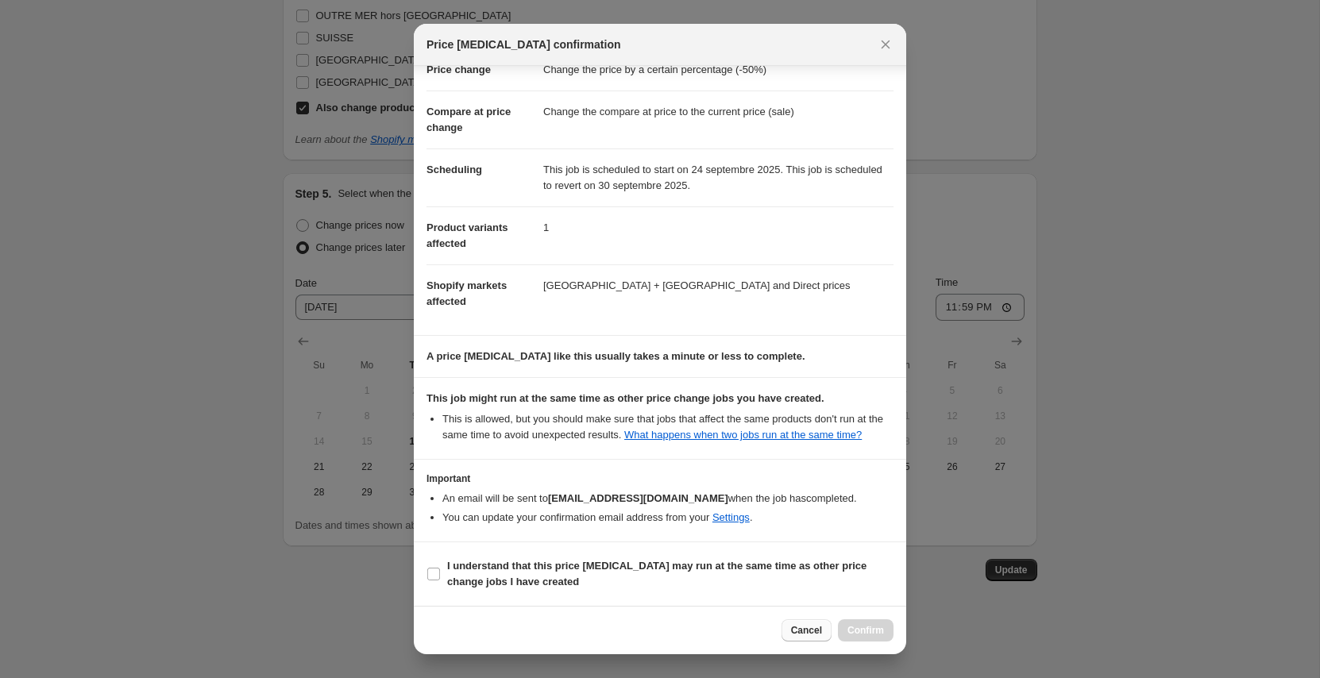
drag, startPoint x: 540, startPoint y: 570, endPoint x: 800, endPoint y: 620, distance: 264.7
click at [541, 570] on b "I understand that this price [MEDICAL_DATA] may run at the same time as other p…" at bounding box center [656, 574] width 419 height 28
click at [440, 570] on input "I understand that this price [MEDICAL_DATA] may run at the same time as other p…" at bounding box center [433, 574] width 13 height 13
checkbox input "true"
click at [868, 637] on button "Confirm" at bounding box center [866, 631] width 56 height 22
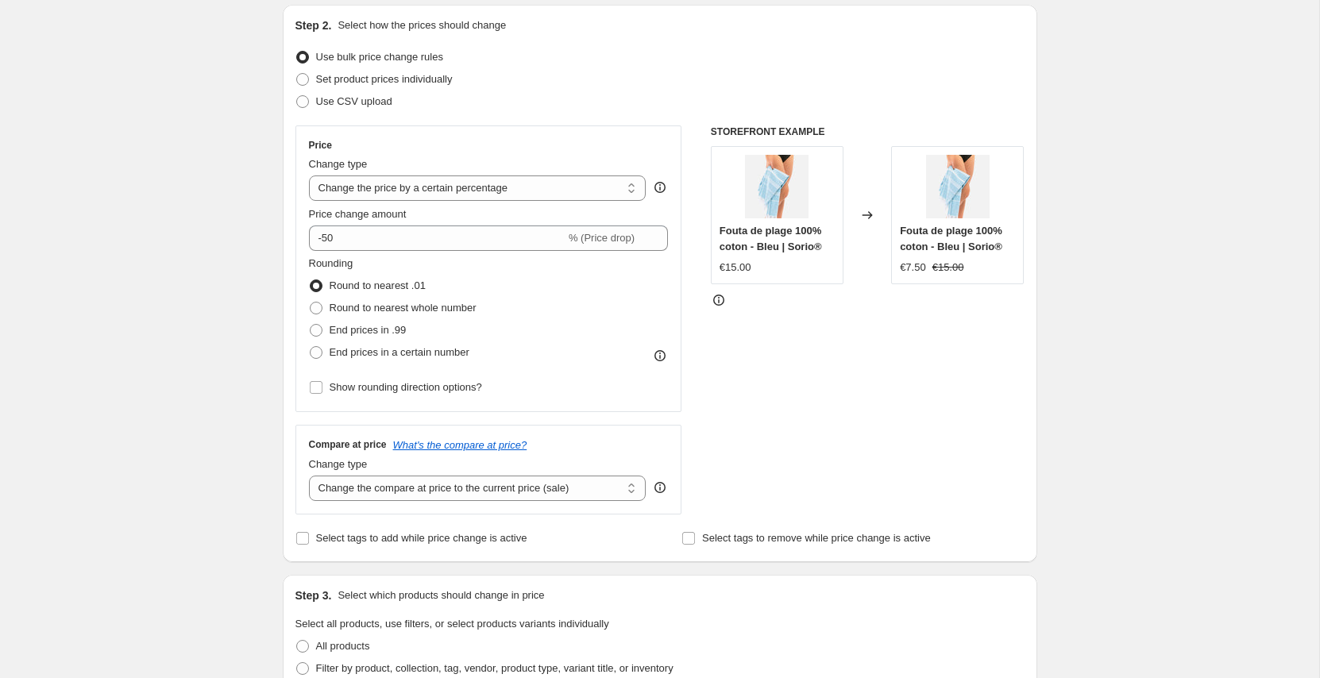
scroll to position [0, 0]
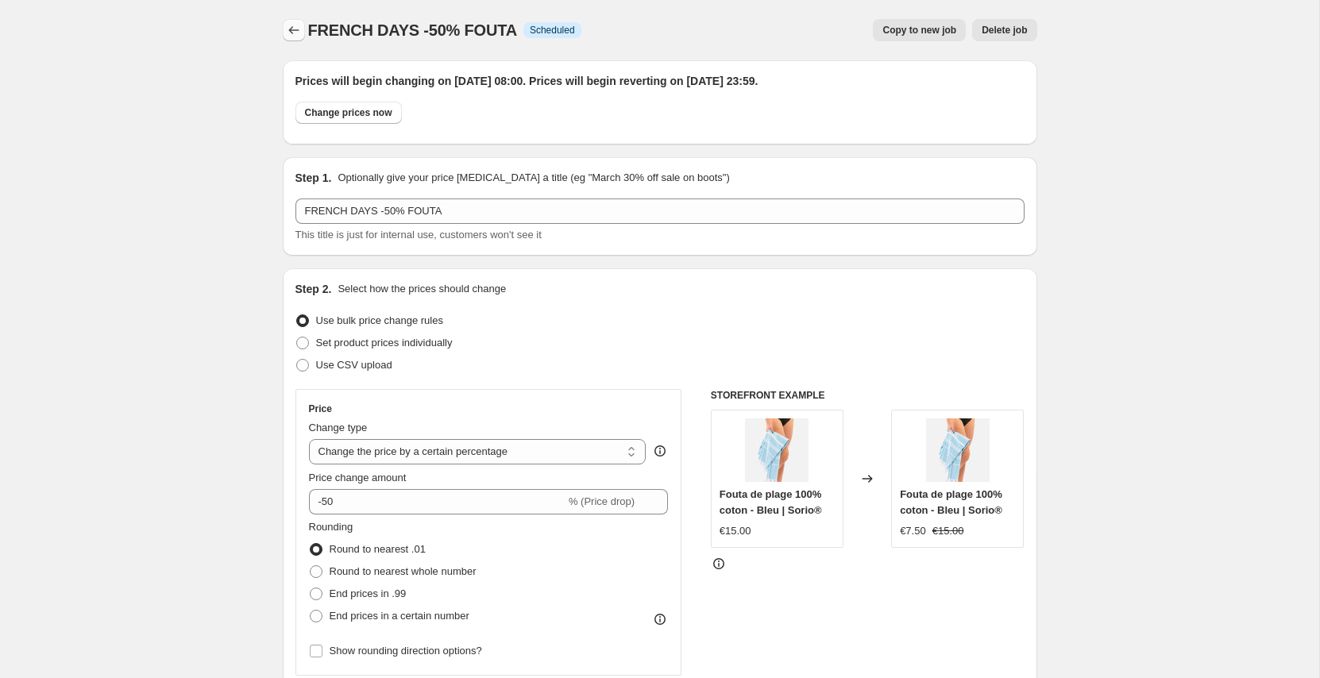
click at [296, 27] on icon "Price change jobs" at bounding box center [294, 30] width 16 height 16
